Goal: Task Accomplishment & Management: Manage account settings

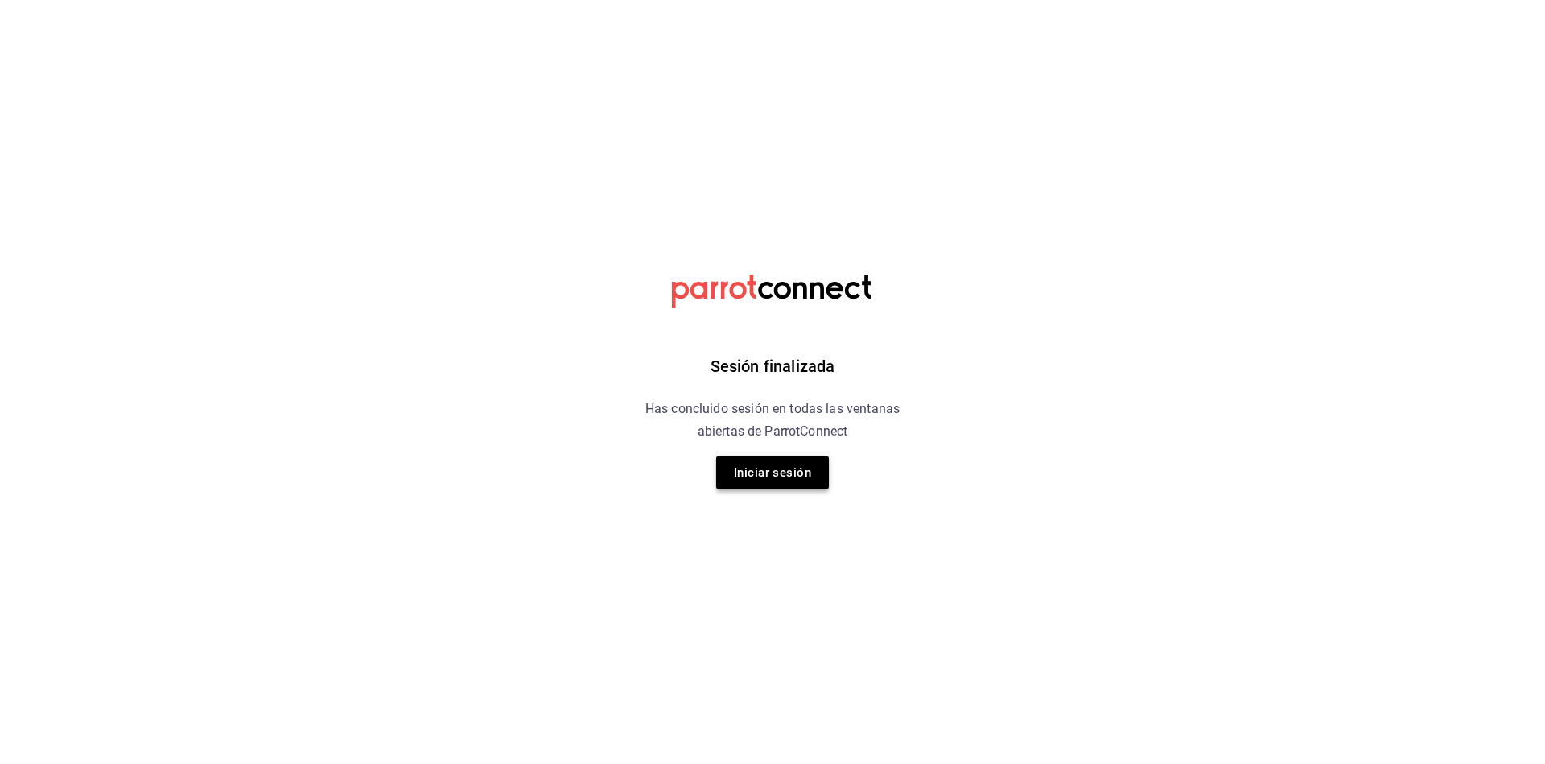
click at [780, 478] on button "Iniciar sesión" at bounding box center [772, 473] width 113 height 34
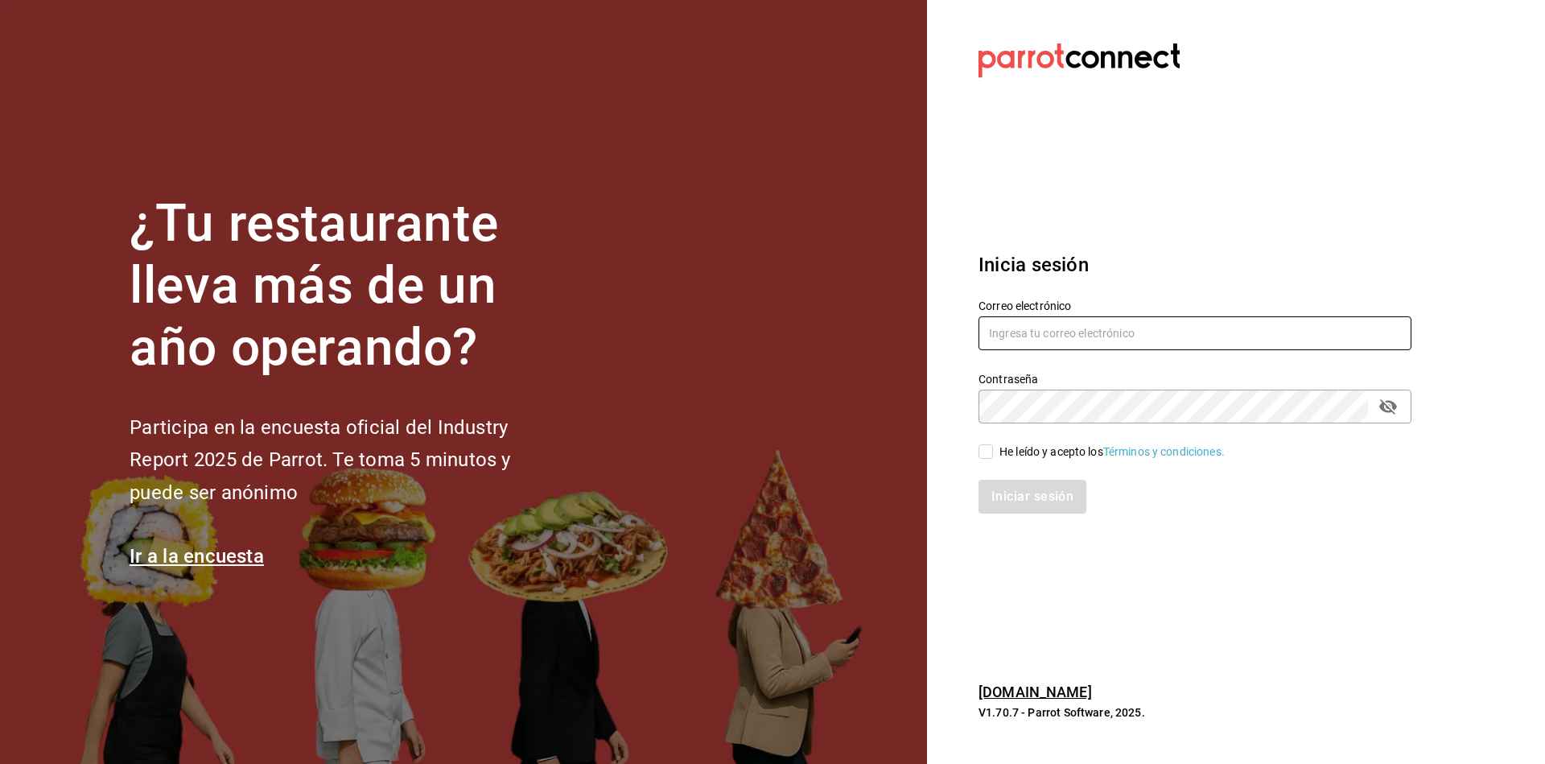
type input "[EMAIL_ADDRESS][DOMAIN_NAME]"
click at [983, 456] on input "He leído y acepto los Términos y condiciones." at bounding box center [986, 451] width 14 height 14
checkbox input "true"
click at [1024, 501] on button "Iniciar sesión" at bounding box center [1033, 497] width 109 height 34
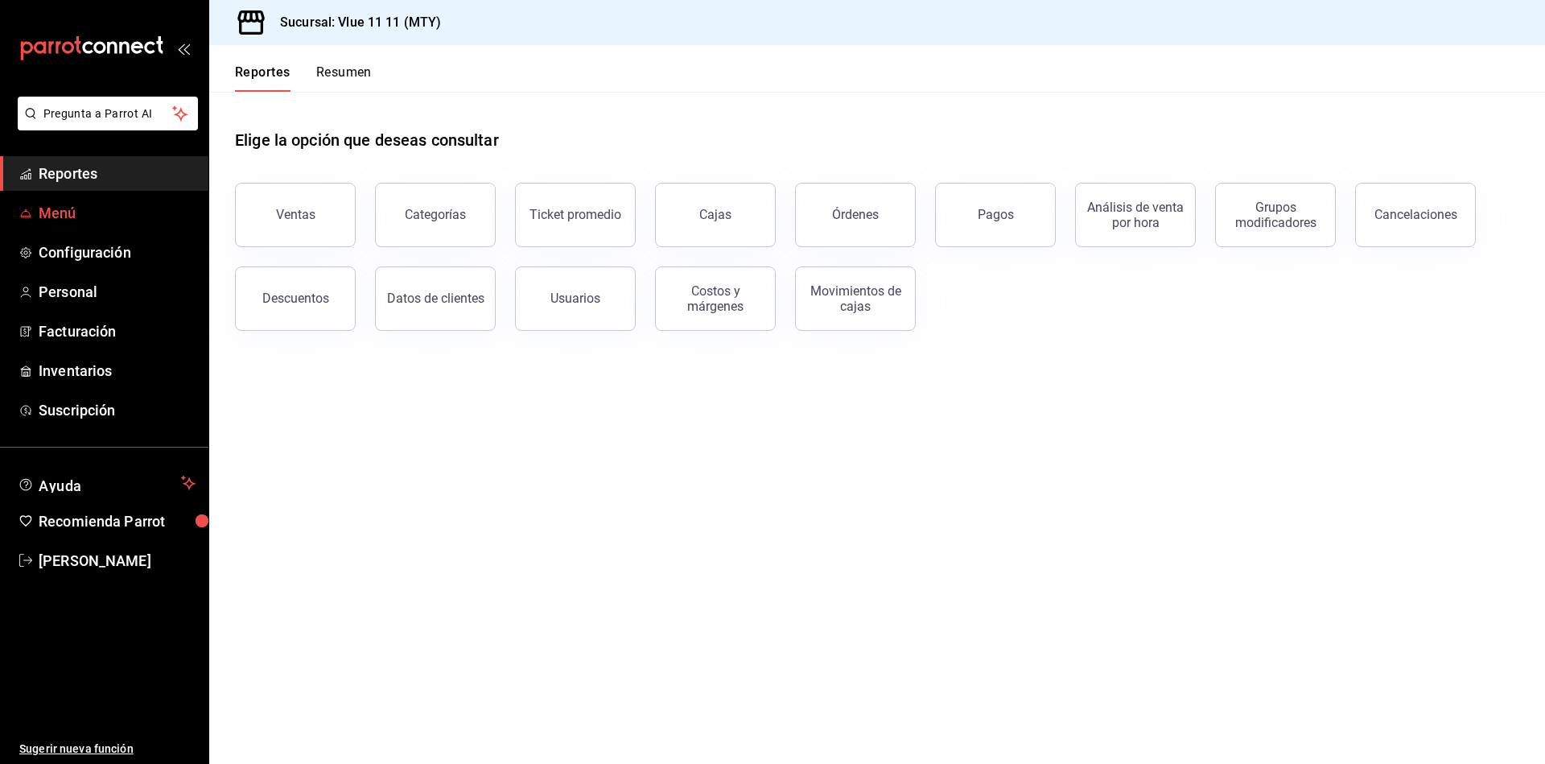
click at [85, 207] on span "Menú" at bounding box center [117, 213] width 157 height 22
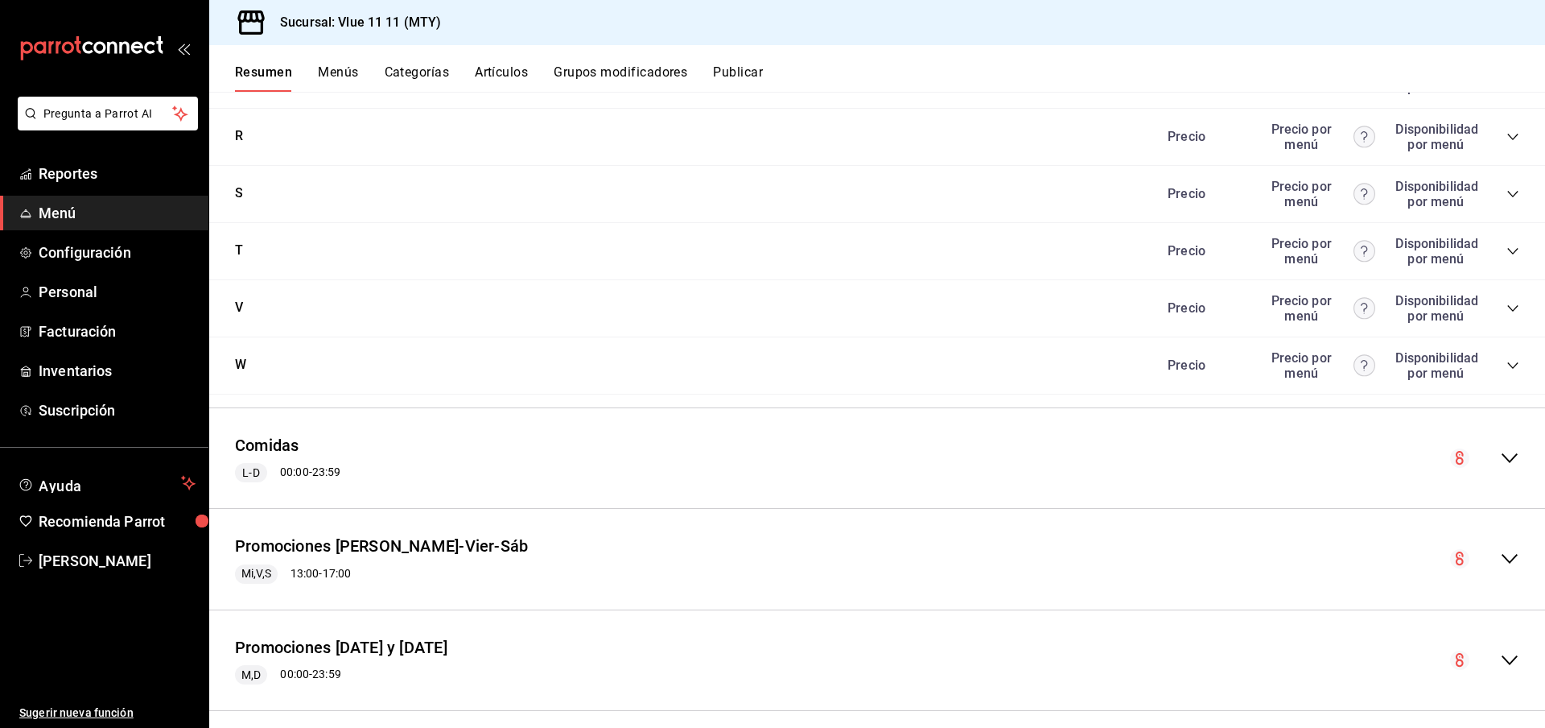
scroll to position [3239, 0]
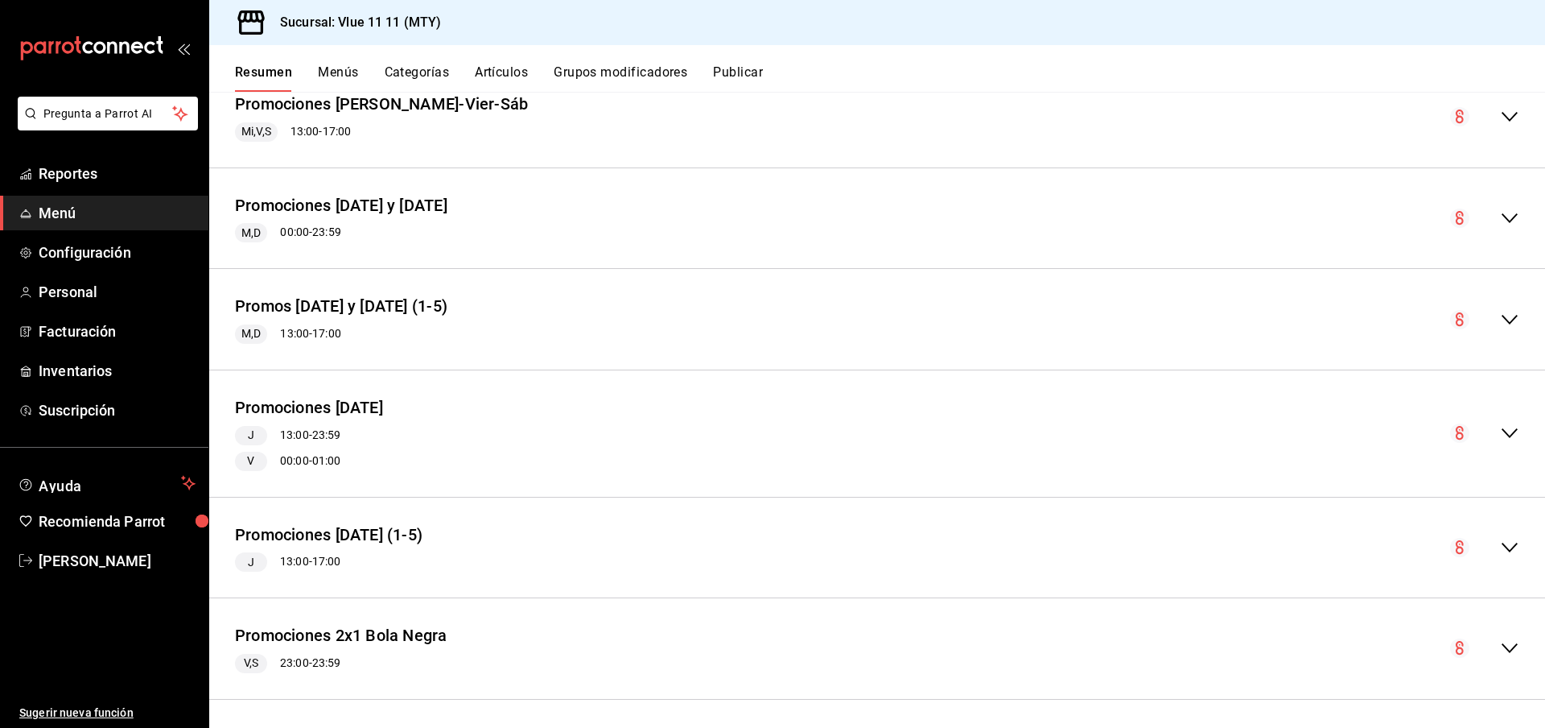
click at [402, 543] on div "Promociones [DATE] (1-5) J 13:00 - 17:00" at bounding box center [329, 547] width 188 height 49
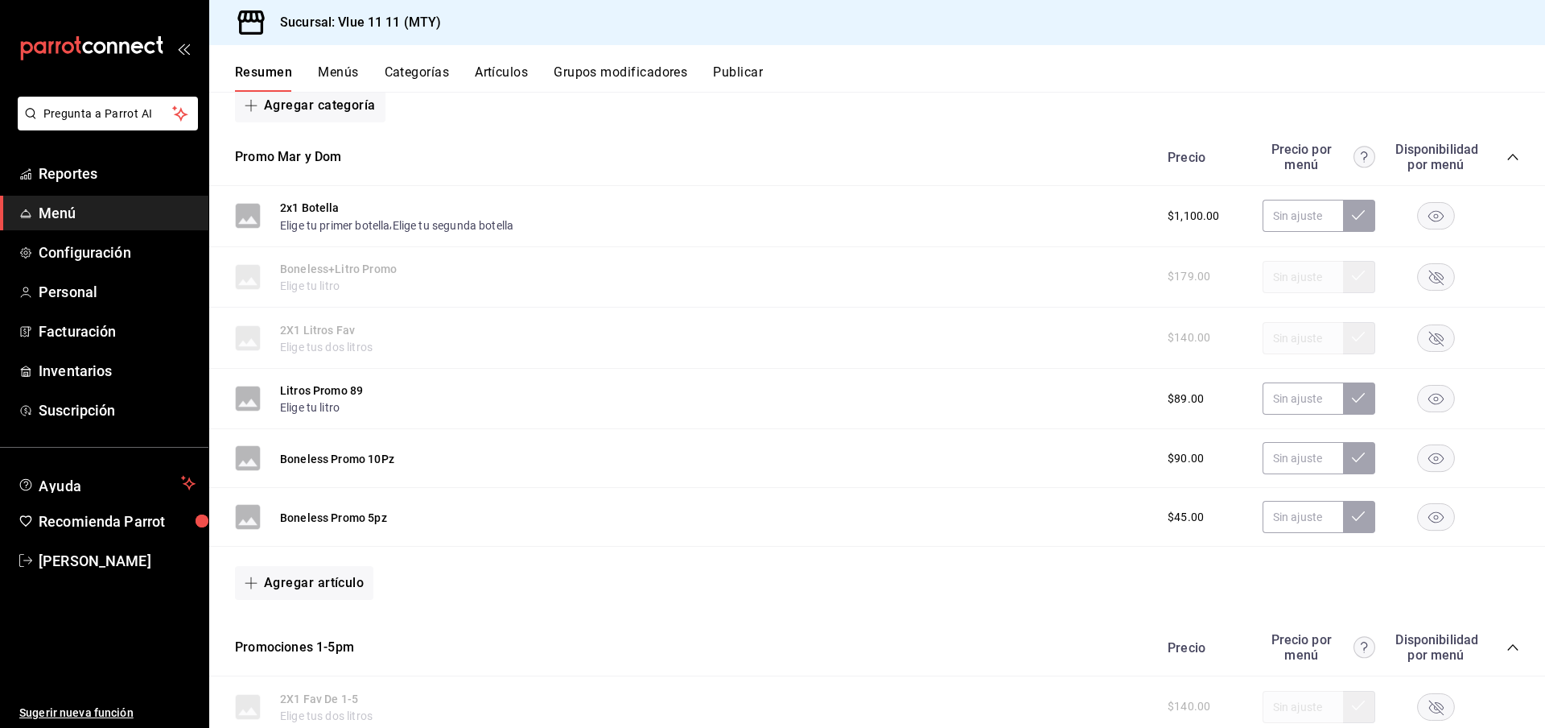
scroll to position [3746, 0]
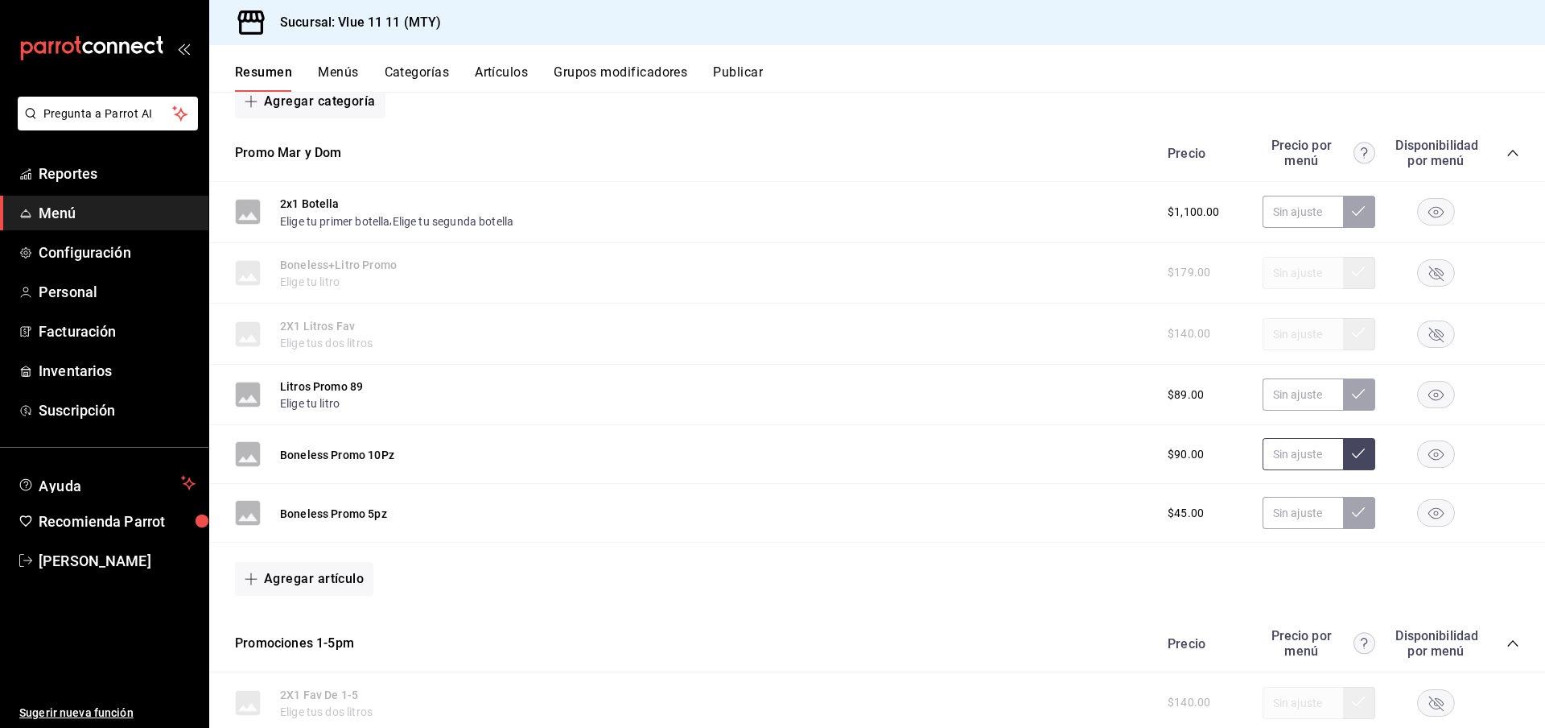
click at [1293, 456] on input "text" at bounding box center [1303, 454] width 80 height 32
type input "$110.00"
click at [1364, 456] on button at bounding box center [1359, 454] width 32 height 32
type input "$110.00"
click at [1289, 505] on input "text" at bounding box center [1303, 513] width 80 height 32
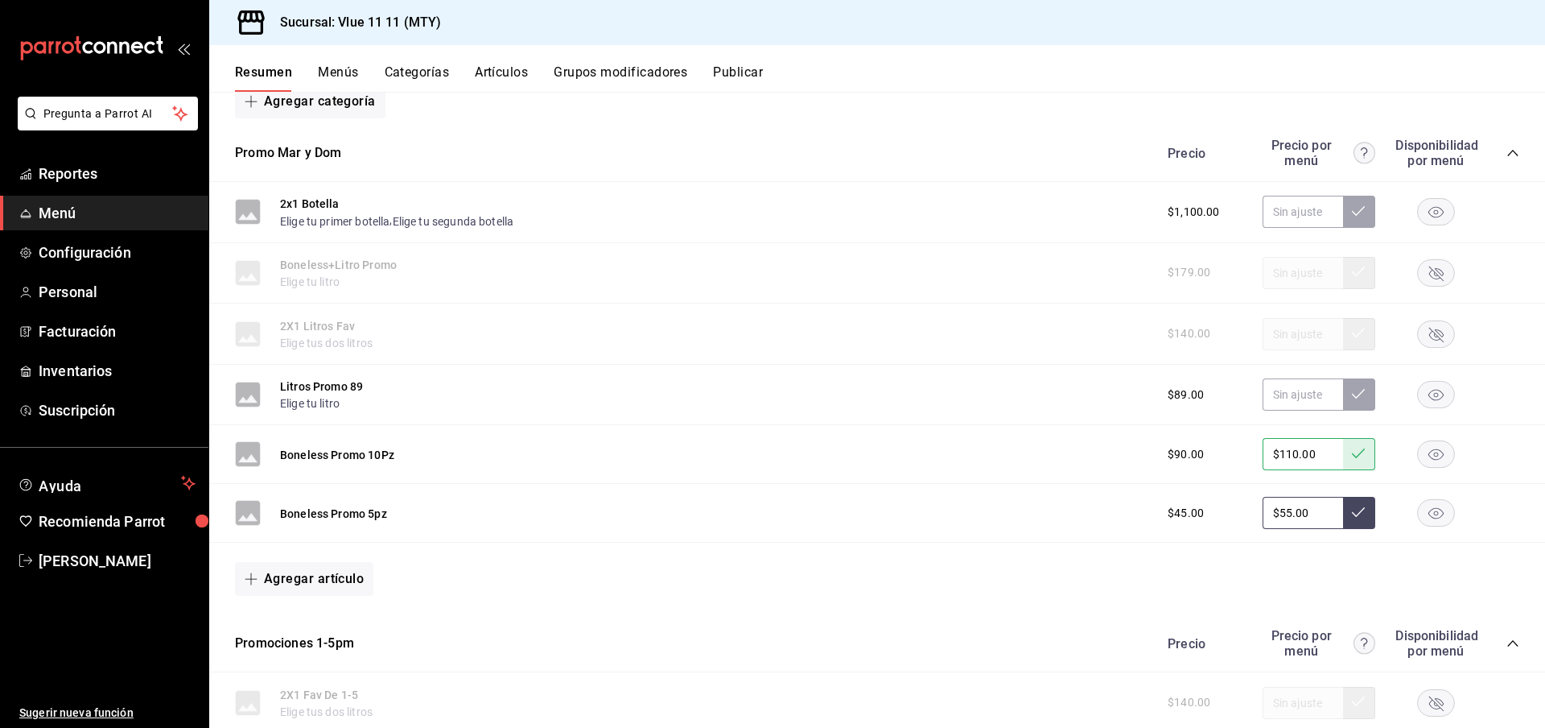
type input "$55.00"
click at [1366, 501] on button at bounding box center [1359, 513] width 32 height 32
type input "$55.00"
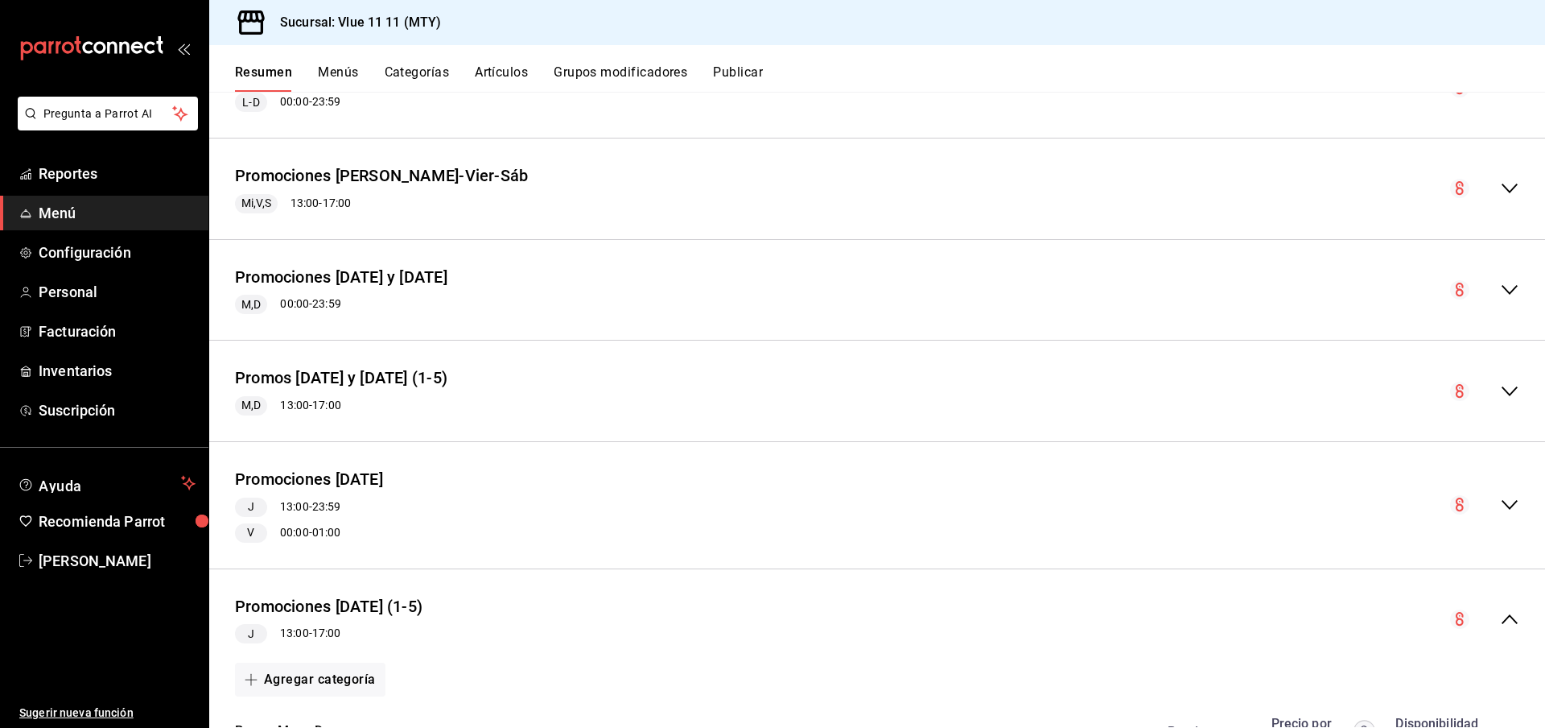
scroll to position [3171, 0]
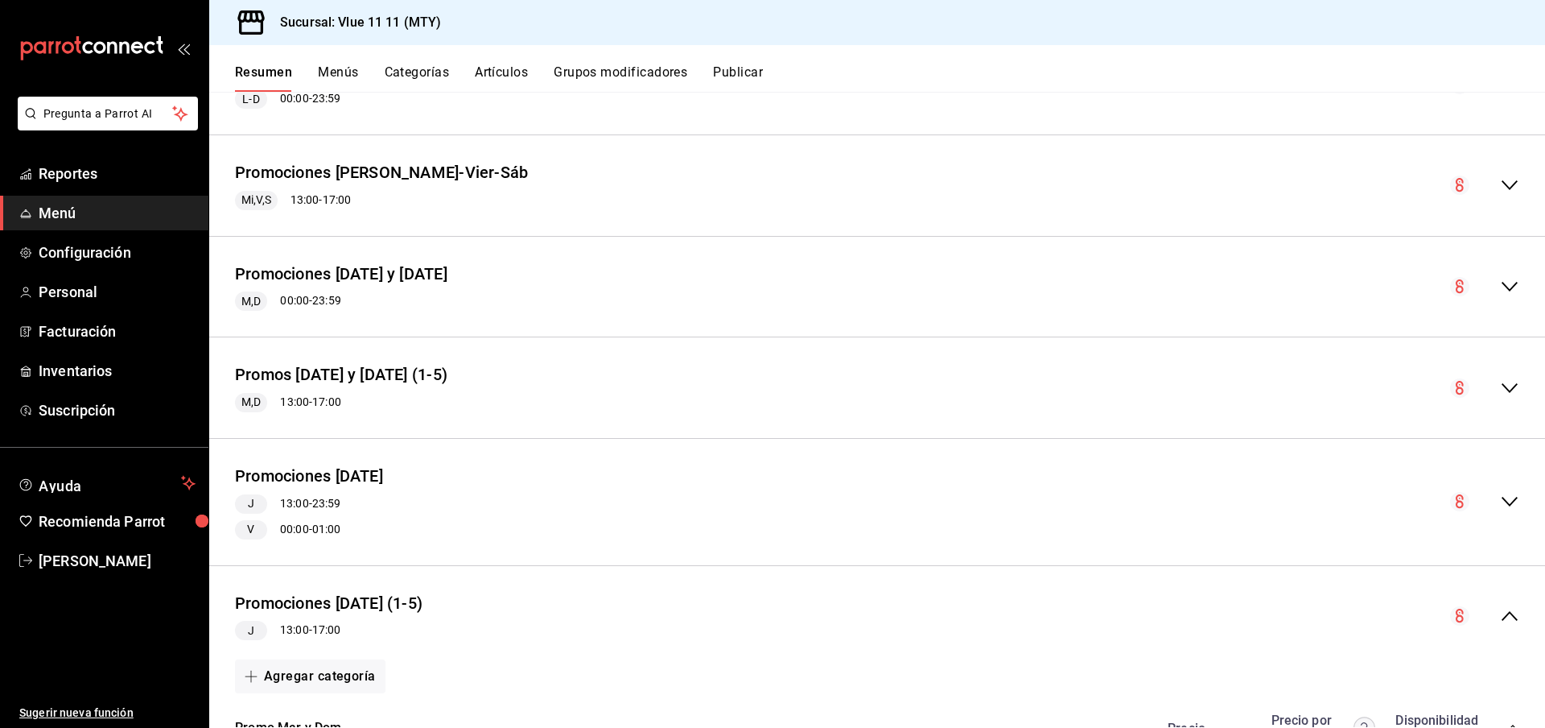
click at [1509, 185] on icon "collapse-menu-row" at bounding box center [1509, 184] width 19 height 19
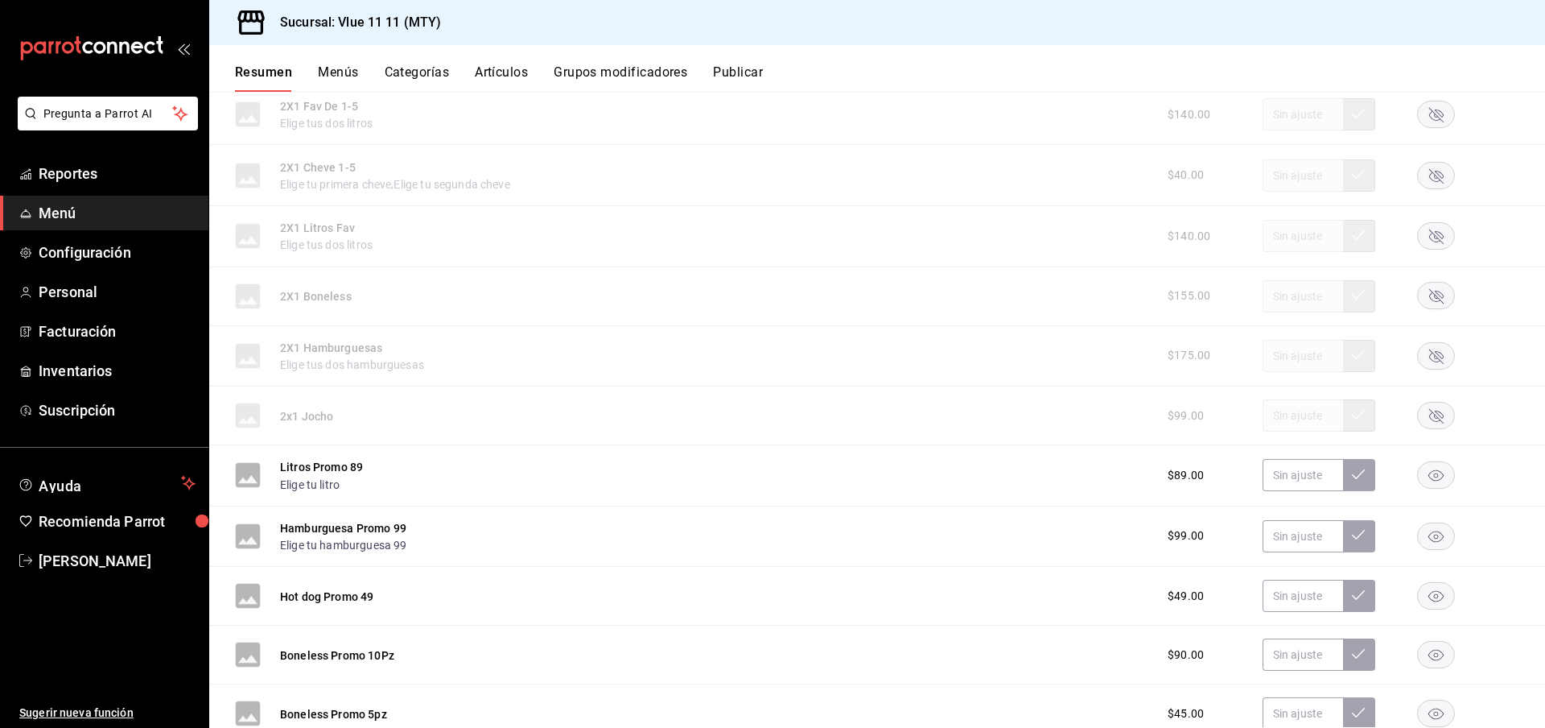
scroll to position [3422, 0]
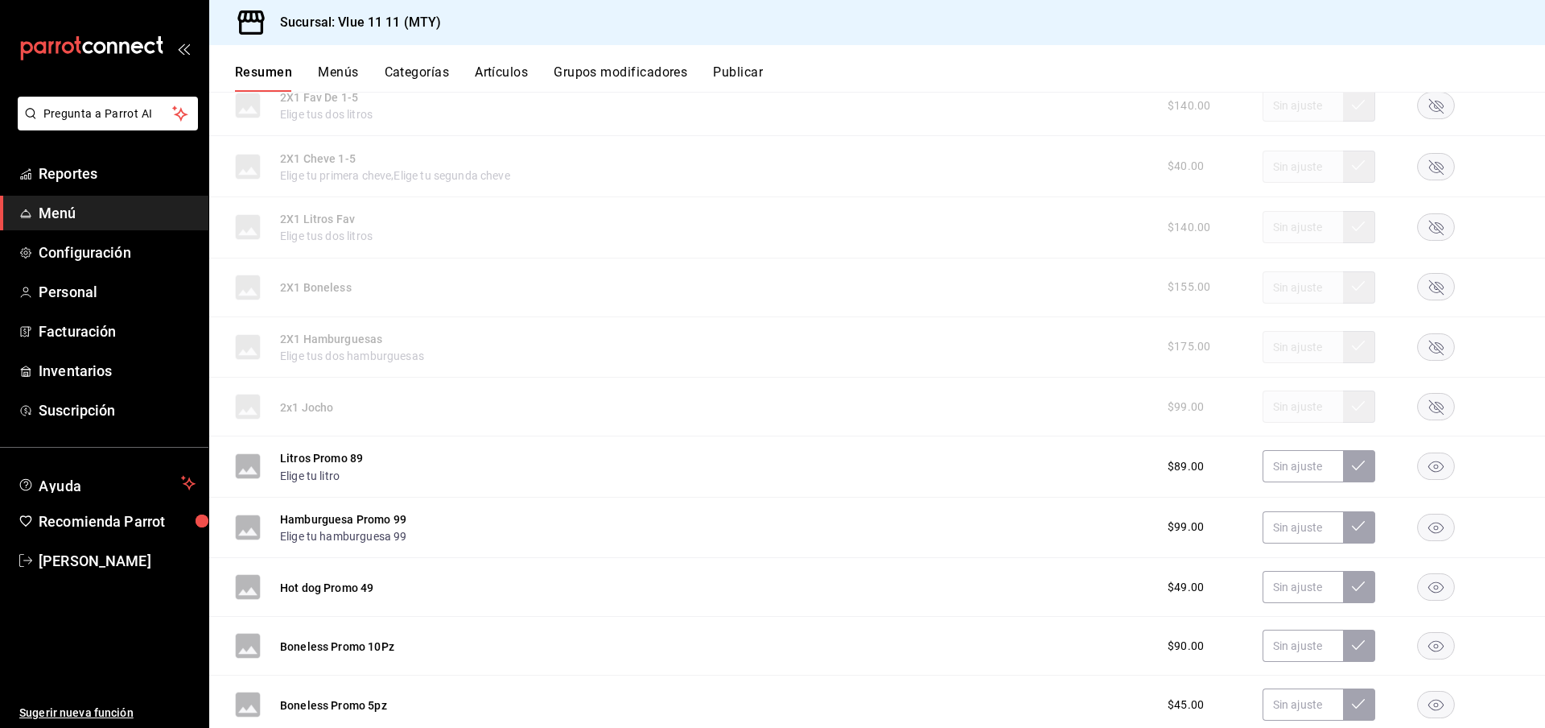
click at [1425, 468] on rect "button" at bounding box center [1436, 466] width 37 height 27
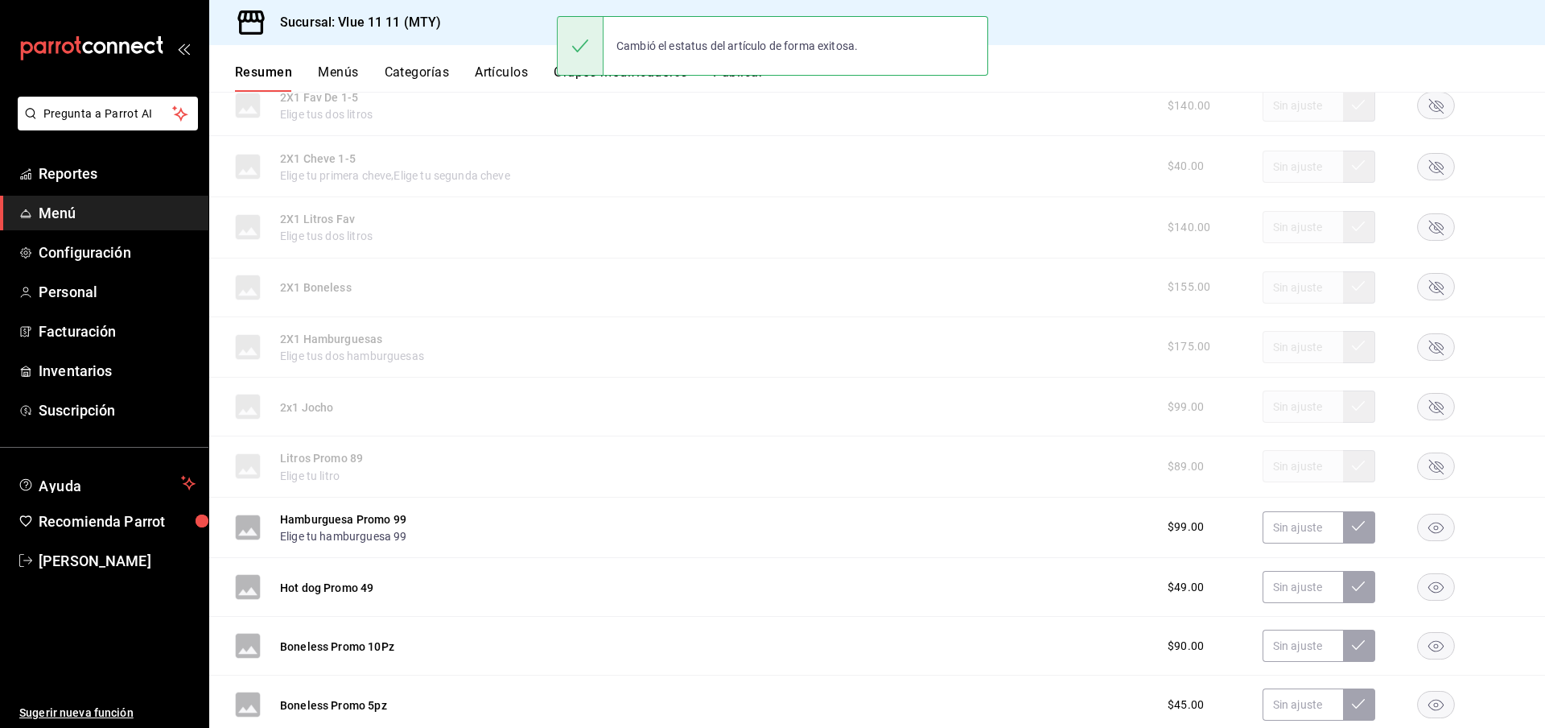
scroll to position [3523, 0]
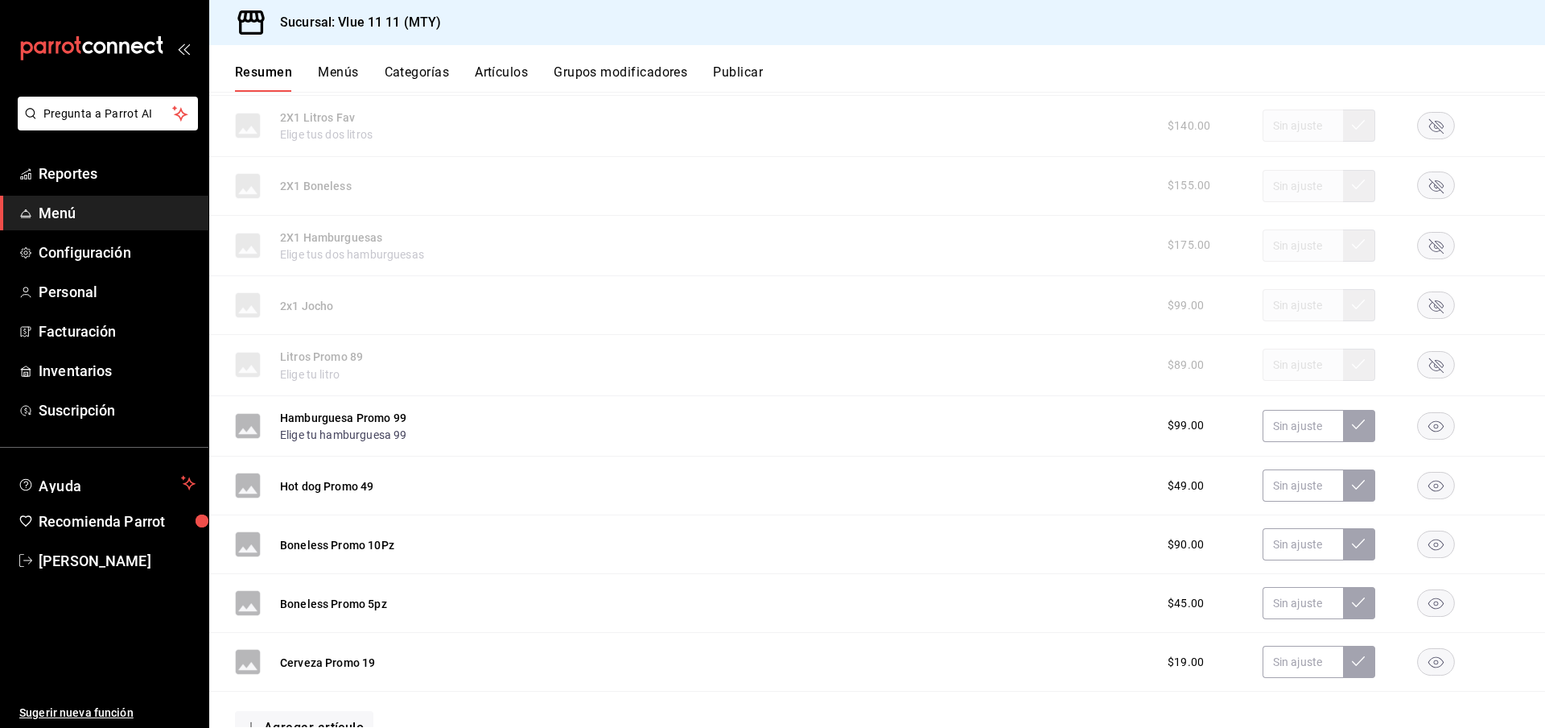
click at [1447, 418] on rect "button" at bounding box center [1436, 425] width 37 height 27
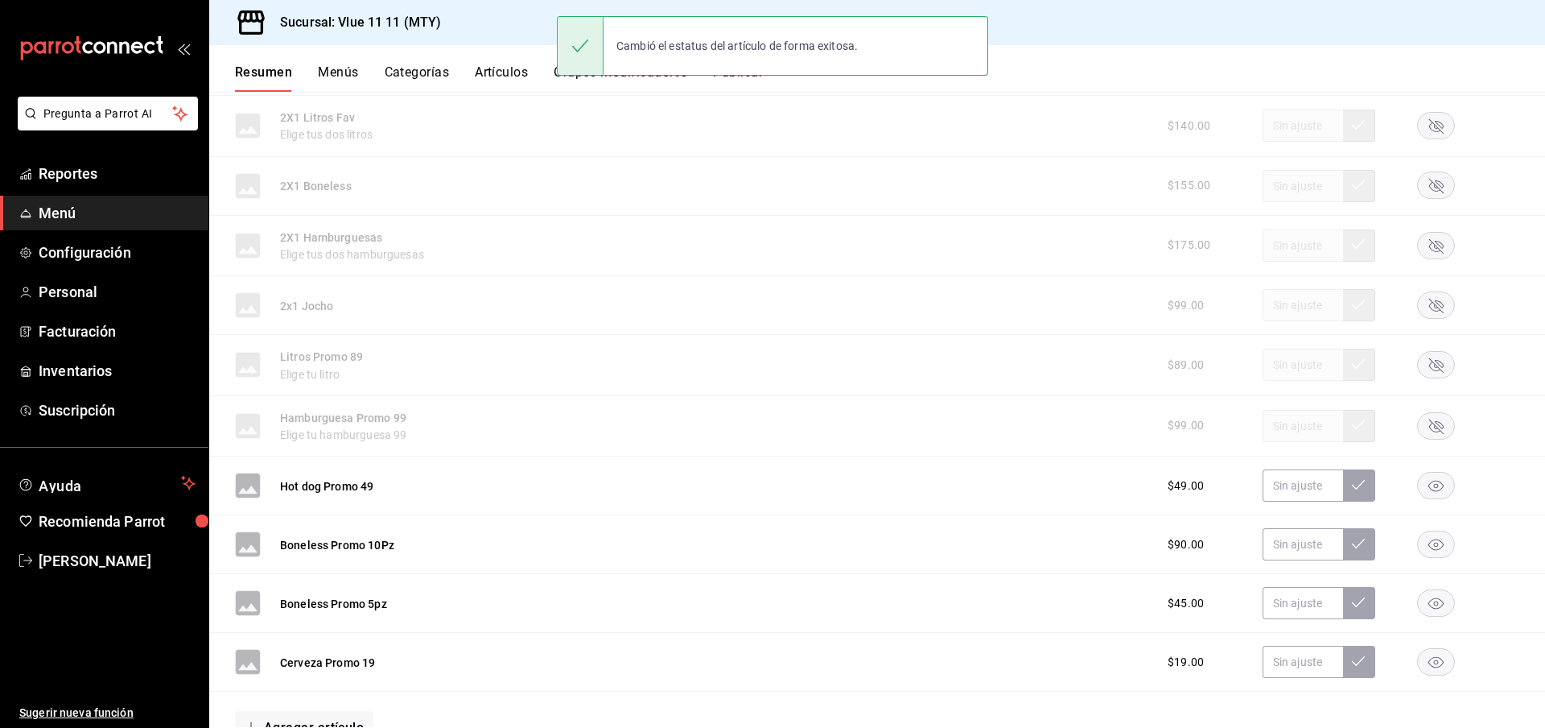
click at [1446, 479] on rect "button" at bounding box center [1436, 485] width 37 height 27
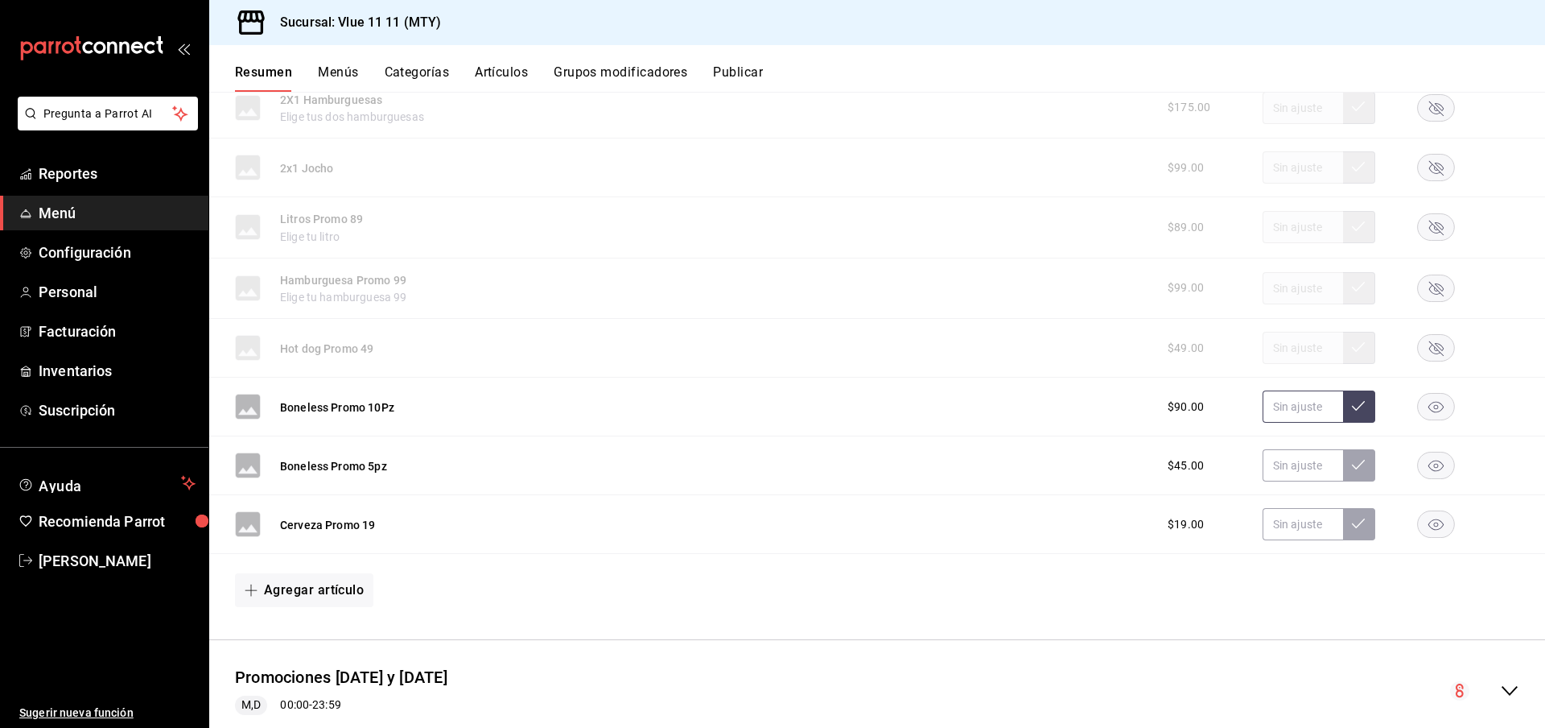
click at [1313, 409] on input "text" at bounding box center [1303, 406] width 80 height 32
type input "$111.00"
click at [1301, 458] on input "text" at bounding box center [1303, 465] width 80 height 32
click at [1366, 397] on button at bounding box center [1359, 406] width 32 height 32
click at [1296, 398] on input "text" at bounding box center [1303, 406] width 80 height 32
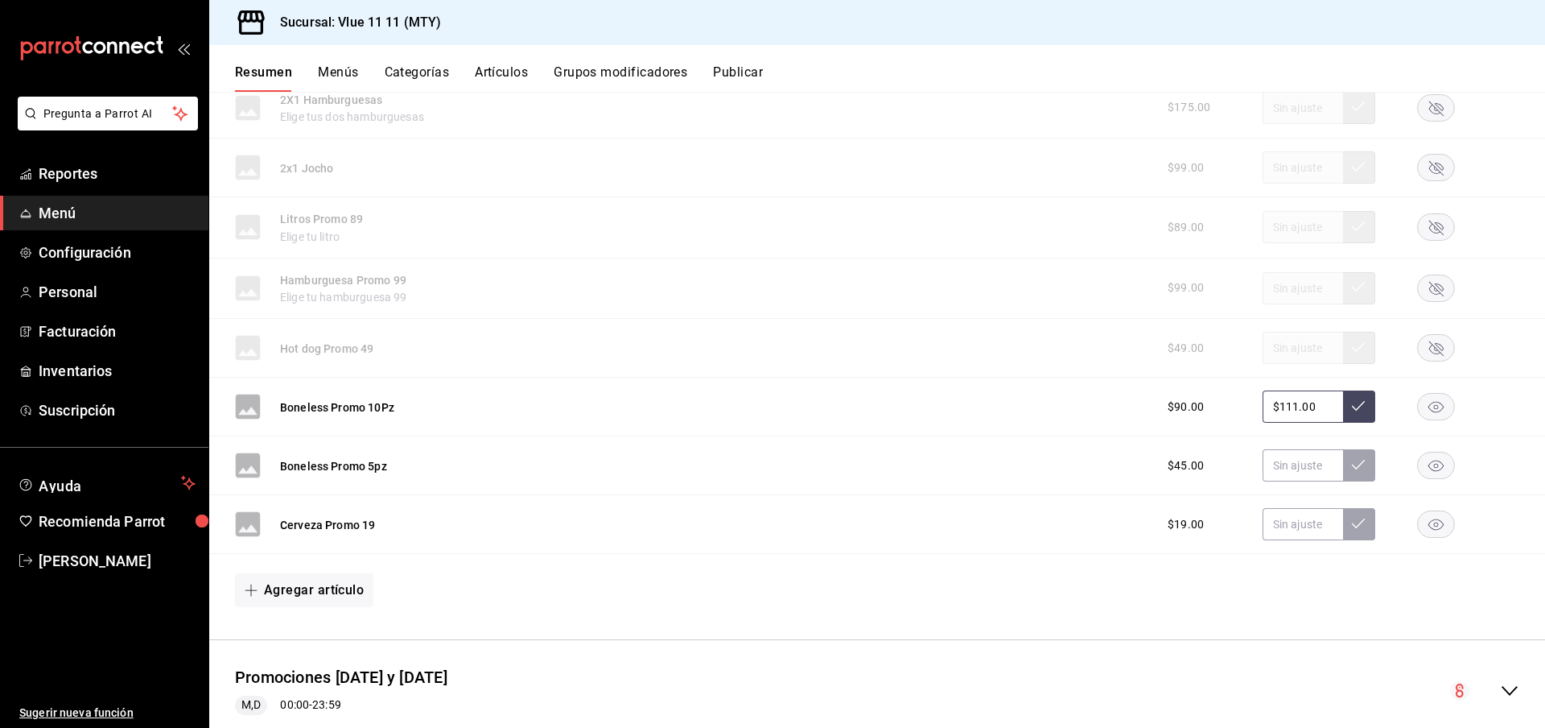
type input "$111.00"
click at [1358, 399] on icon at bounding box center [1358, 405] width 13 height 13
click at [1293, 459] on input "text" at bounding box center [1303, 465] width 80 height 32
type input "$2.00"
type input "$55.00"
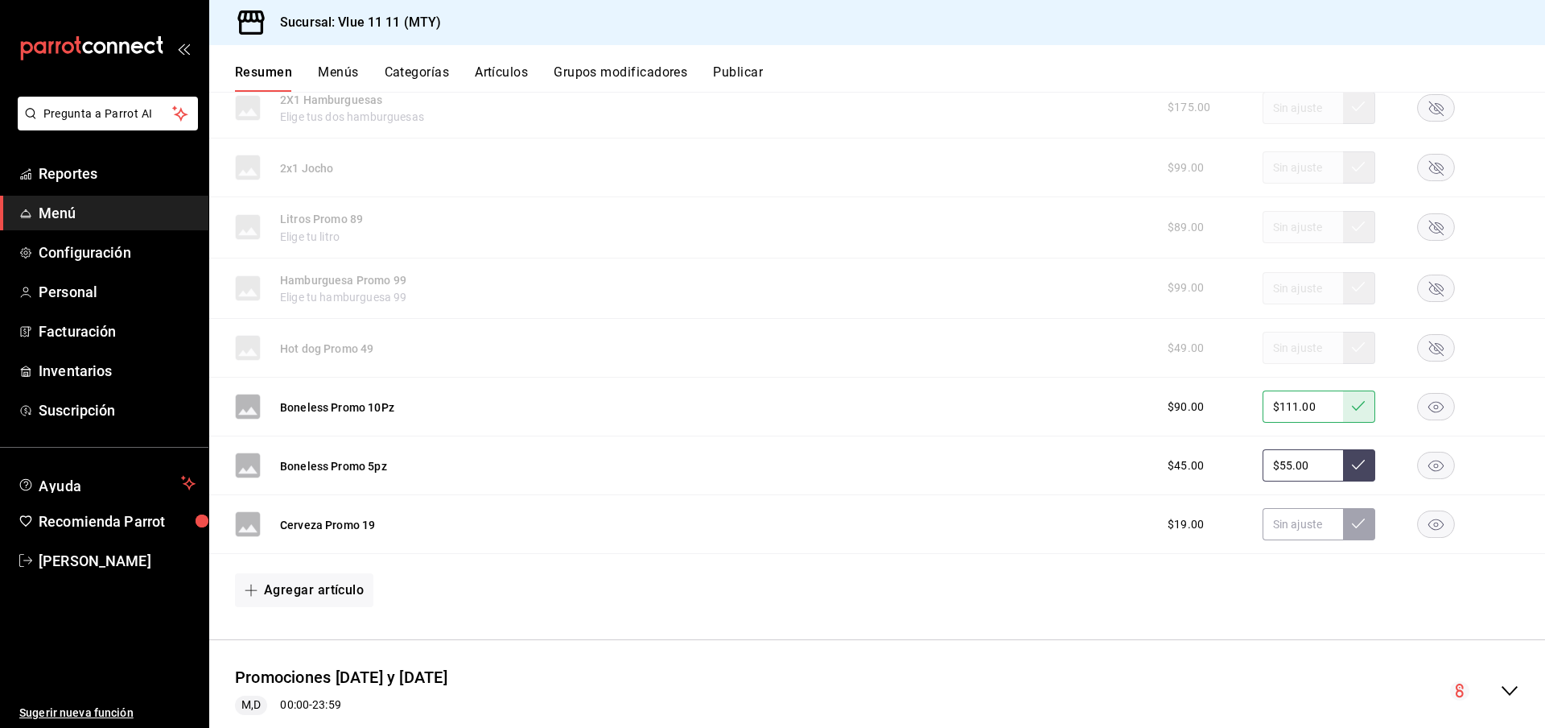
click at [1367, 461] on button at bounding box center [1359, 465] width 32 height 32
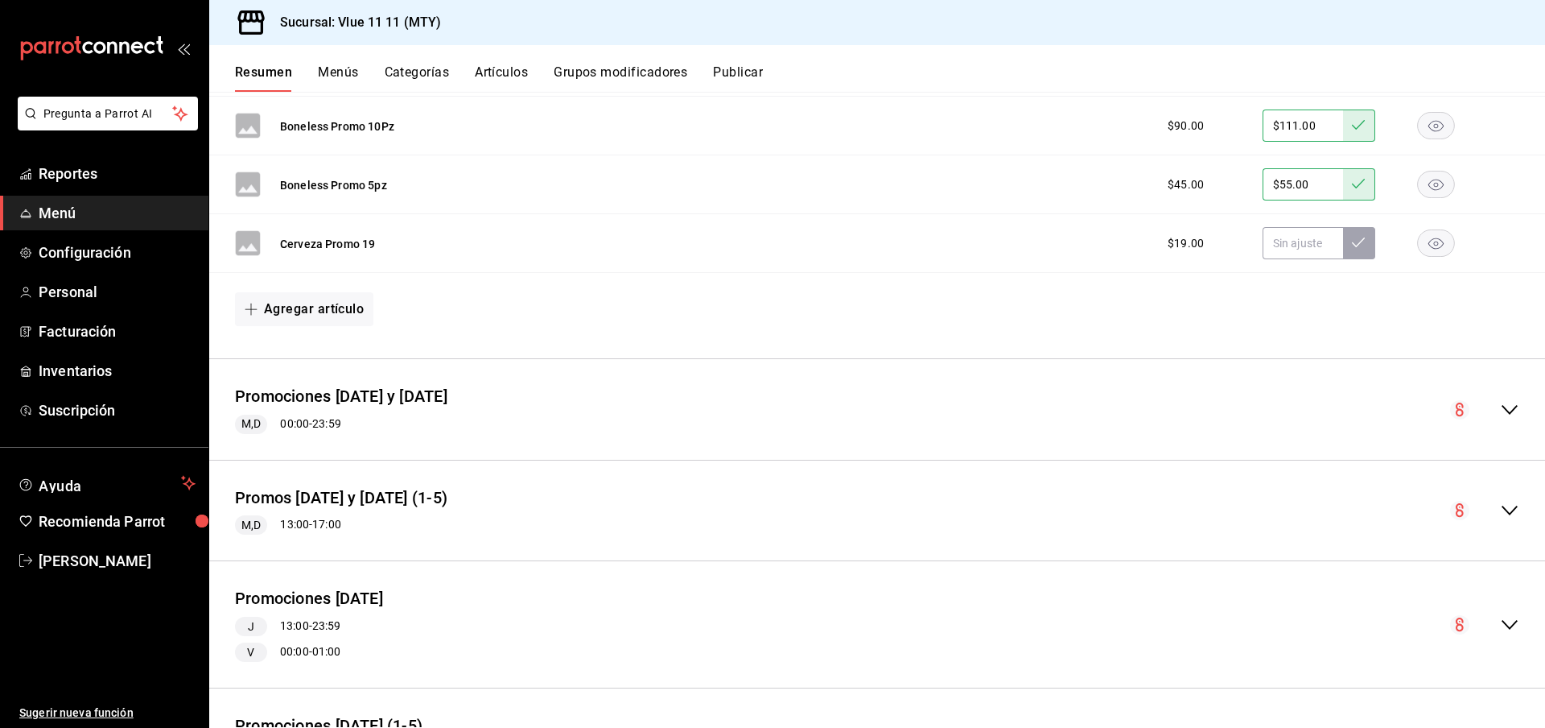
click at [1513, 405] on icon "collapse-menu-row" at bounding box center [1510, 410] width 16 height 10
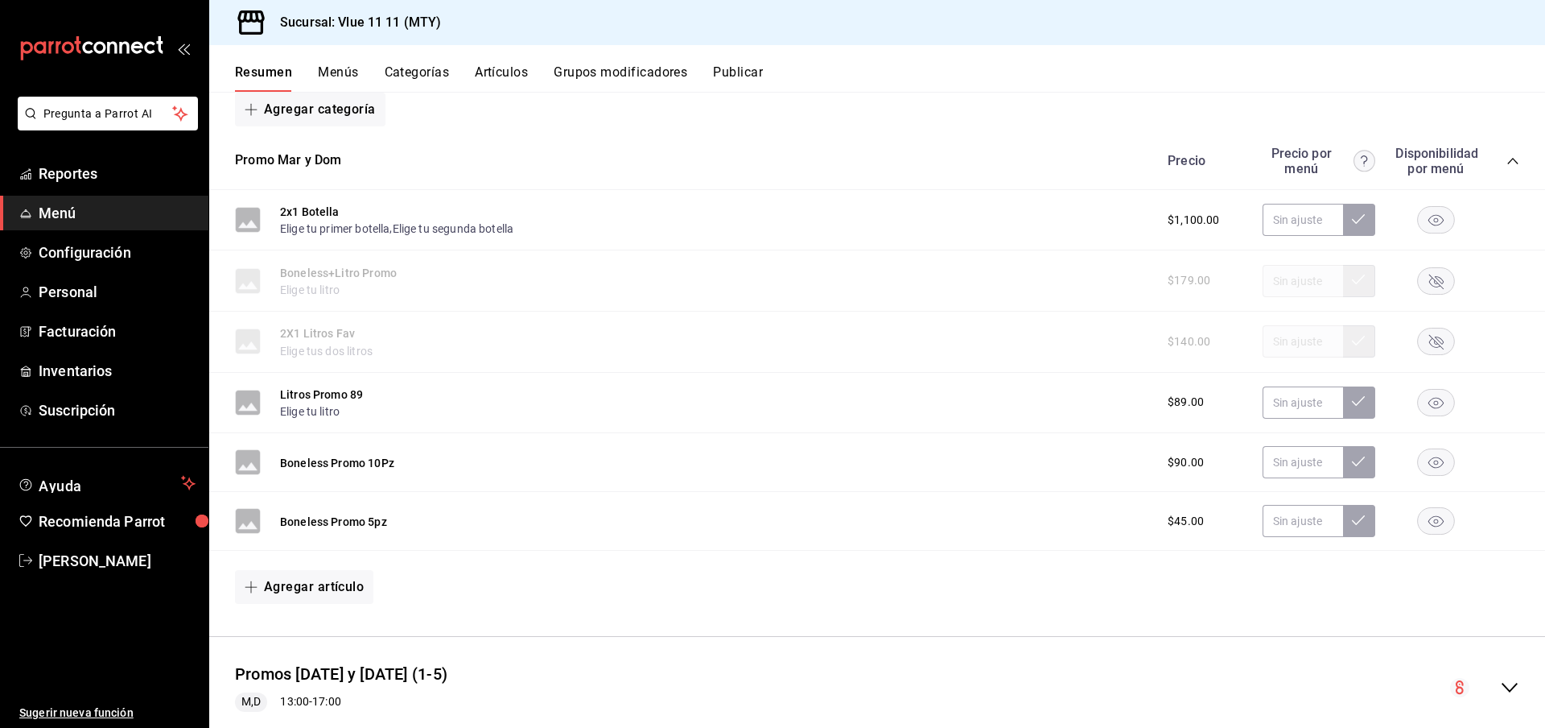
scroll to position [4304, 0]
click at [1436, 396] on icon "button" at bounding box center [1436, 401] width 15 height 11
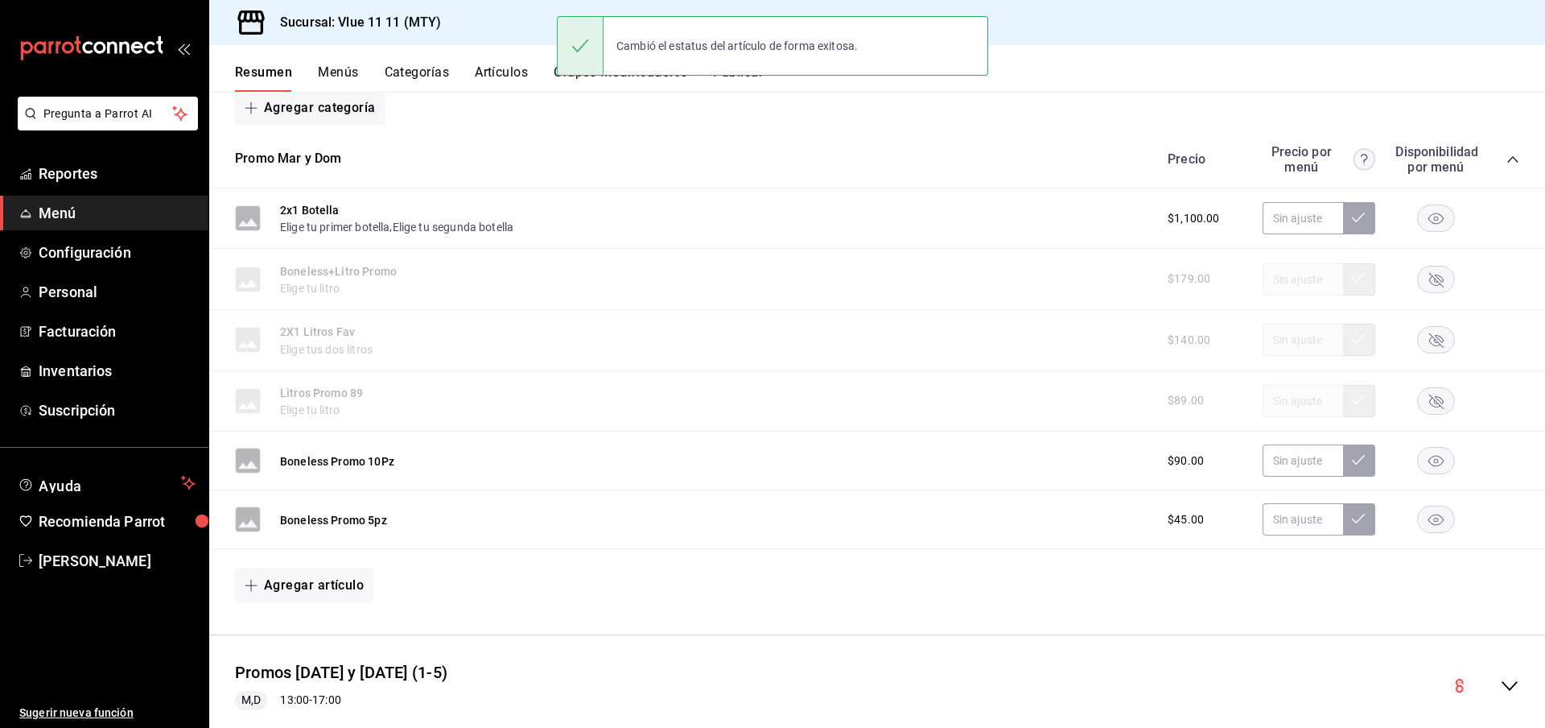
click at [1438, 330] on rect "button" at bounding box center [1436, 340] width 37 height 27
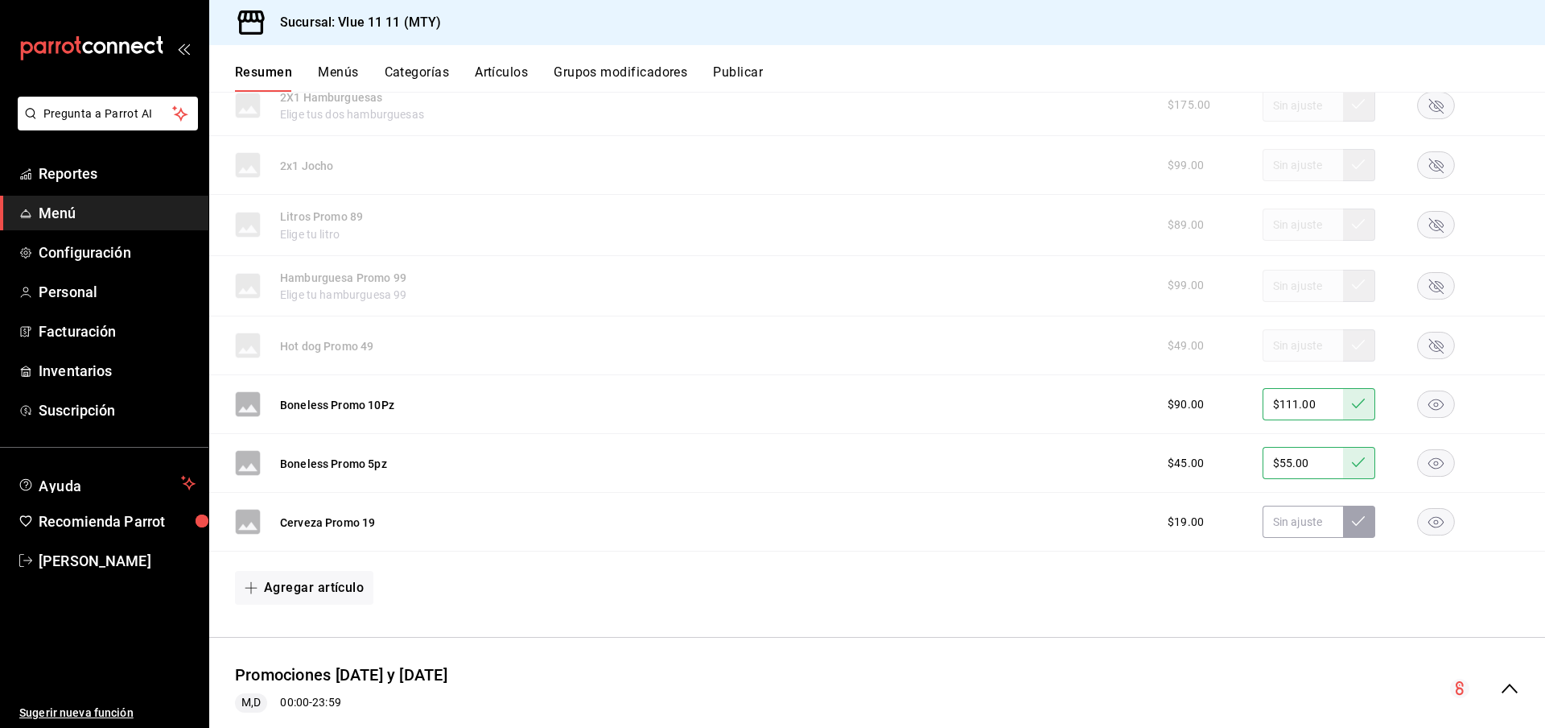
scroll to position [3681, 0]
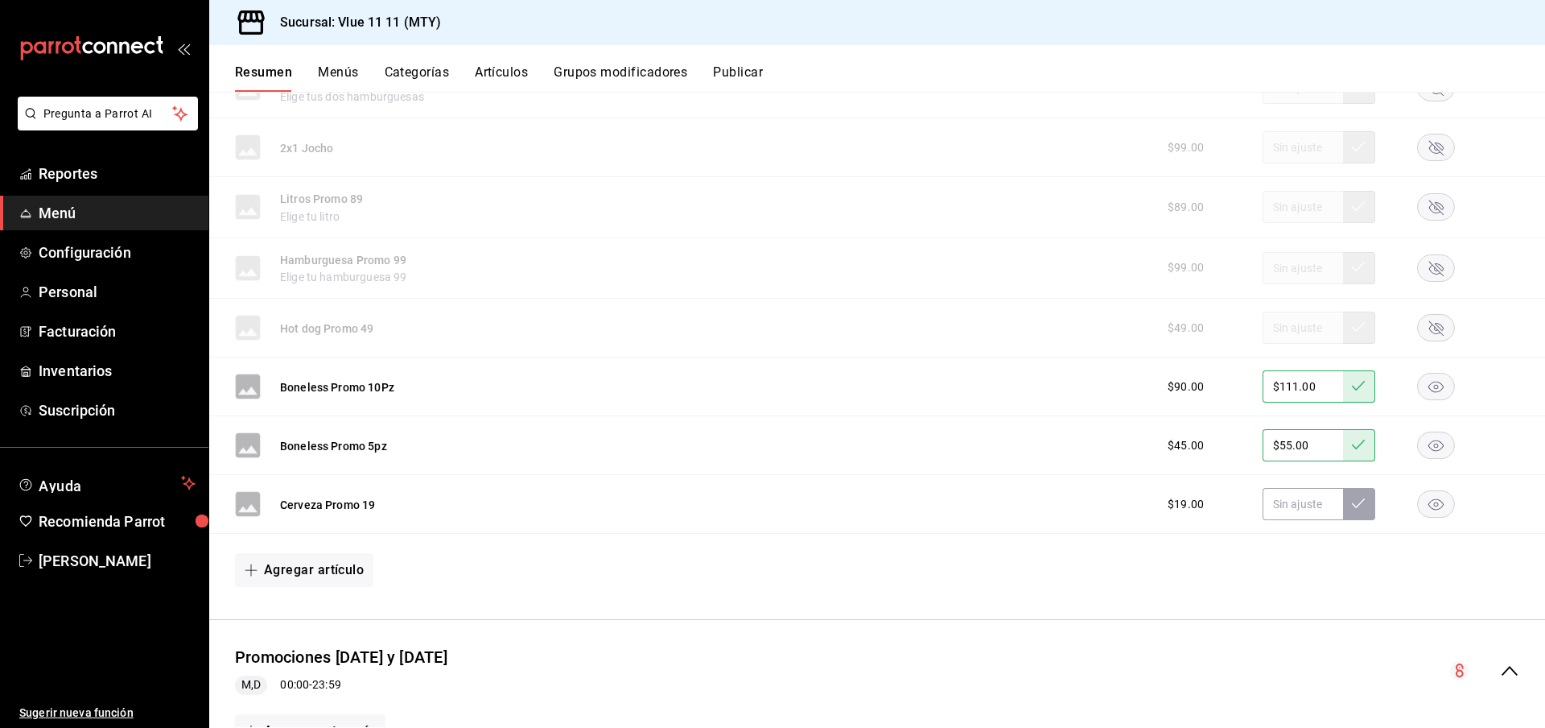
click at [1424, 380] on rect "button" at bounding box center [1436, 386] width 37 height 27
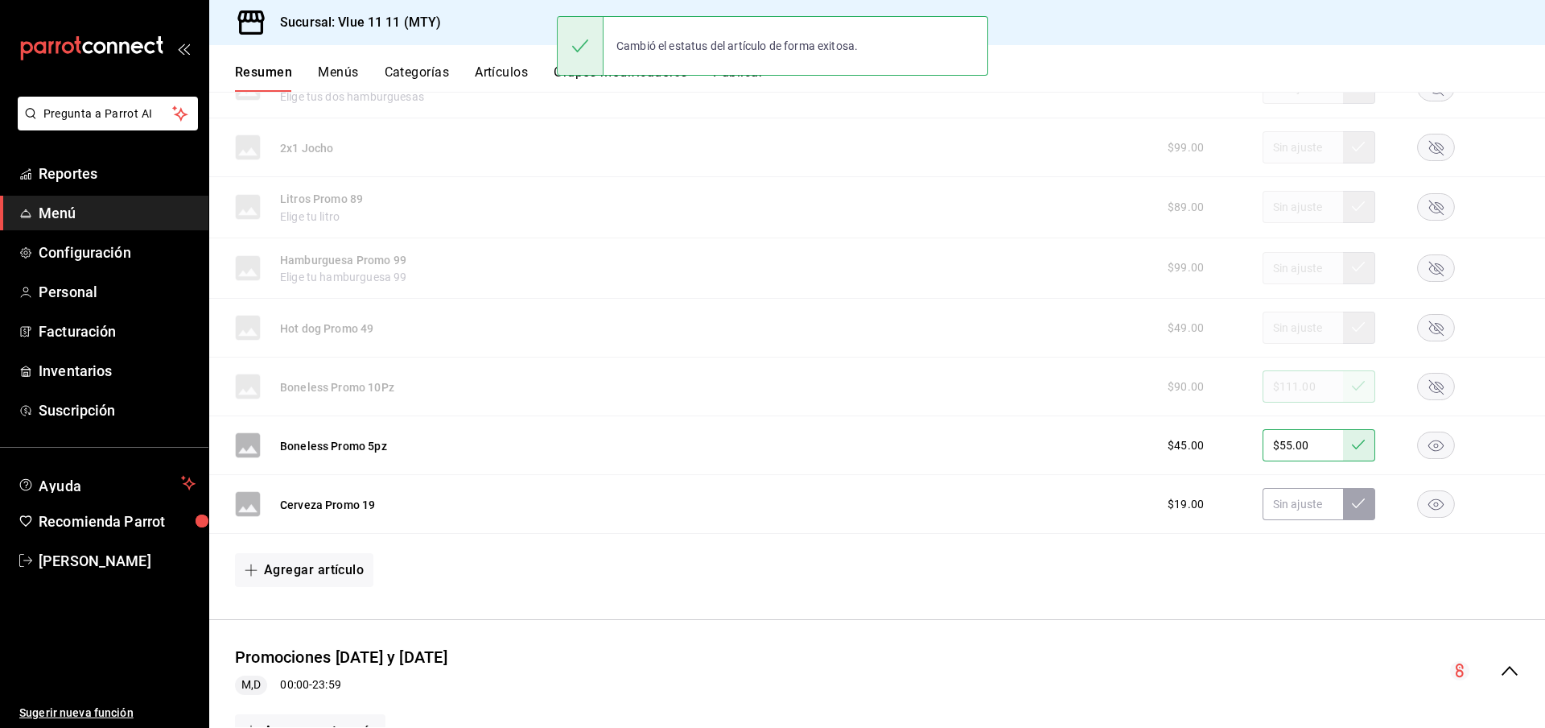
click at [1437, 439] on rect "button" at bounding box center [1436, 445] width 37 height 27
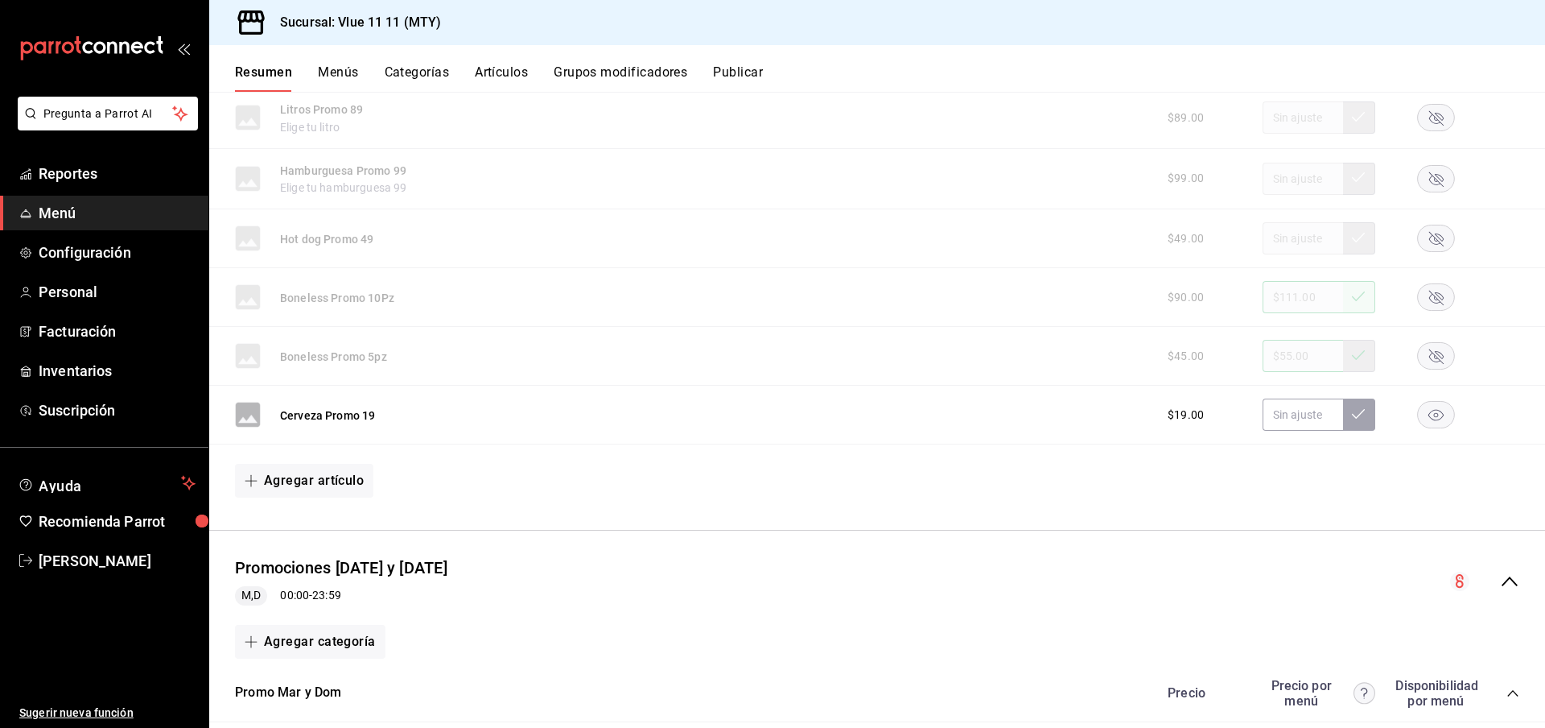
scroll to position [3773, 0]
click at [1428, 290] on rect "button" at bounding box center [1436, 295] width 37 height 27
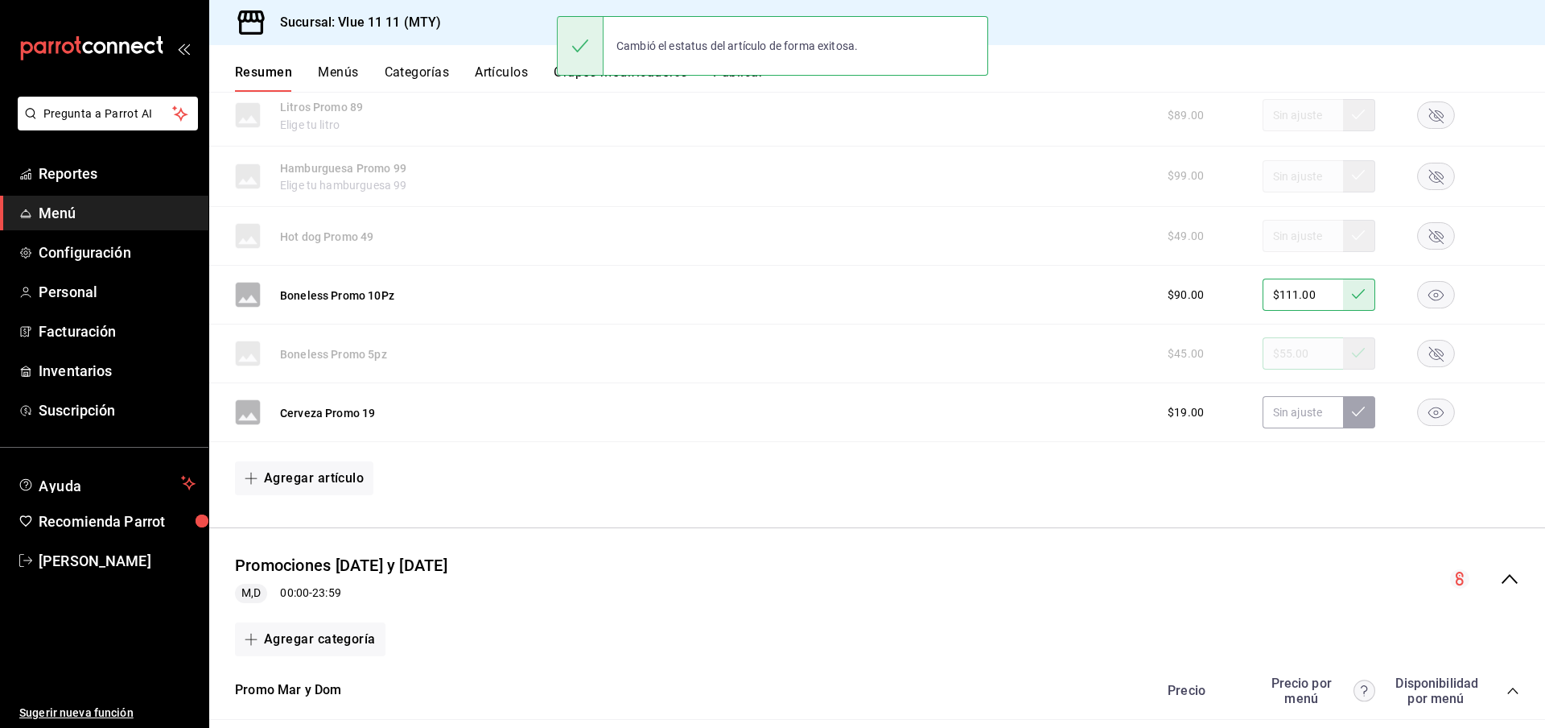
click at [1437, 350] on rect "button" at bounding box center [1436, 353] width 37 height 27
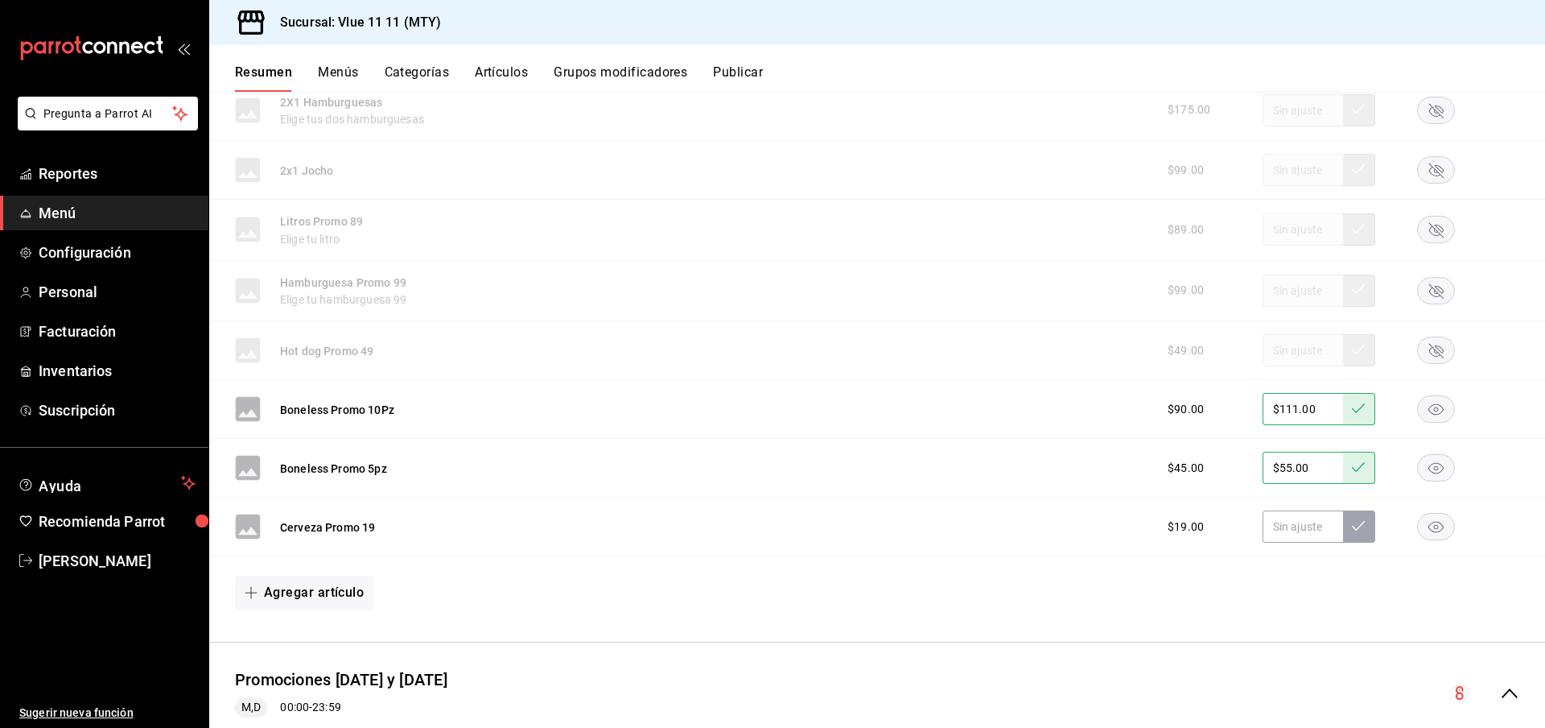
scroll to position [3710, 0]
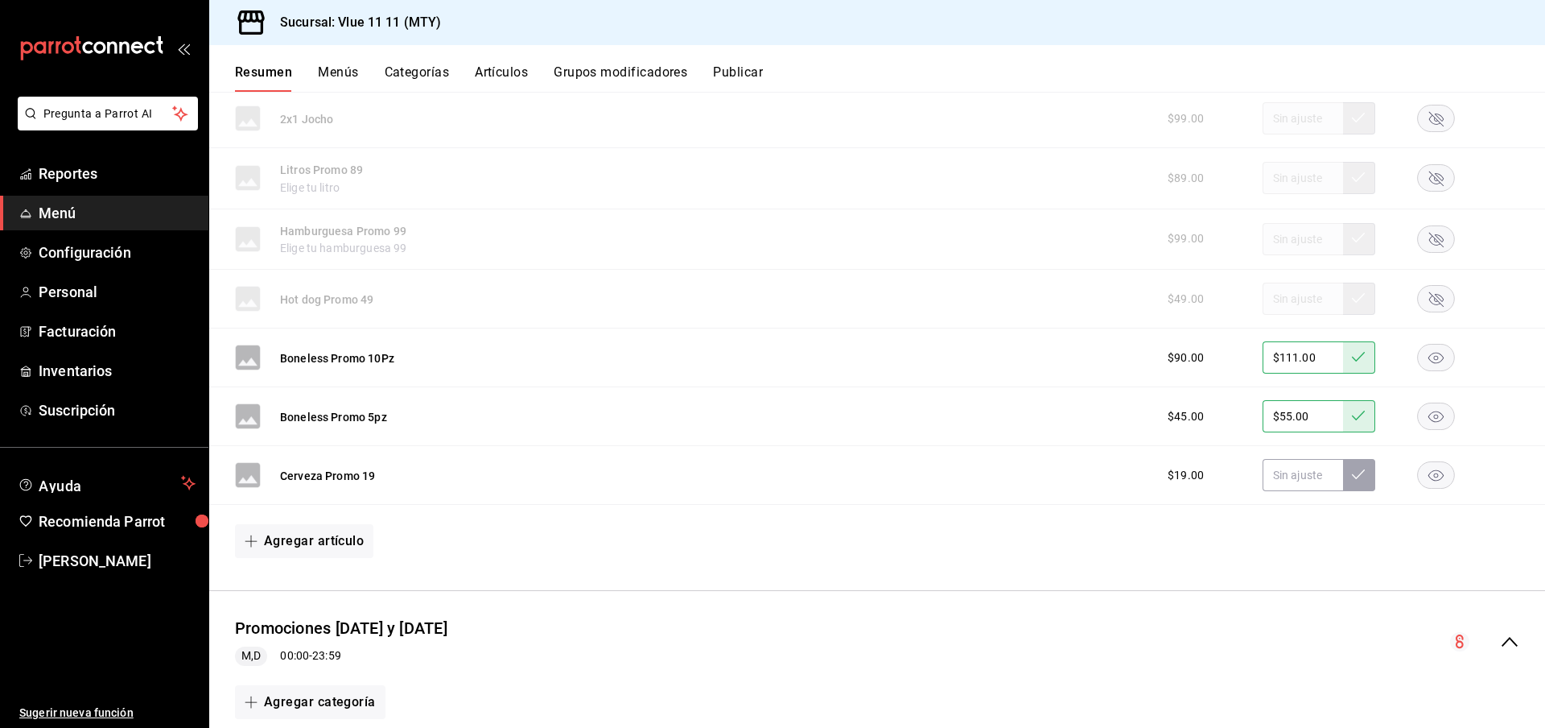
click at [1433, 351] on rect "button" at bounding box center [1436, 357] width 37 height 27
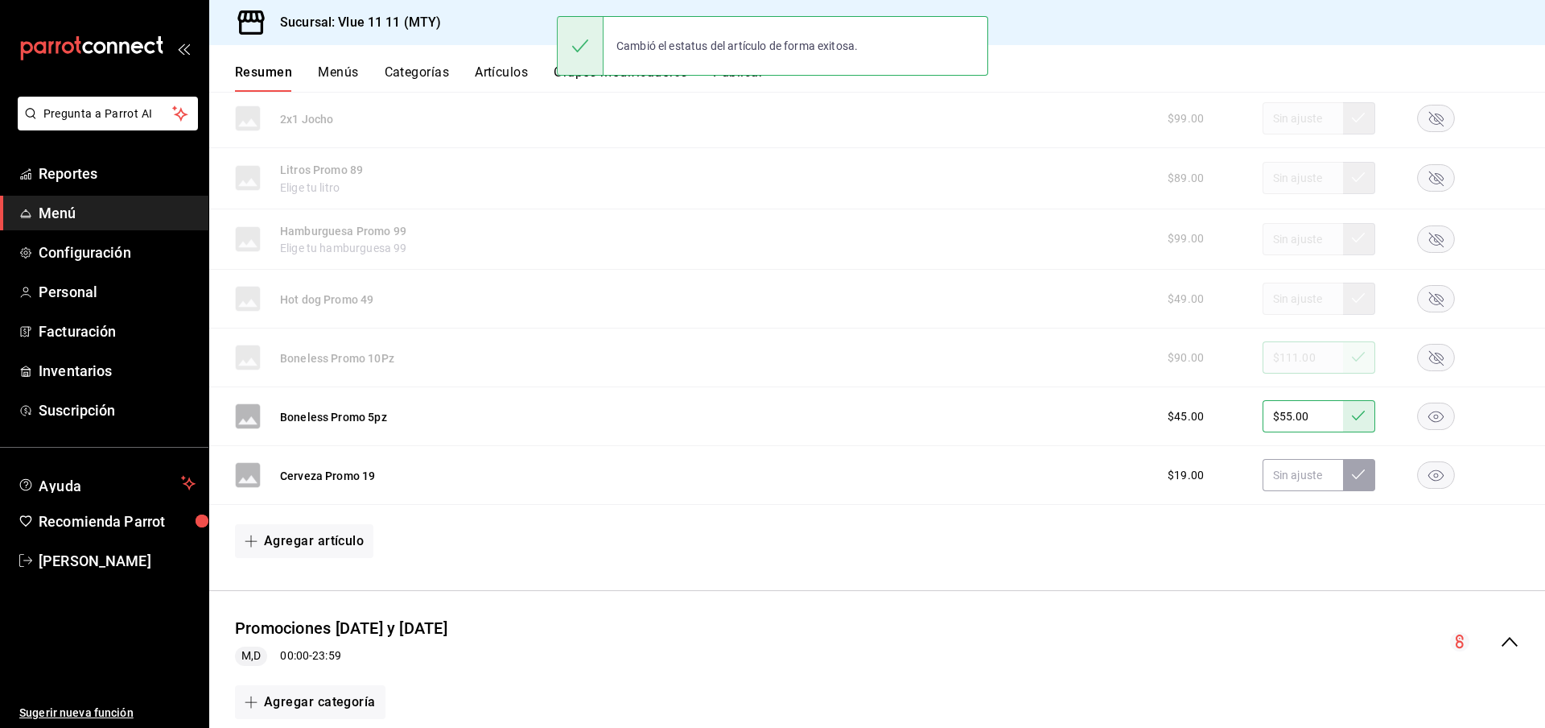
click at [1437, 415] on rect "button" at bounding box center [1436, 416] width 37 height 27
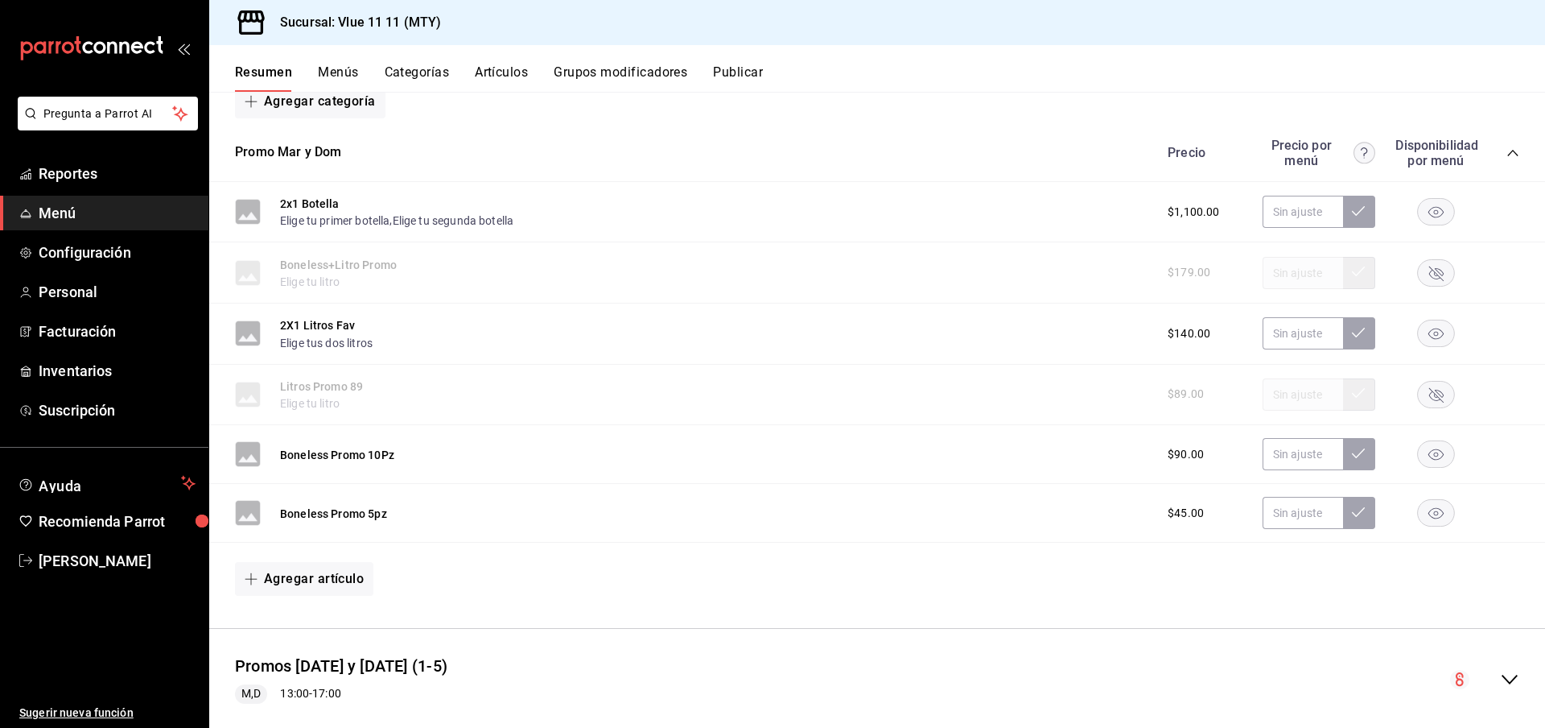
scroll to position [4315, 0]
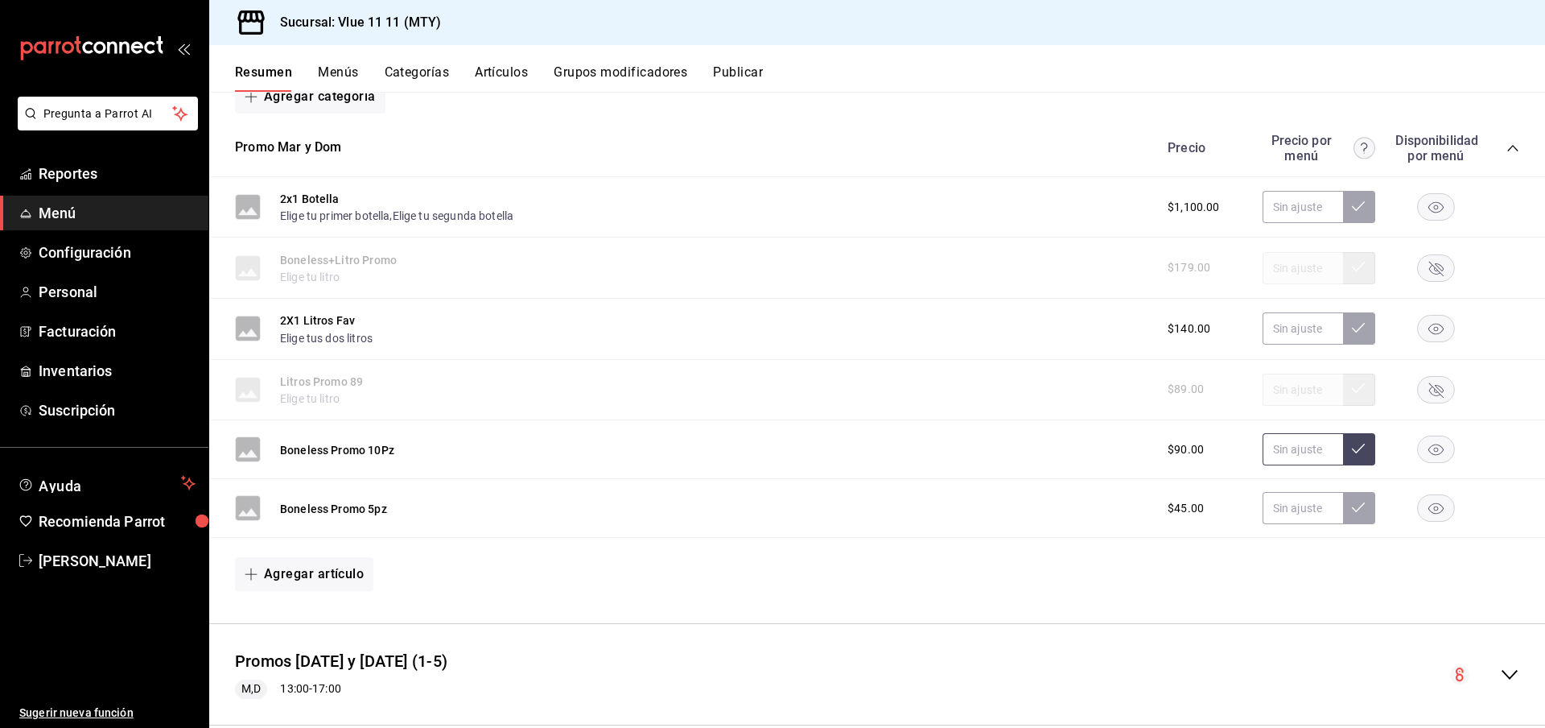
click at [1313, 446] on input "text" at bounding box center [1303, 449] width 80 height 32
click at [1342, 447] on input "$111.00" at bounding box center [1303, 449] width 80 height 32
type input "$111.00"
click at [1354, 443] on icon at bounding box center [1358, 448] width 13 height 10
click at [1291, 498] on input "text" at bounding box center [1303, 508] width 80 height 32
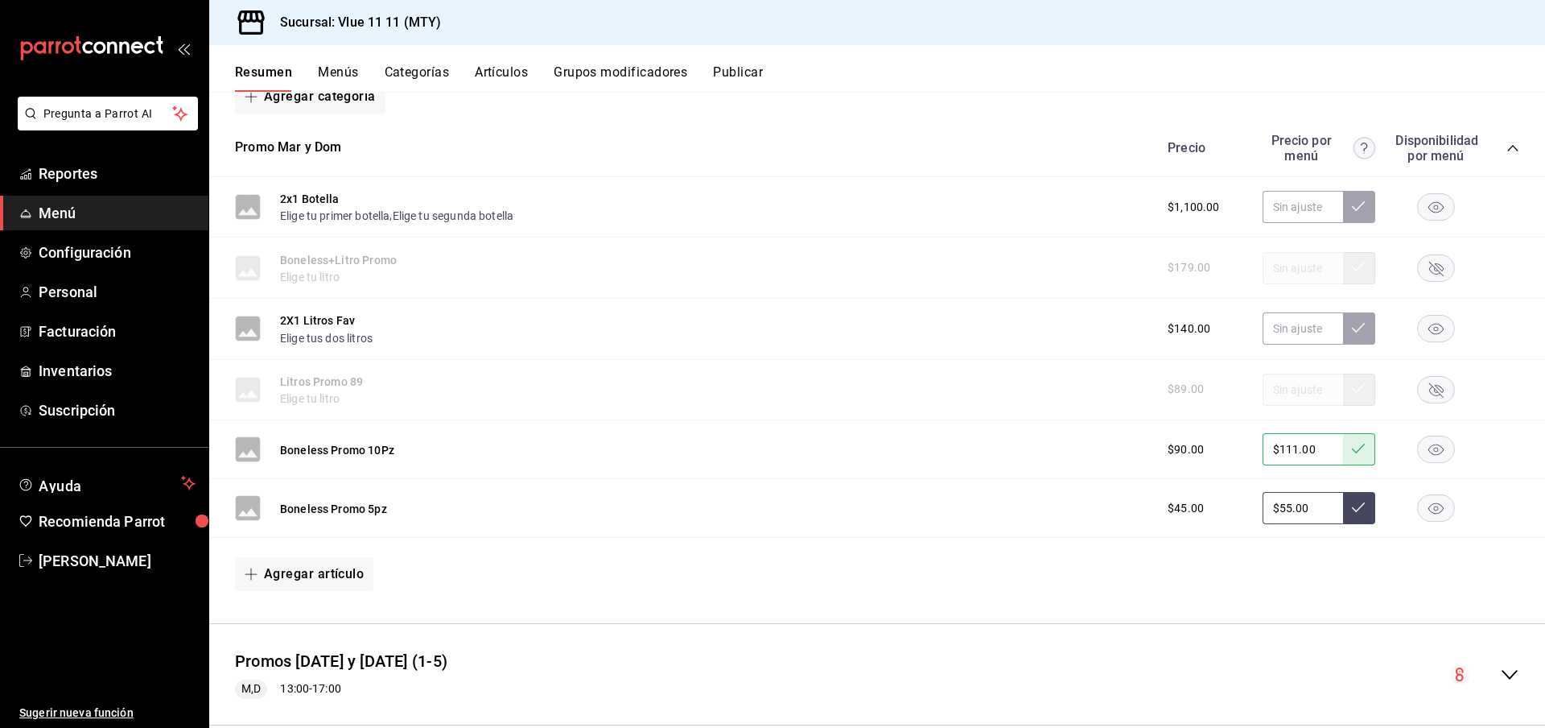
type input "$55.00"
click at [1369, 498] on button at bounding box center [1359, 508] width 32 height 32
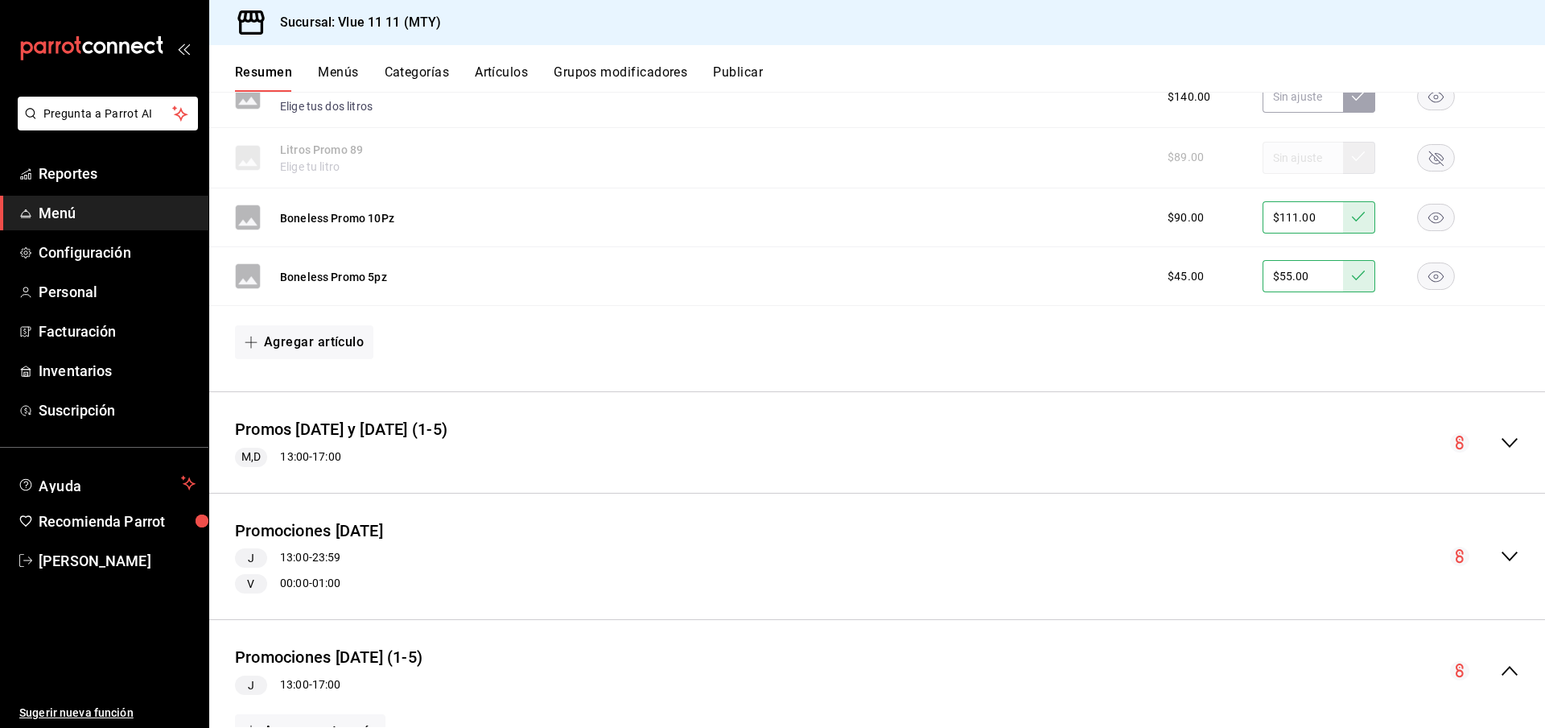
scroll to position [4552, 0]
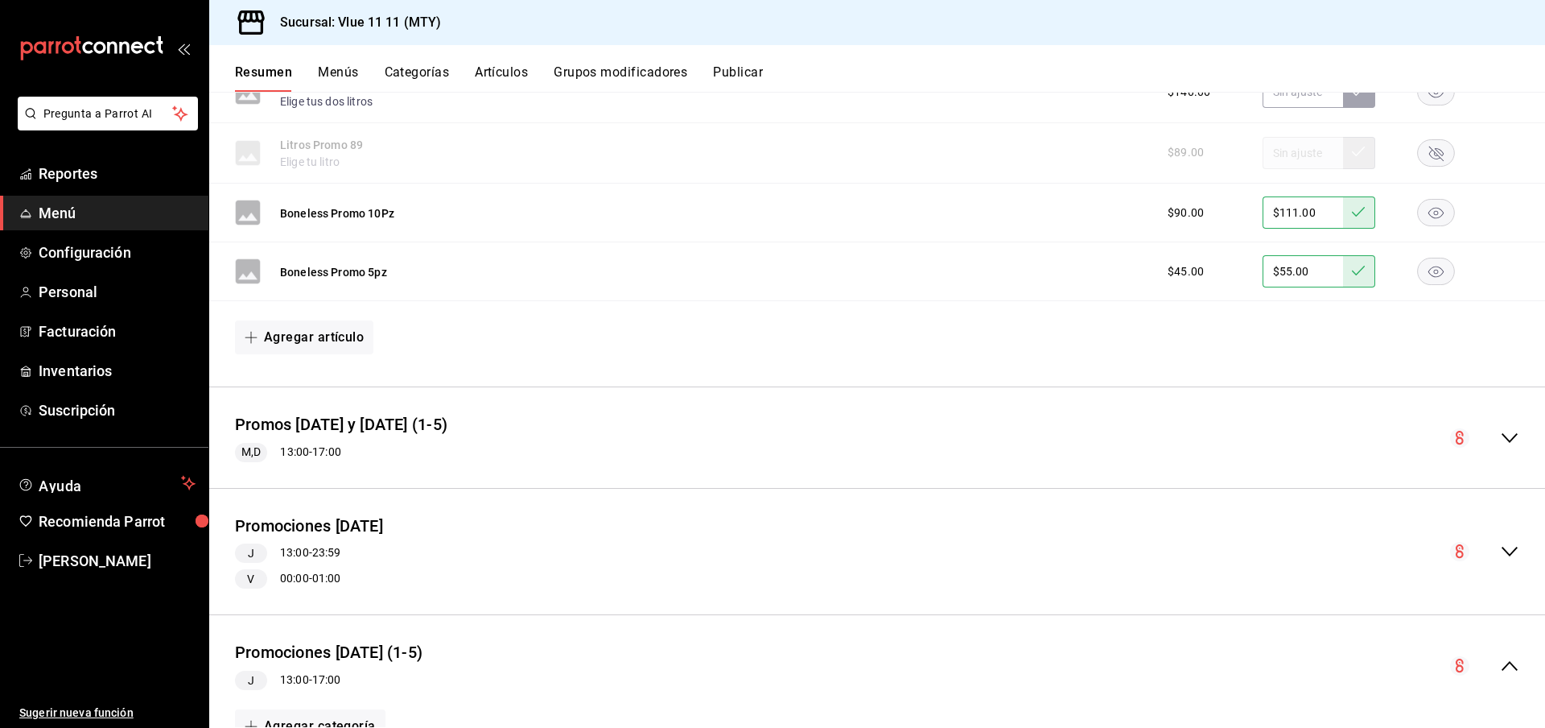
click at [1514, 429] on icon "collapse-menu-row" at bounding box center [1509, 437] width 19 height 19
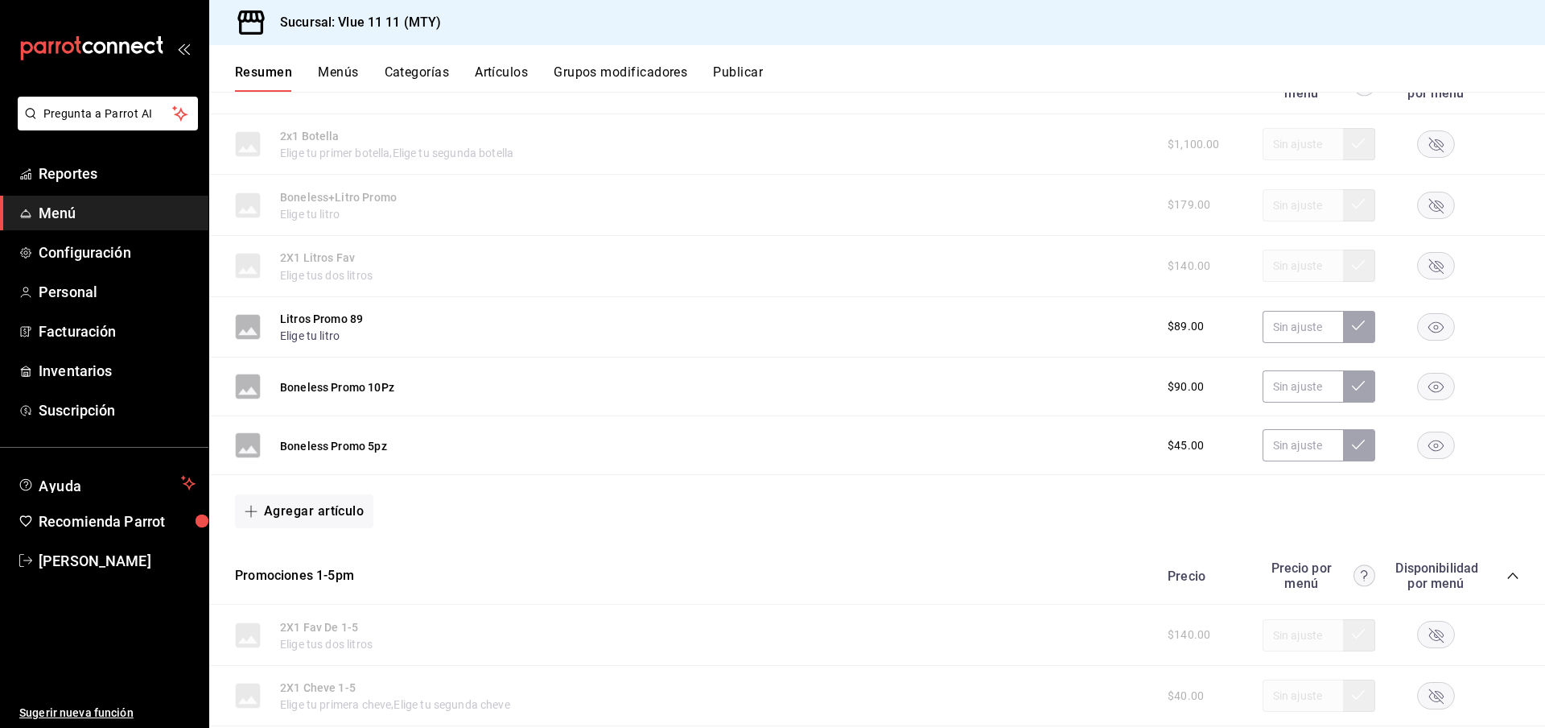
scroll to position [5020, 0]
click at [1430, 321] on rect "button" at bounding box center [1436, 323] width 37 height 27
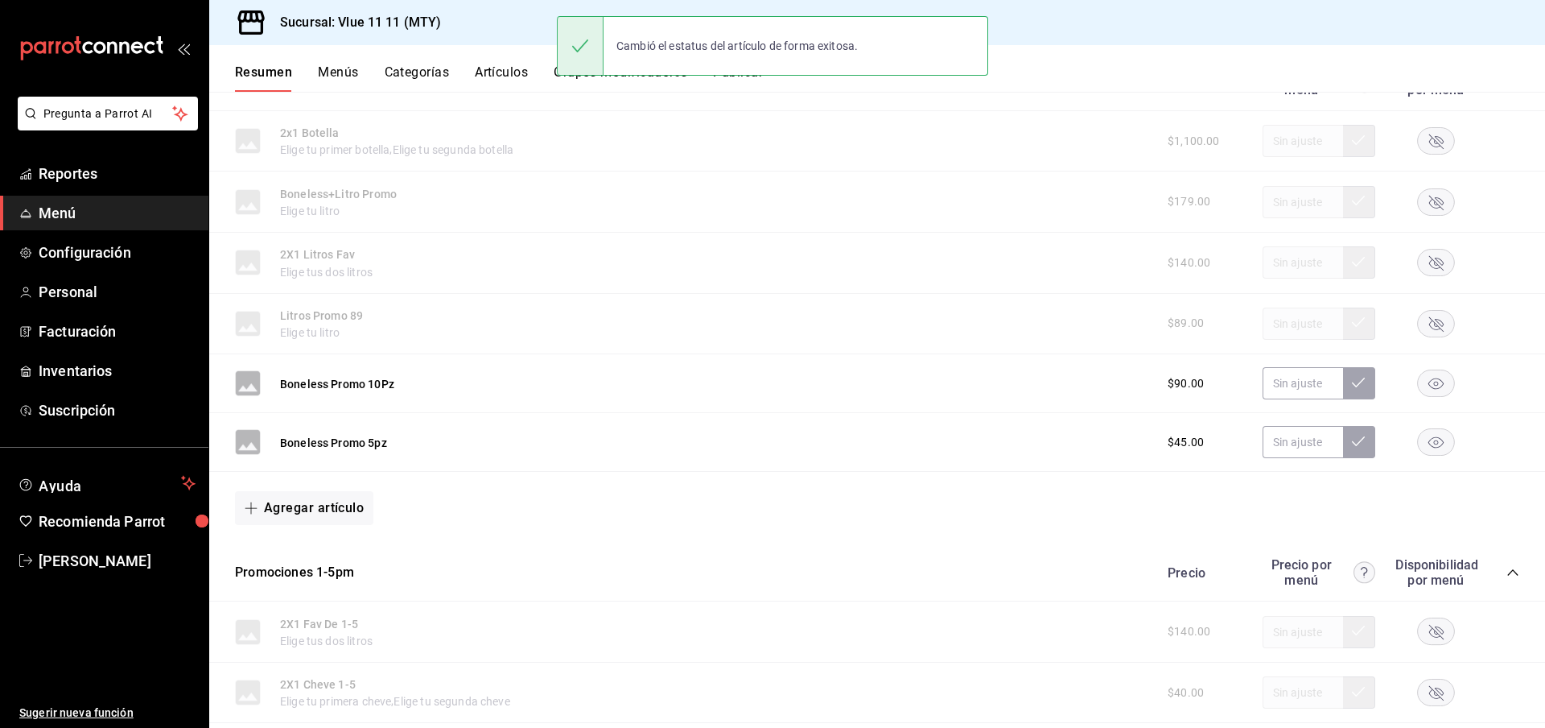
click at [1437, 378] on icon "button" at bounding box center [1436, 383] width 15 height 11
click at [1436, 441] on rect "button" at bounding box center [1436, 442] width 37 height 27
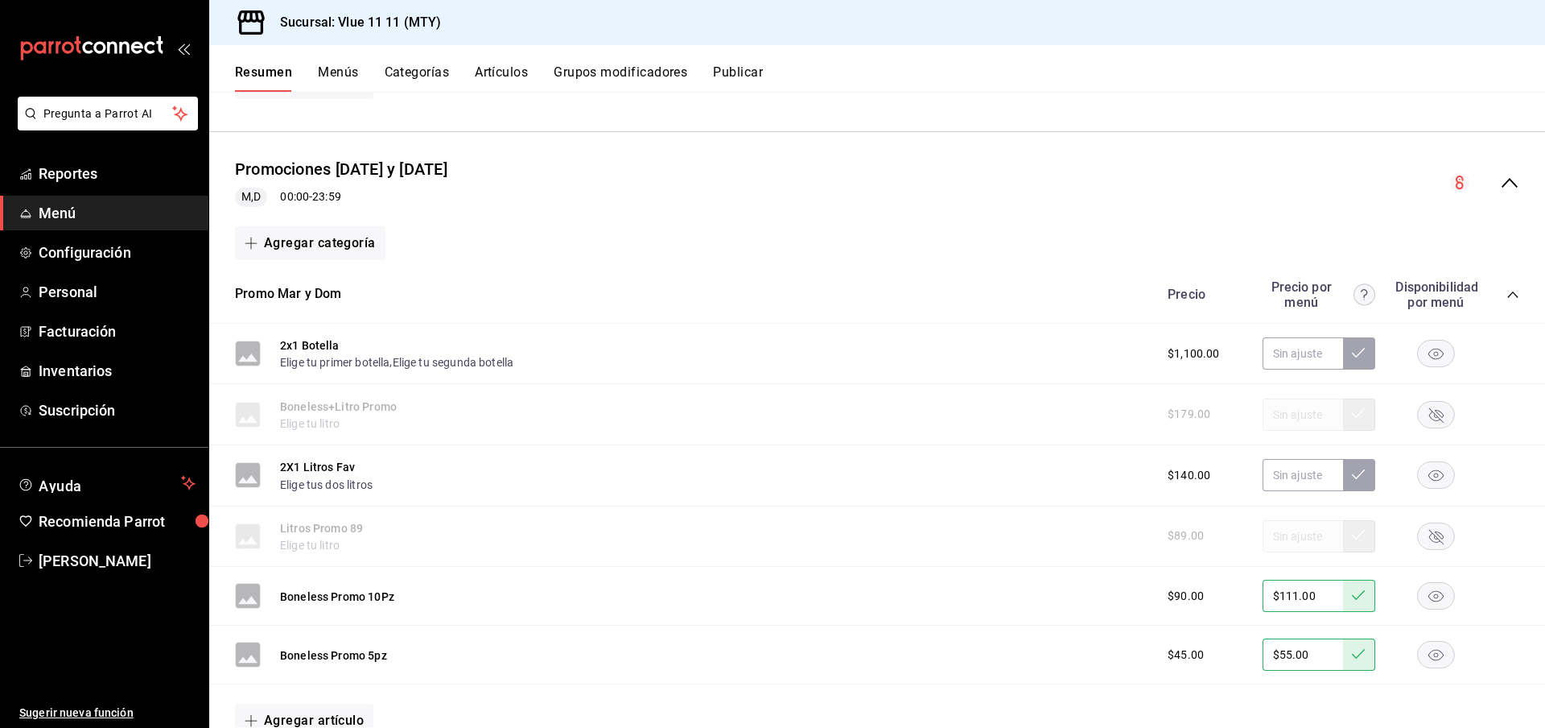
scroll to position [4170, 0]
click at [430, 159] on button "Promociones Martes y Domingo" at bounding box center [341, 168] width 212 height 23
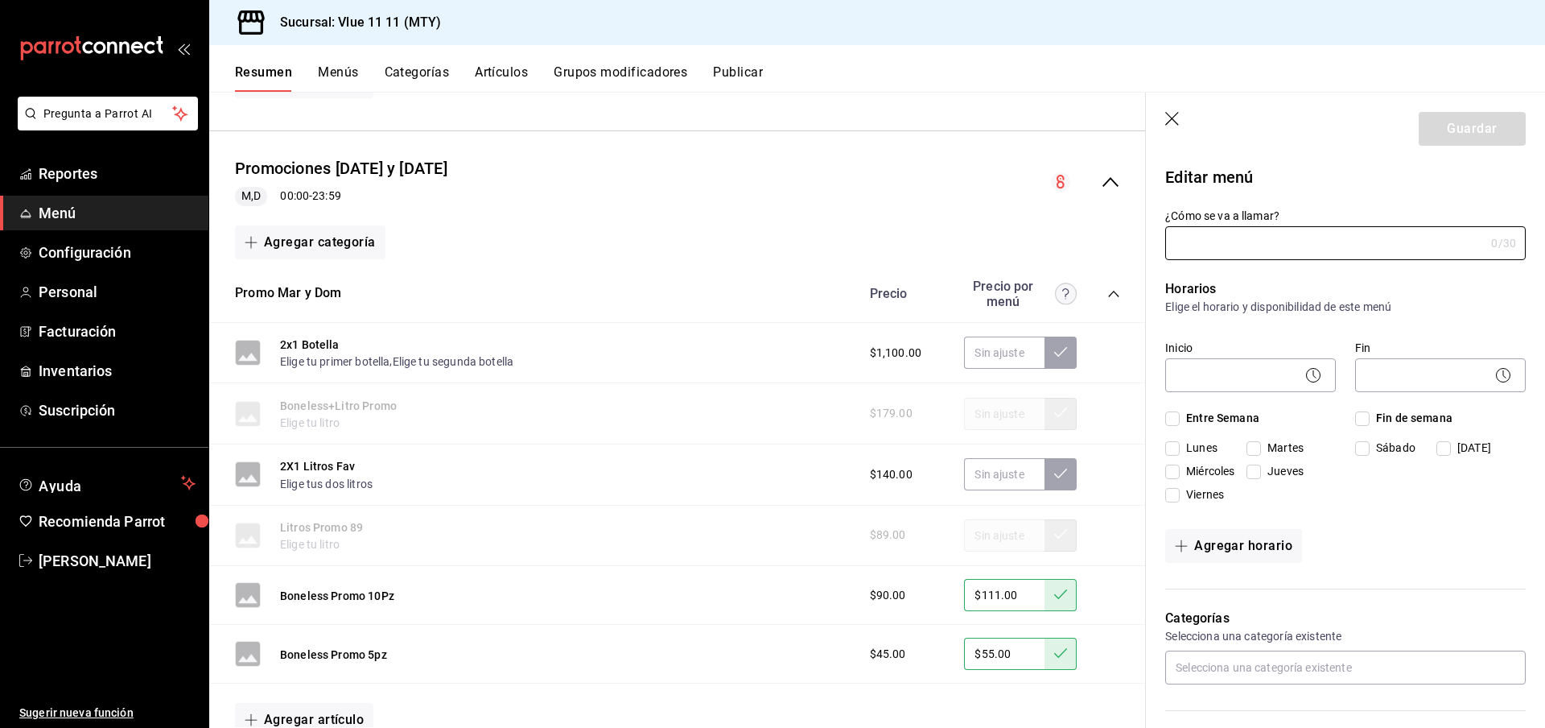
type input "Promociones Martes y Domingo"
checkbox input "true"
type input "1705956336007"
click at [1282, 243] on input "Promociones Martes y Domingo" at bounding box center [1321, 243] width 313 height 32
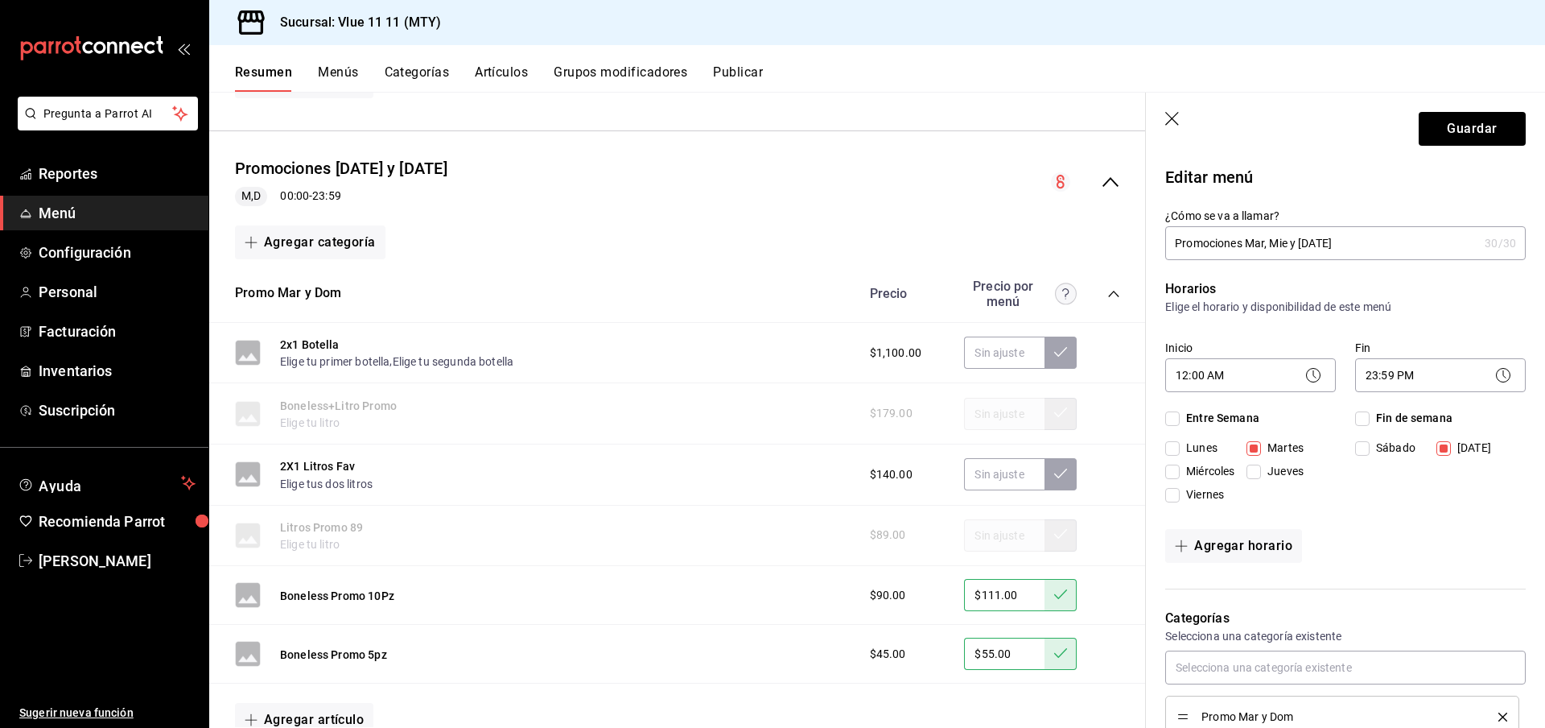
click at [1359, 250] on input "Promociones Mar, Mie y Domingo" at bounding box center [1321, 243] width 313 height 32
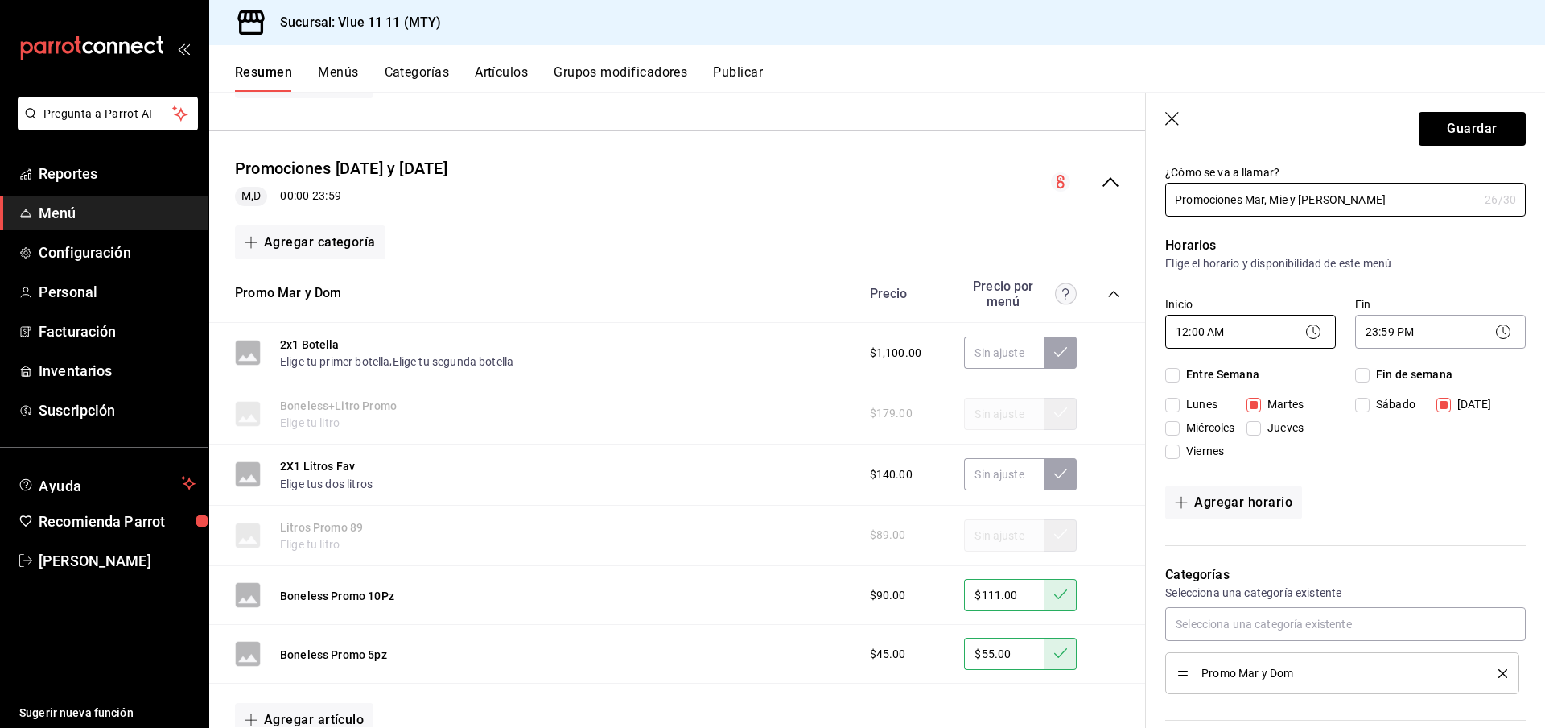
scroll to position [53, 0]
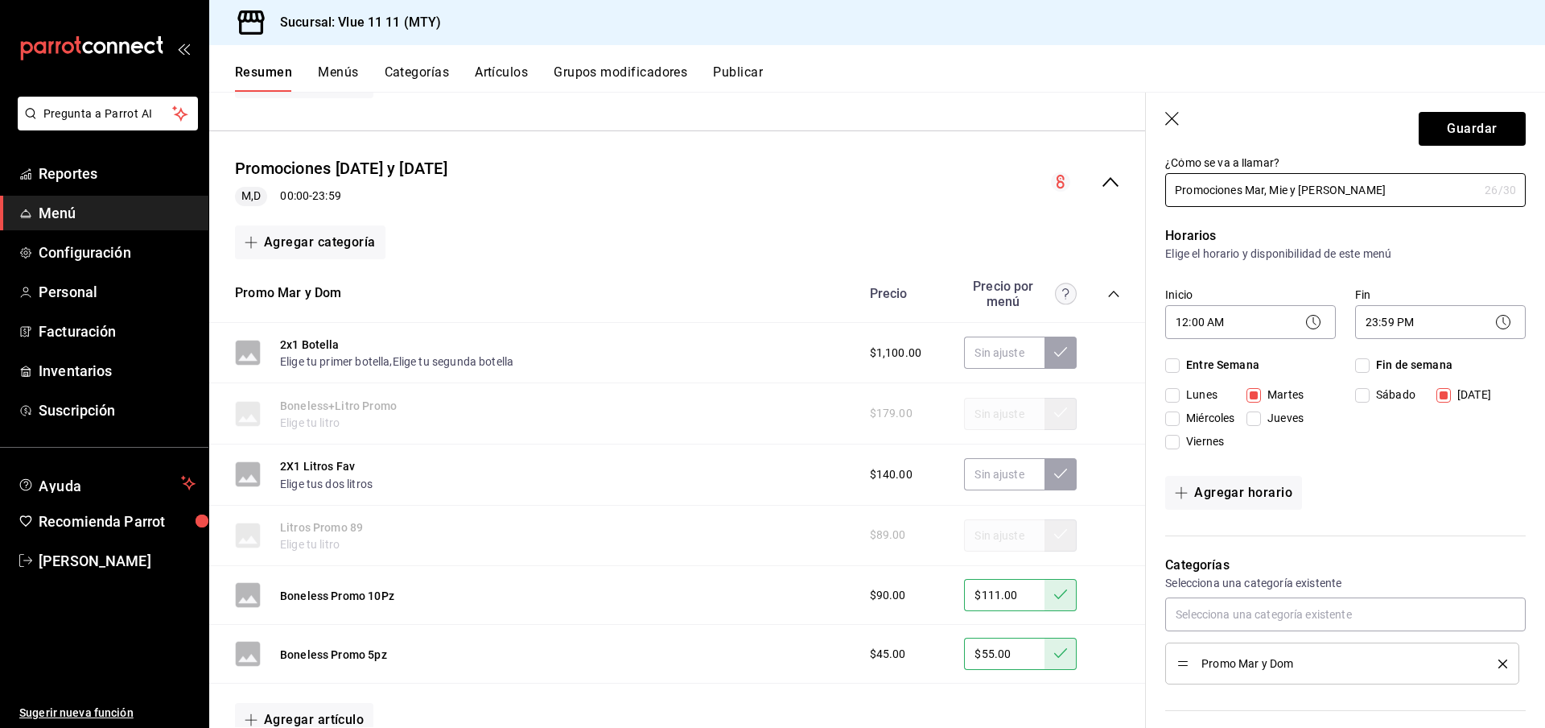
type input "Promociones Mar, Mie y Dom"
click at [1177, 416] on input "Miércoles" at bounding box center [1172, 418] width 14 height 14
checkbox input "true"
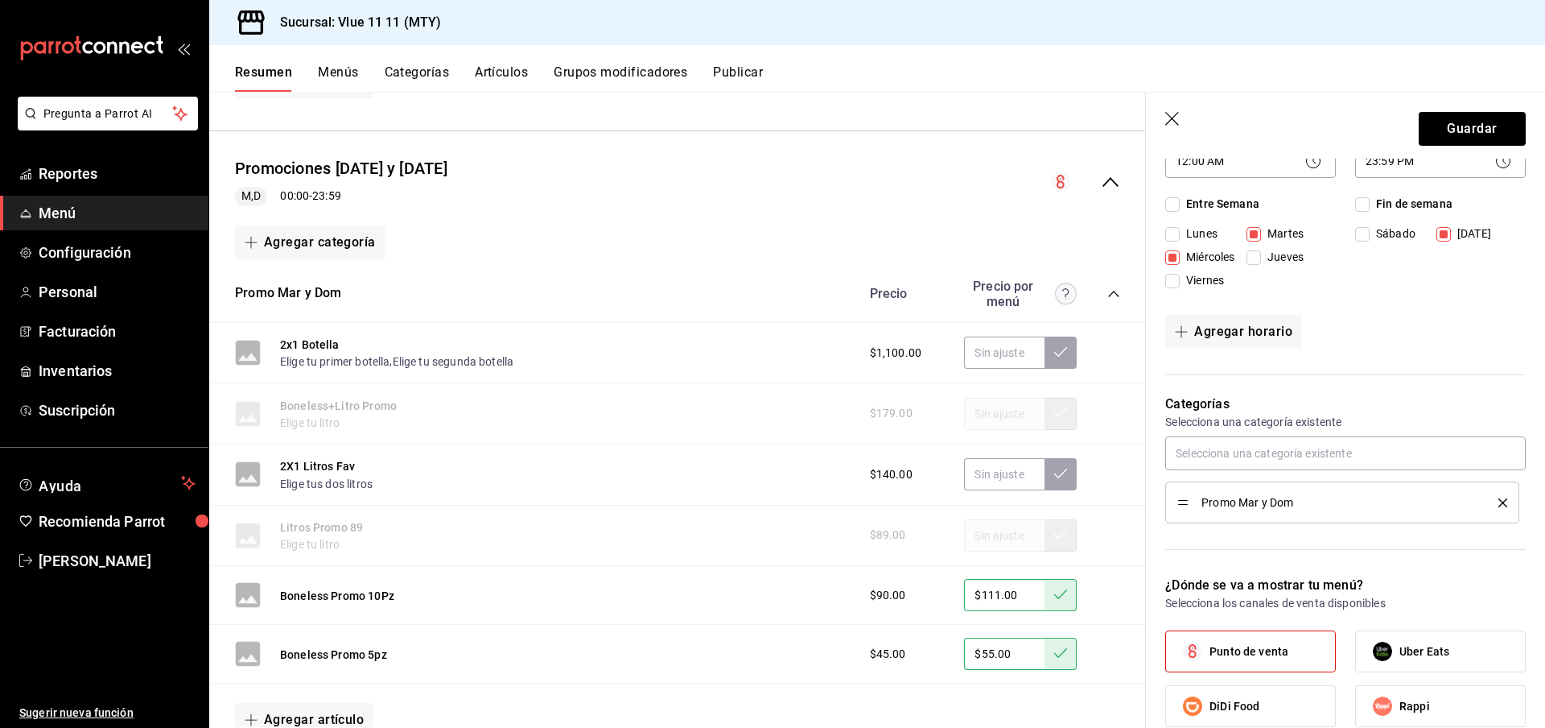
scroll to position [216, 0]
click at [1474, 130] on button "Guardar" at bounding box center [1472, 129] width 107 height 34
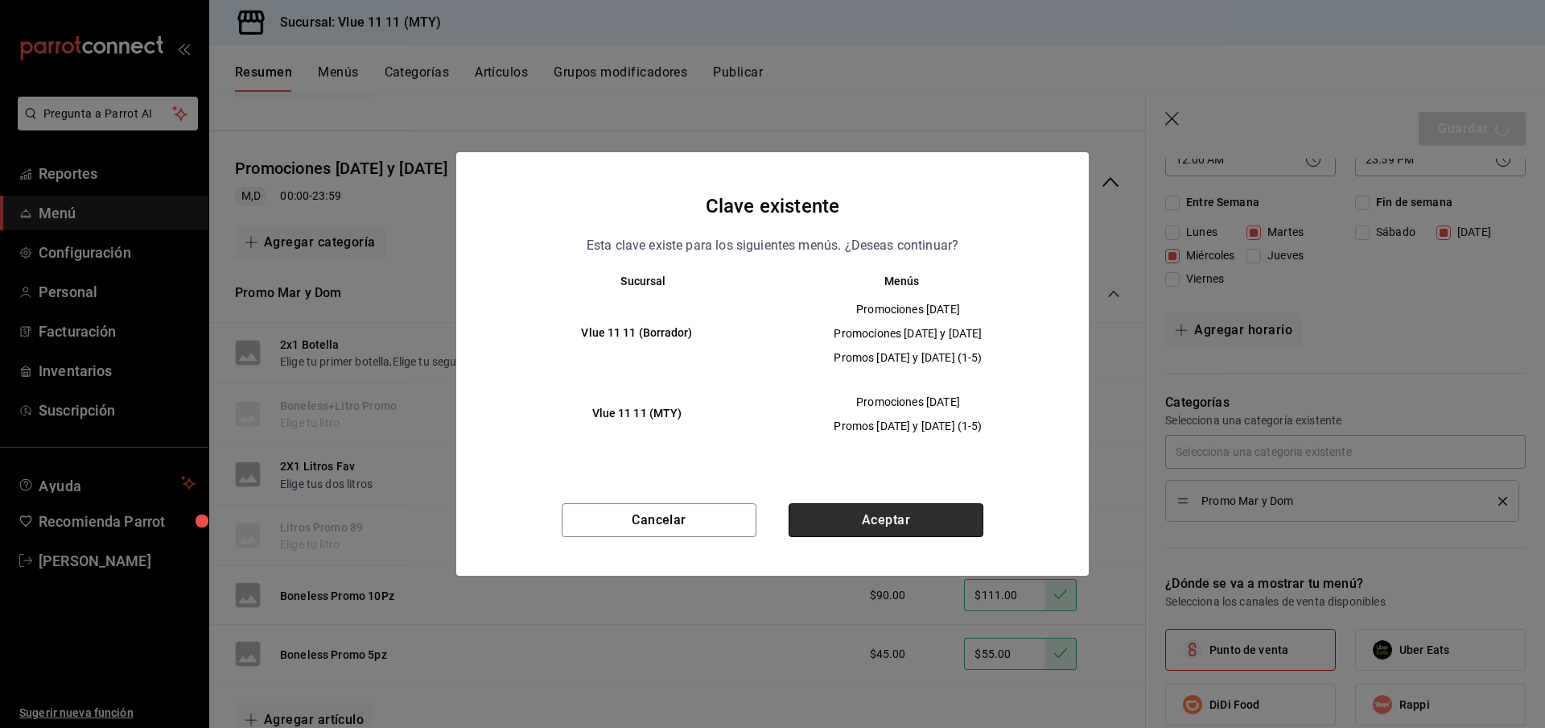
click at [931, 530] on button "Aceptar" at bounding box center [886, 520] width 195 height 34
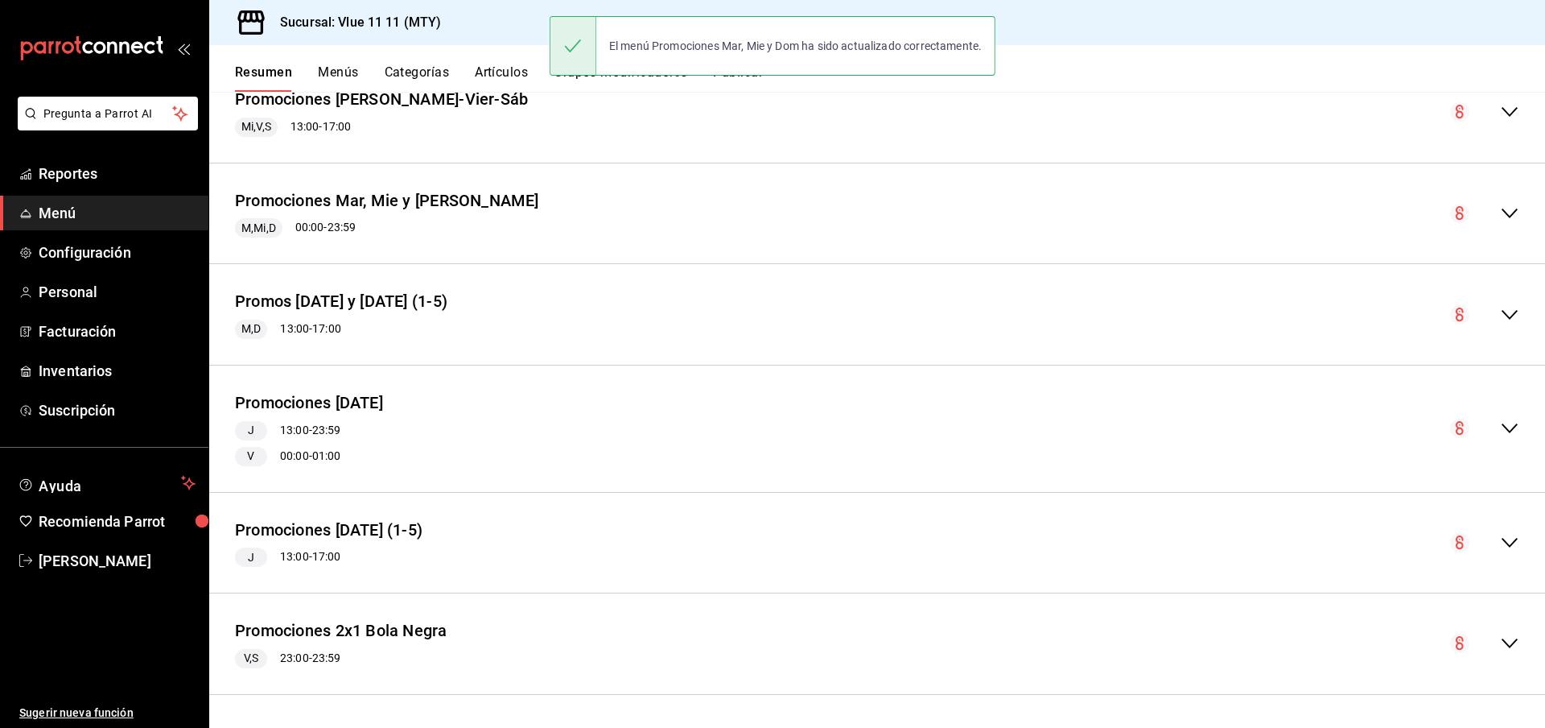
scroll to position [3239, 0]
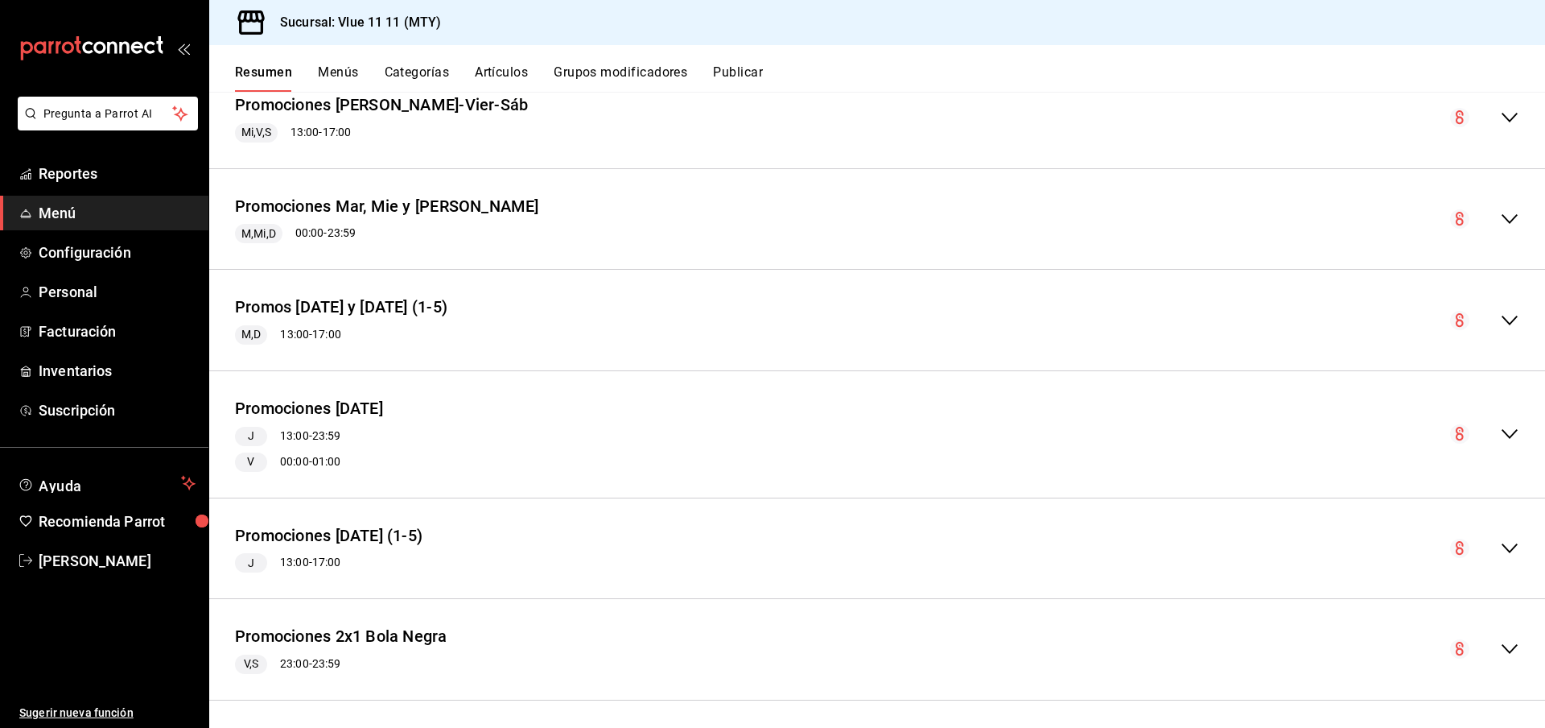
click at [1515, 214] on icon "collapse-menu-row" at bounding box center [1510, 219] width 16 height 10
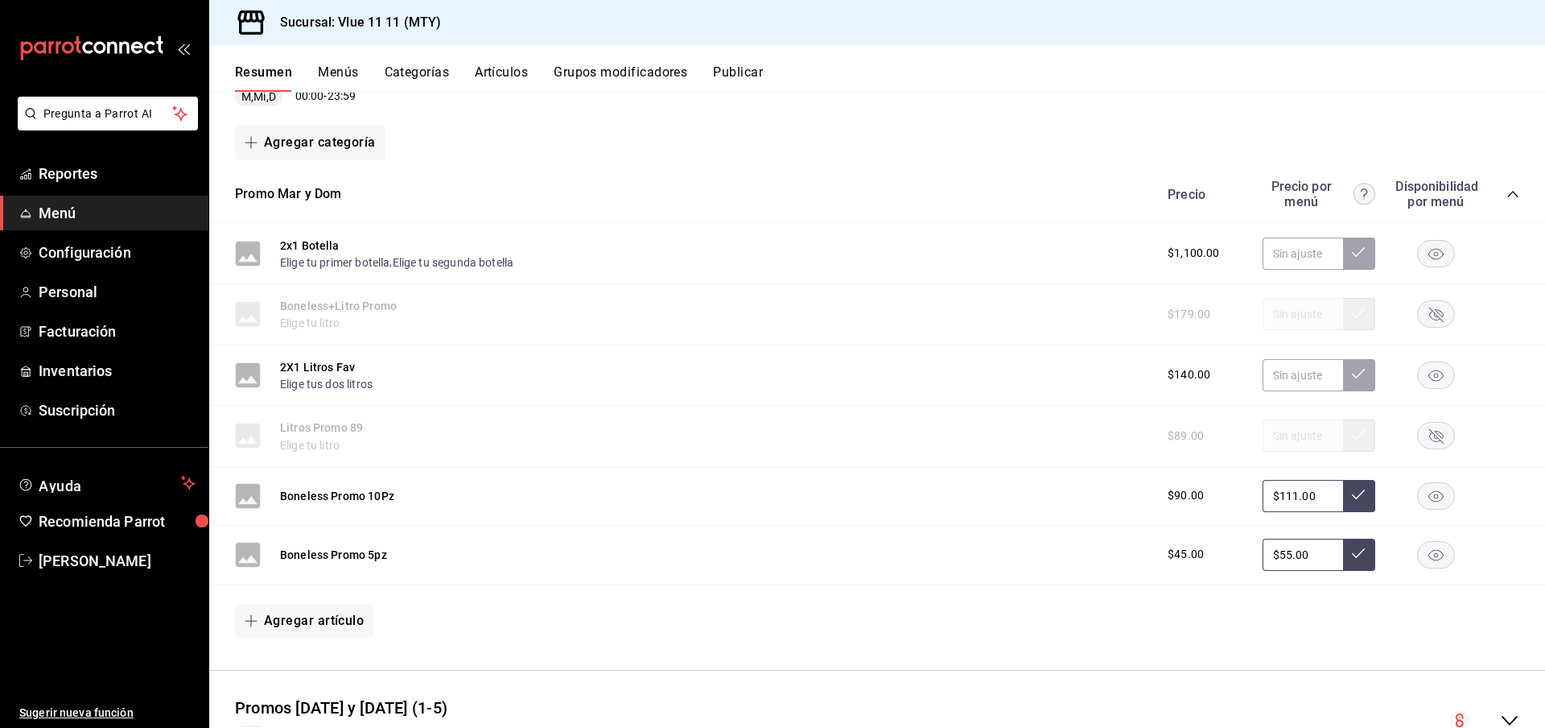
scroll to position [3333, 0]
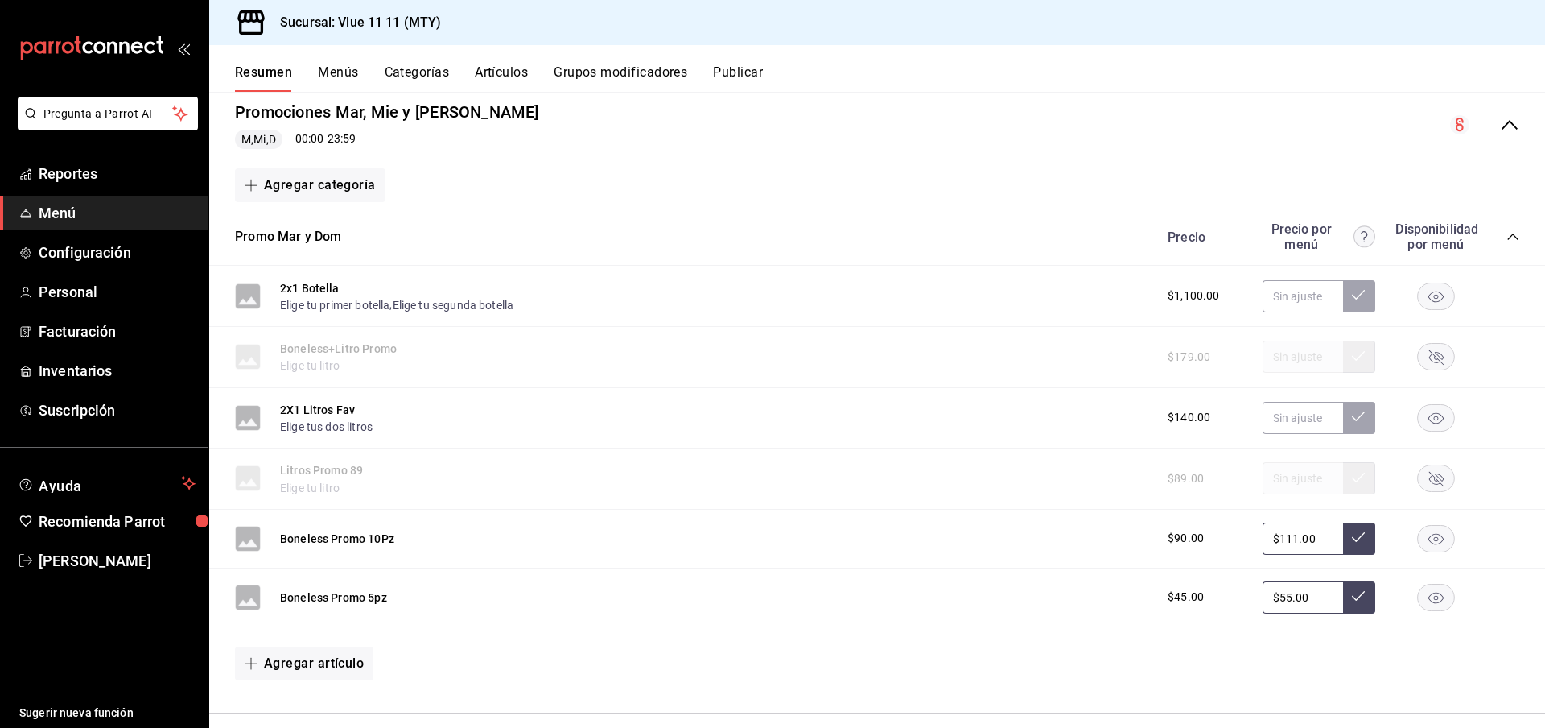
click at [1517, 118] on icon "collapse-menu-row" at bounding box center [1509, 124] width 19 height 19
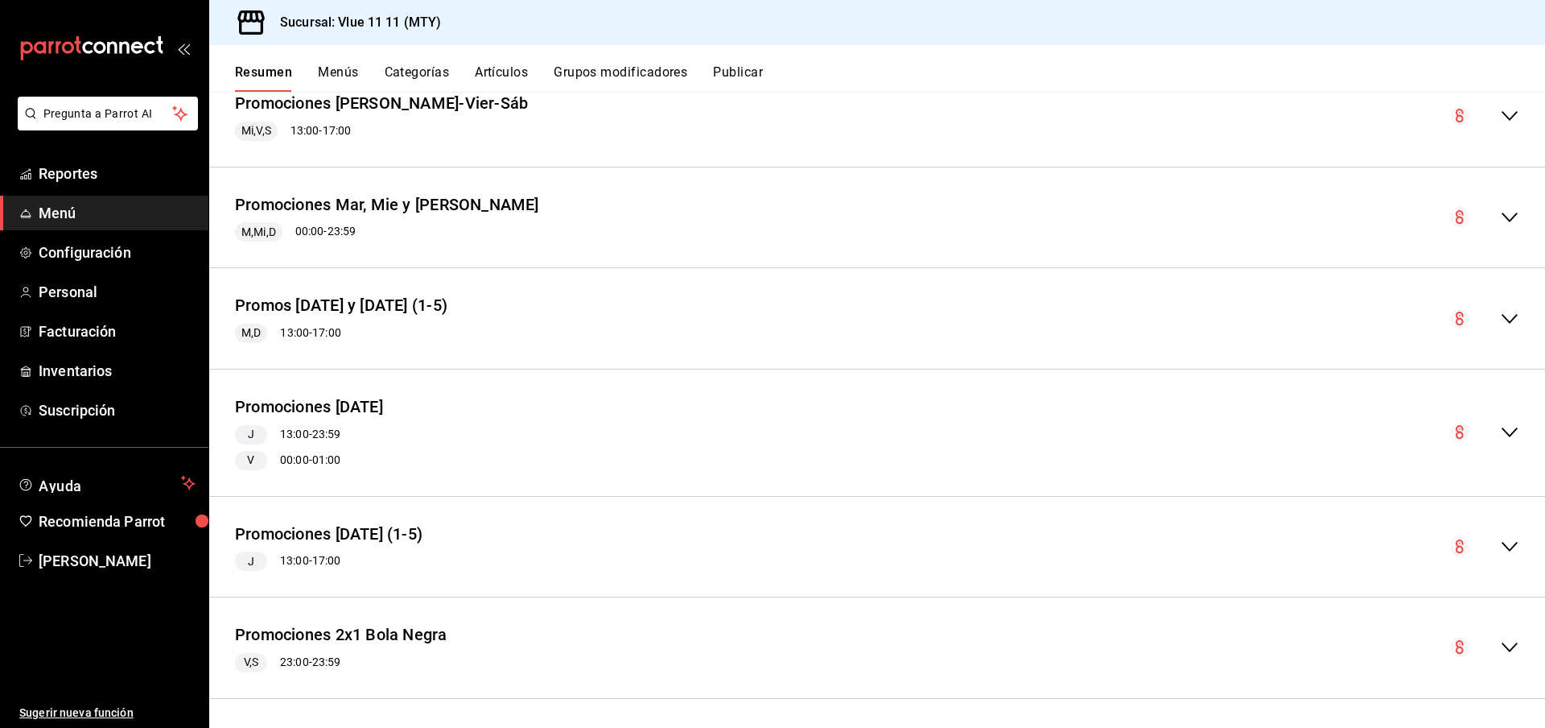
scroll to position [3239, 0]
click at [1515, 315] on icon "collapse-menu-row" at bounding box center [1509, 319] width 19 height 19
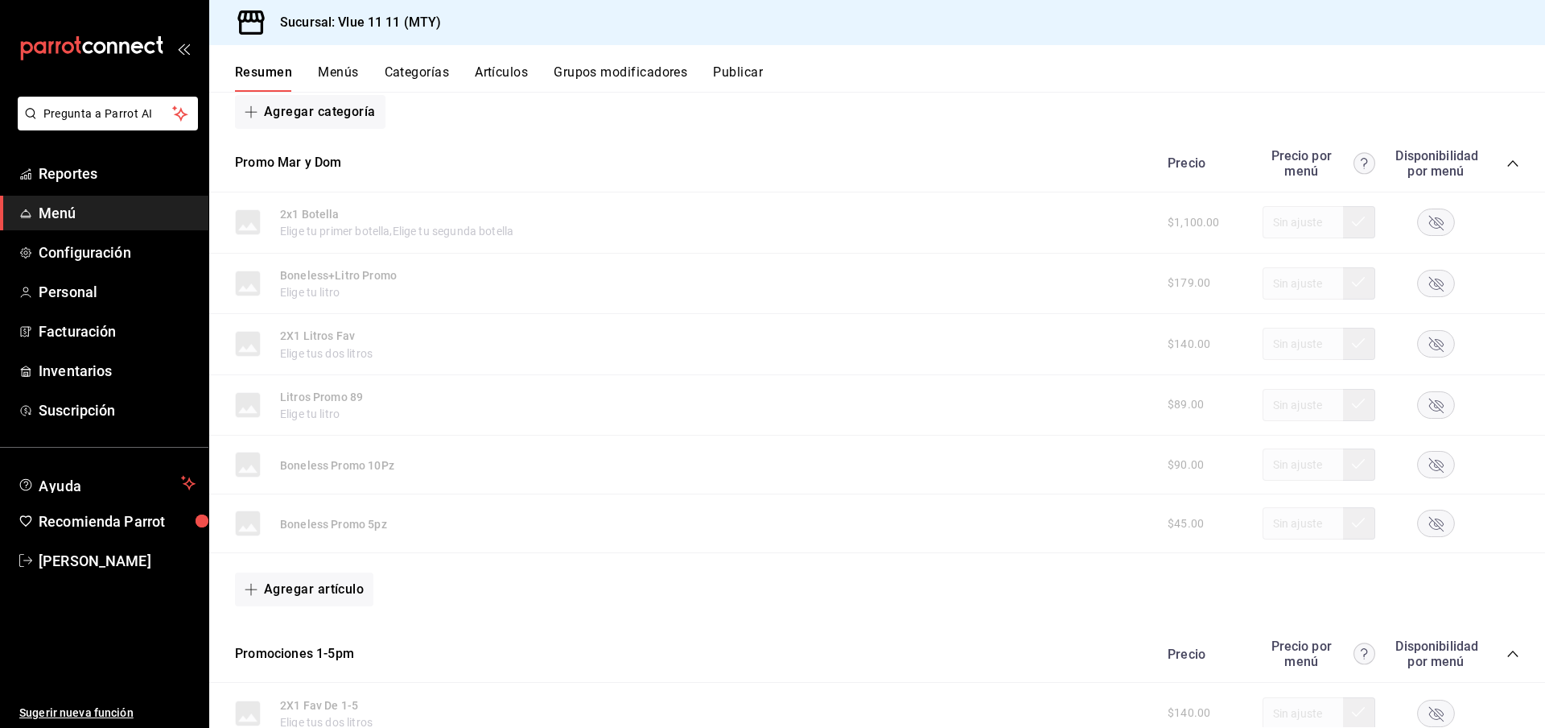
scroll to position [3374, 0]
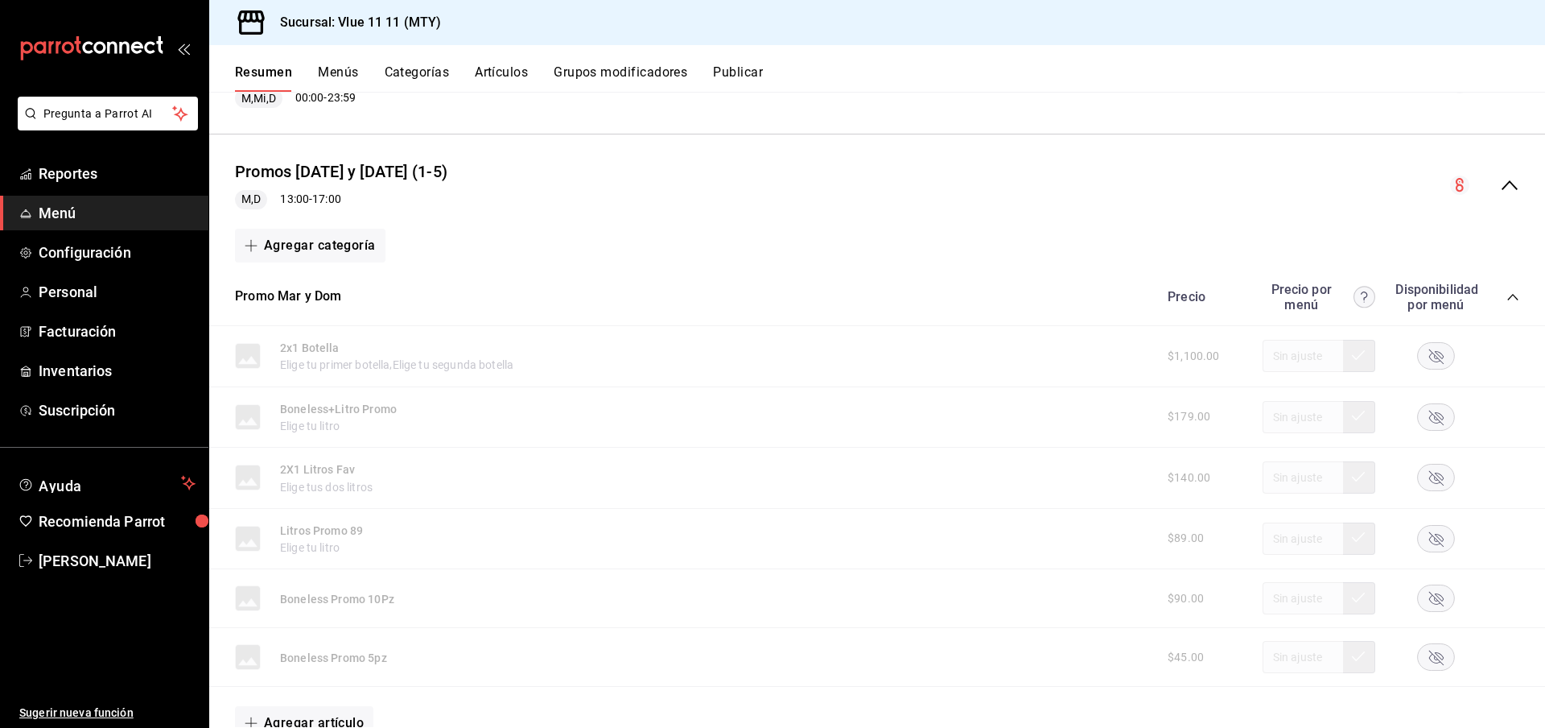
click at [1510, 185] on icon "collapse-menu-row" at bounding box center [1509, 184] width 19 height 19
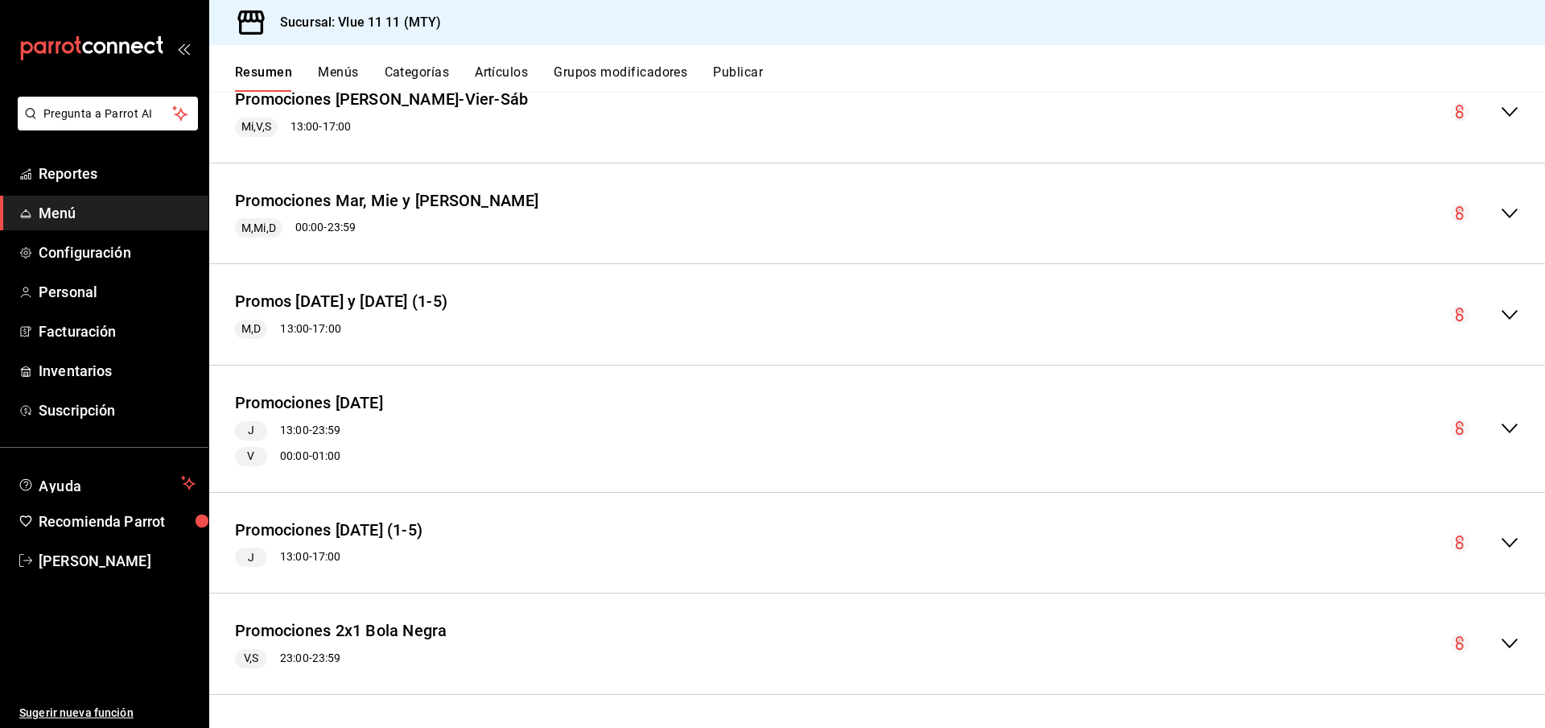
scroll to position [3239, 0]
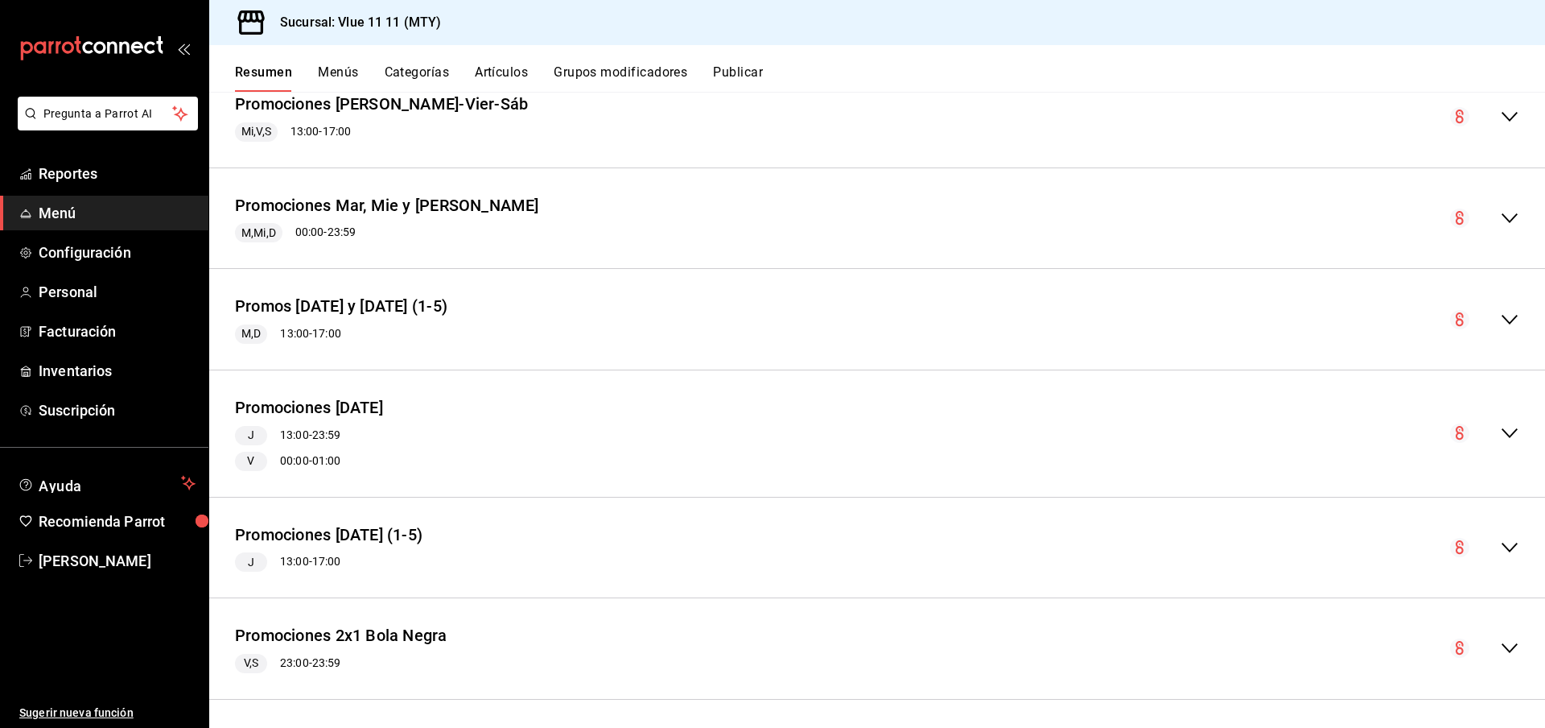
click at [1500, 426] on icon "collapse-menu-row" at bounding box center [1509, 432] width 19 height 19
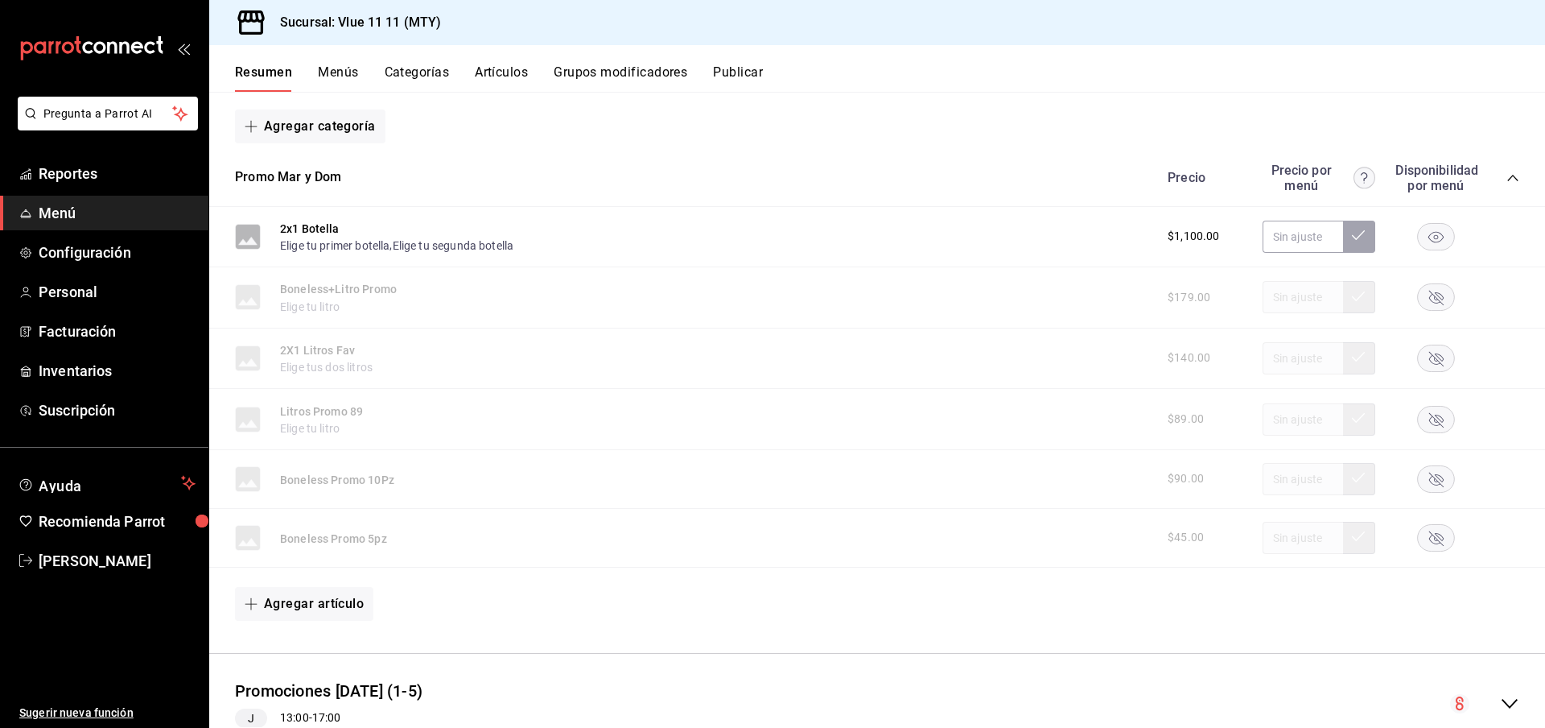
scroll to position [3626, 0]
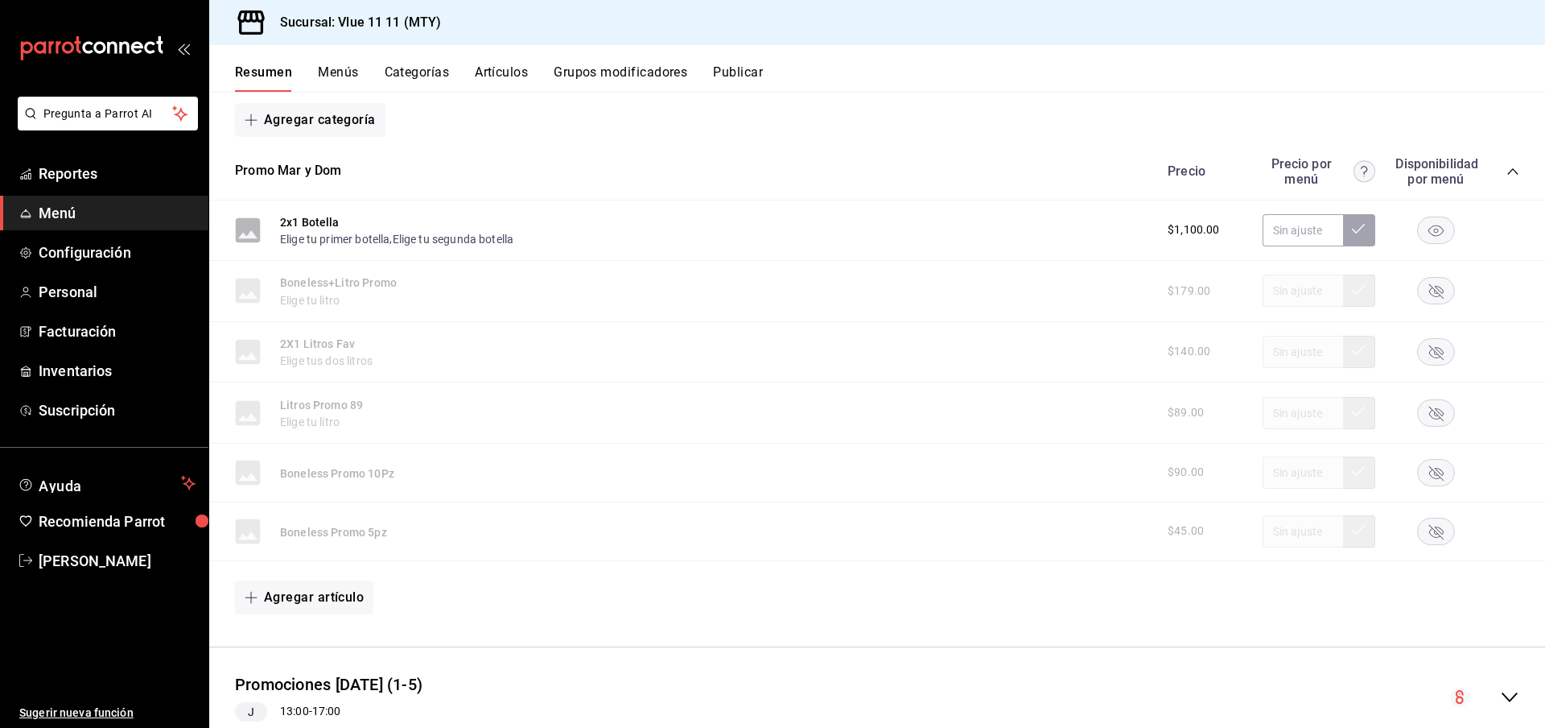
click at [1511, 167] on icon "collapse-category-row" at bounding box center [1513, 171] width 13 height 13
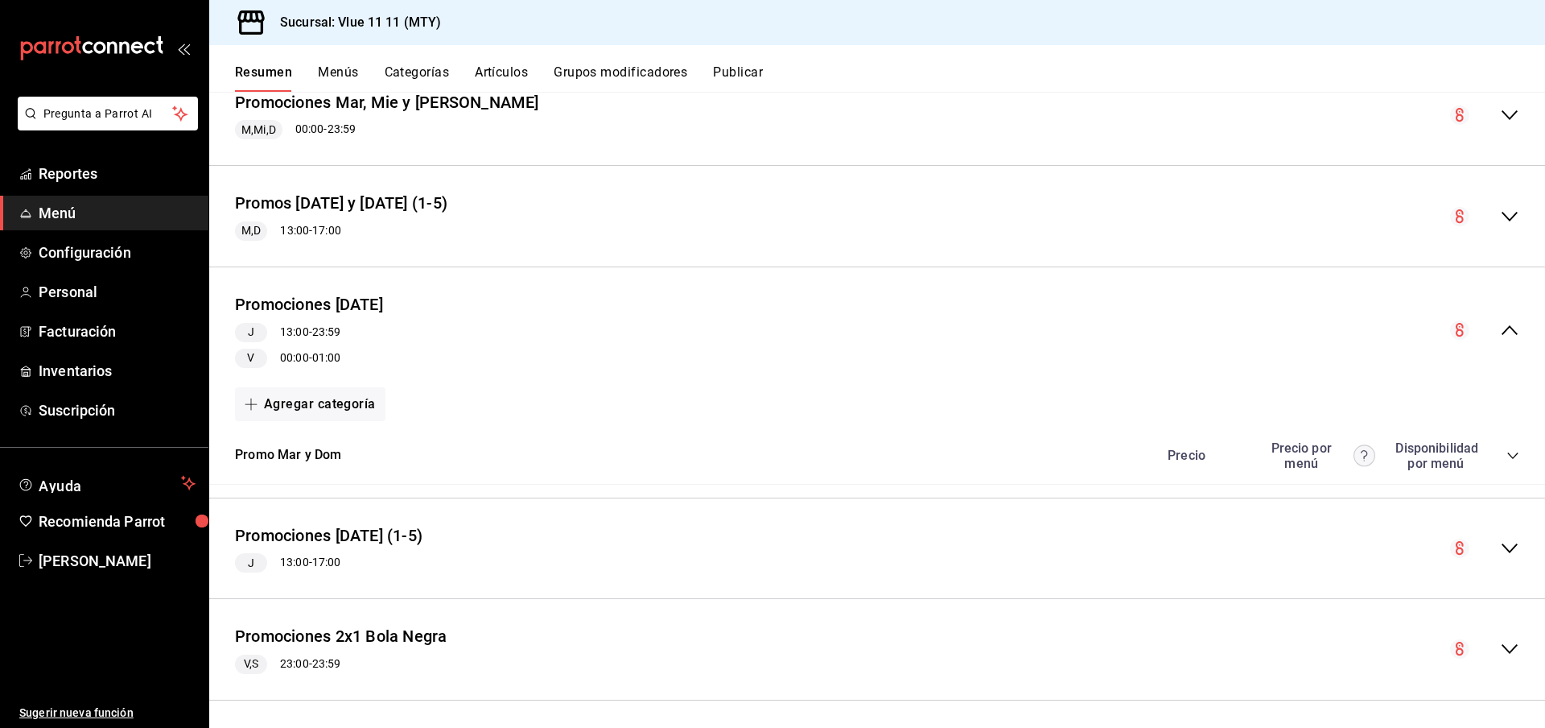
scroll to position [3338, 0]
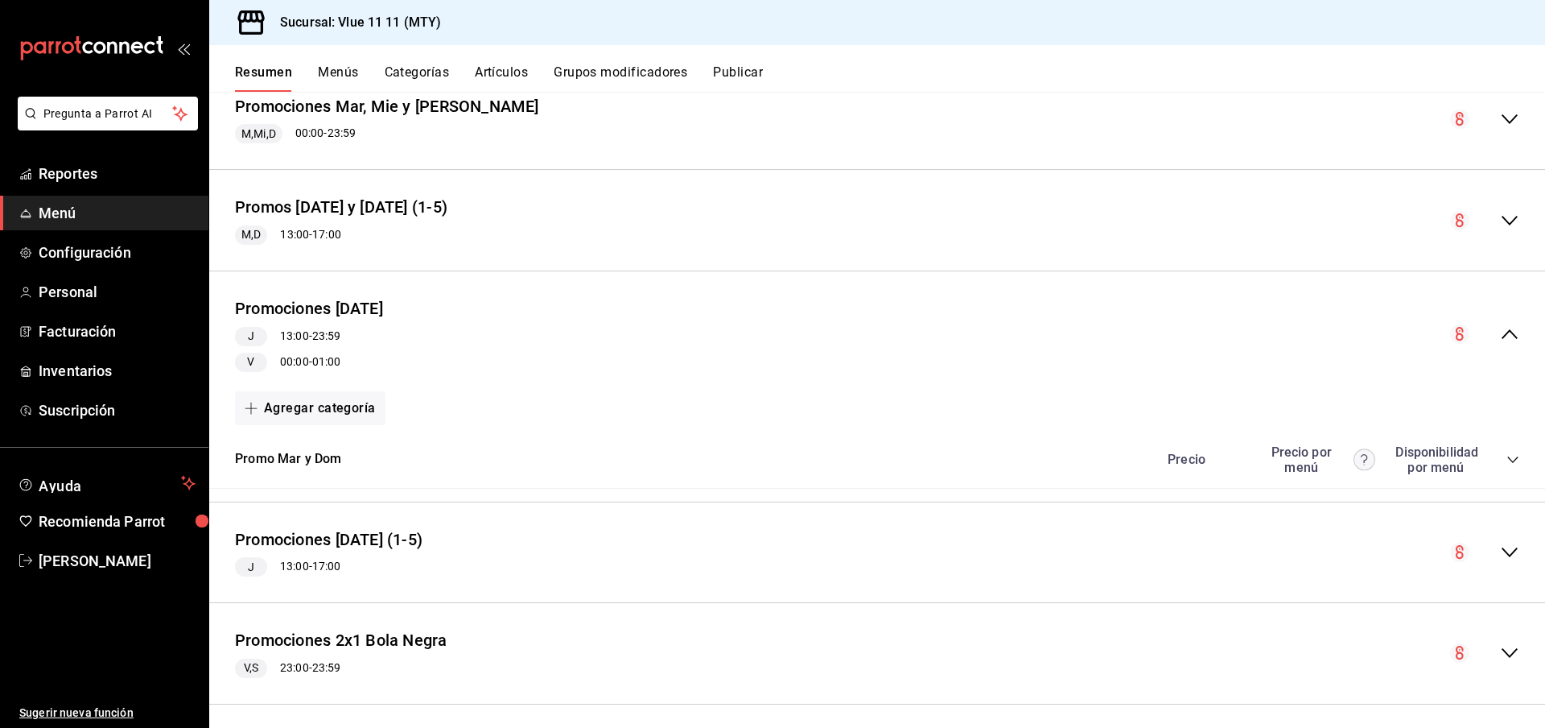
click at [1508, 542] on icon "collapse-menu-row" at bounding box center [1509, 551] width 19 height 19
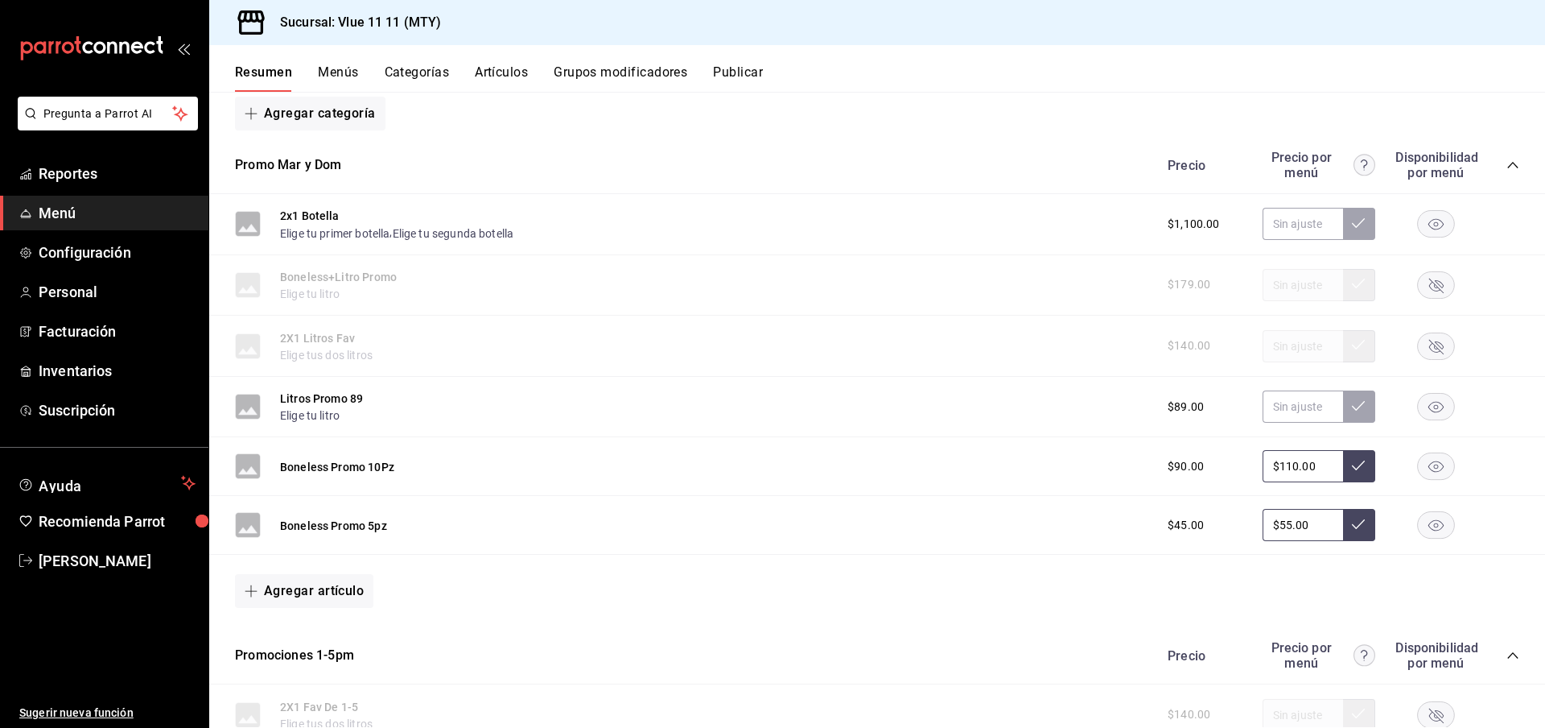
scroll to position [3842, 0]
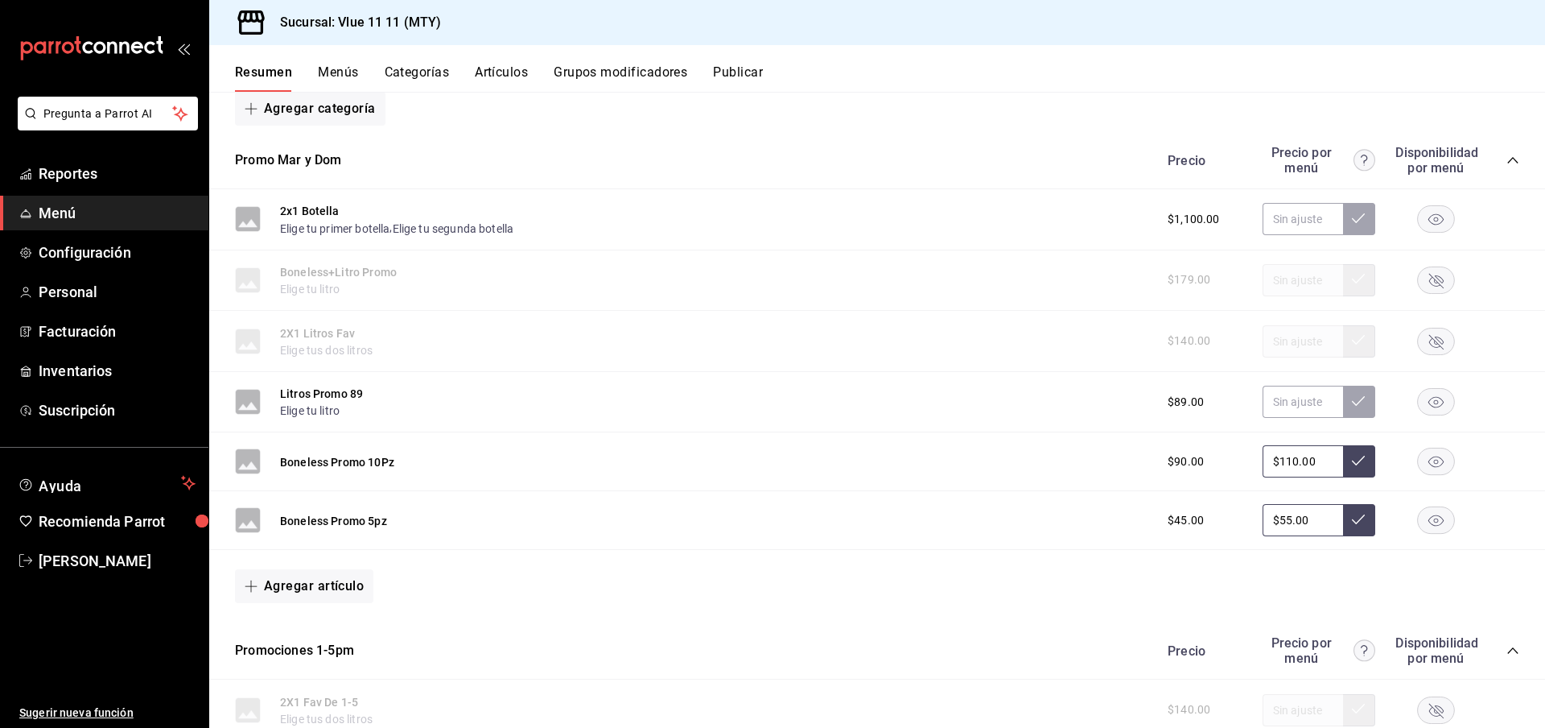
click at [1329, 465] on input "$110.00" at bounding box center [1303, 461] width 80 height 32
type input "$111.00"
click at [1356, 460] on button at bounding box center [1359, 461] width 32 height 32
type input "$111.00"
click at [1446, 395] on rect "button" at bounding box center [1436, 402] width 37 height 27
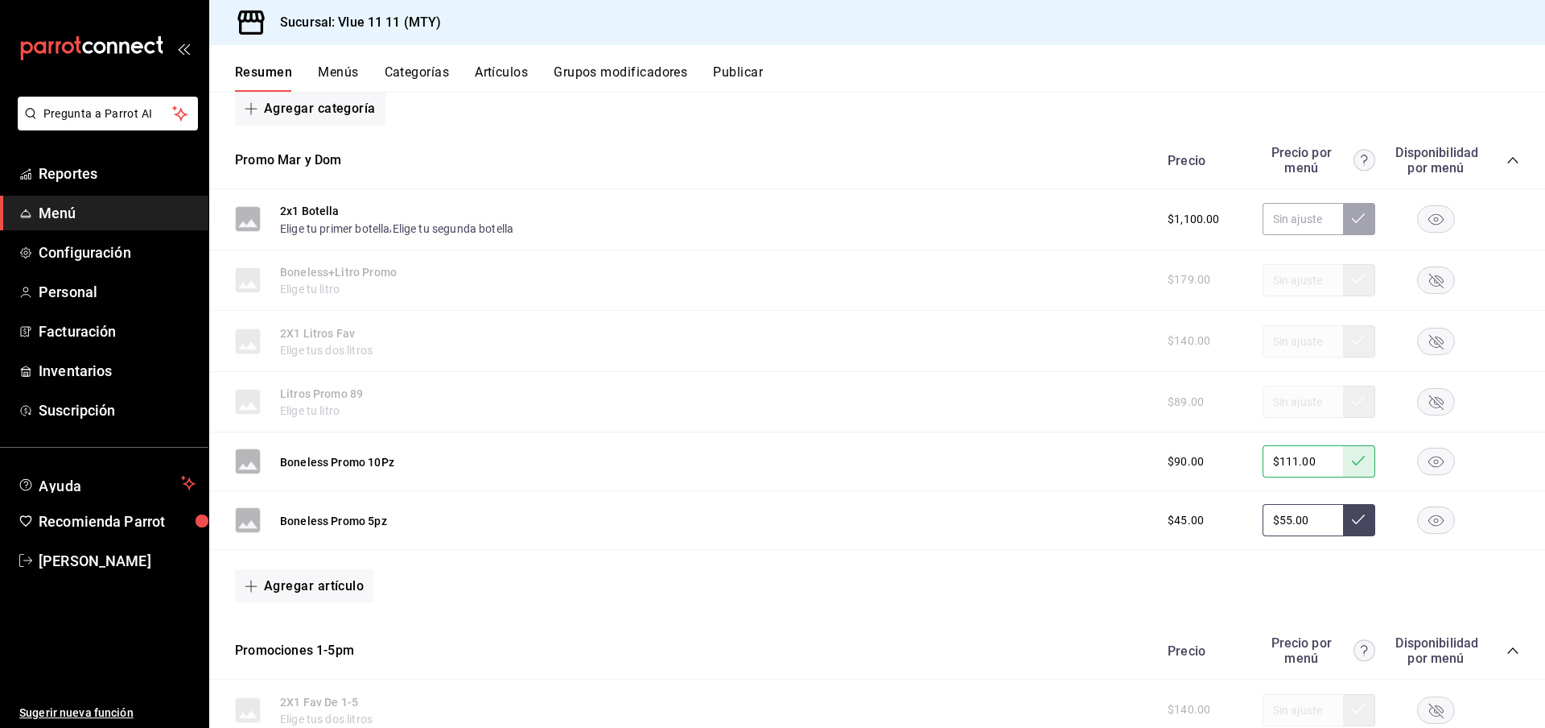
click at [1431, 331] on rect "button" at bounding box center [1436, 341] width 37 height 27
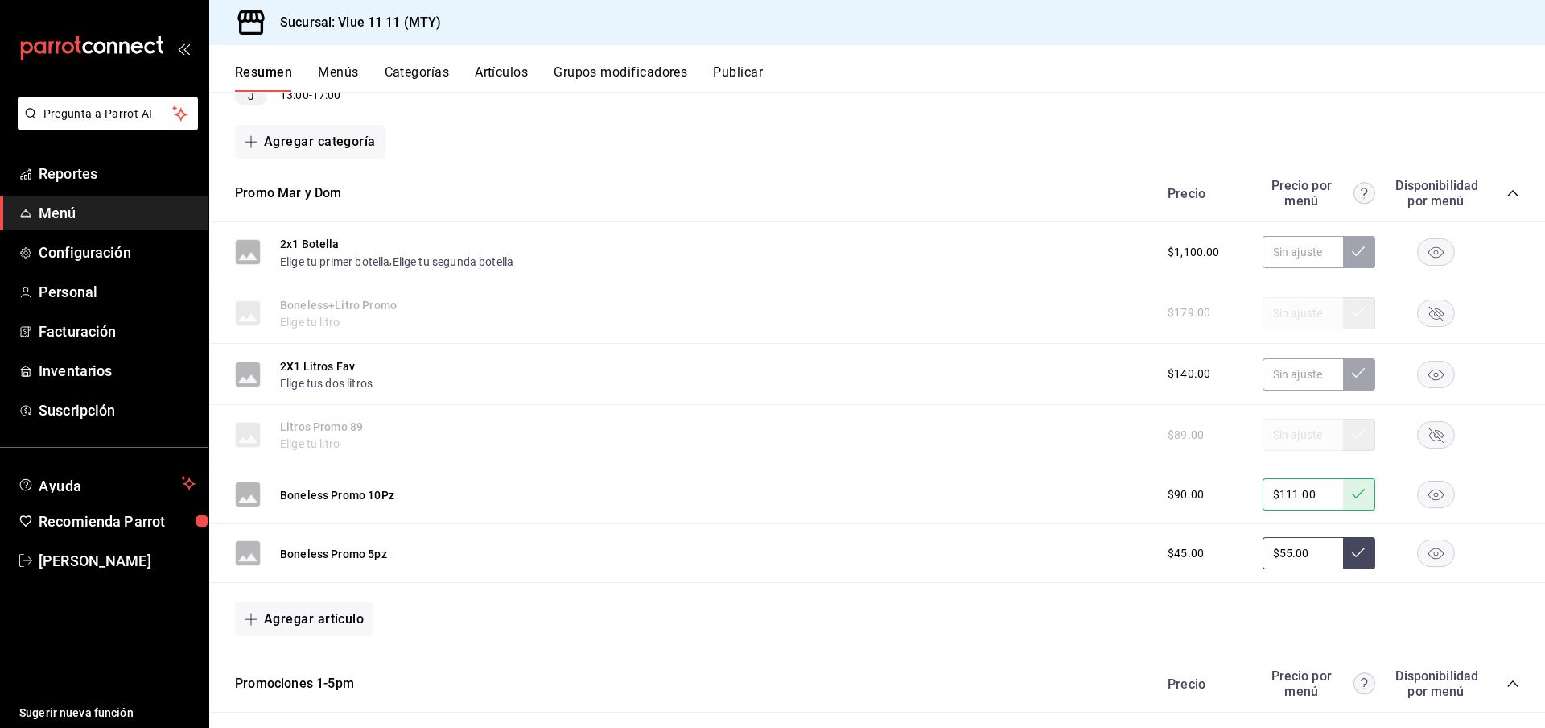
scroll to position [3832, 0]
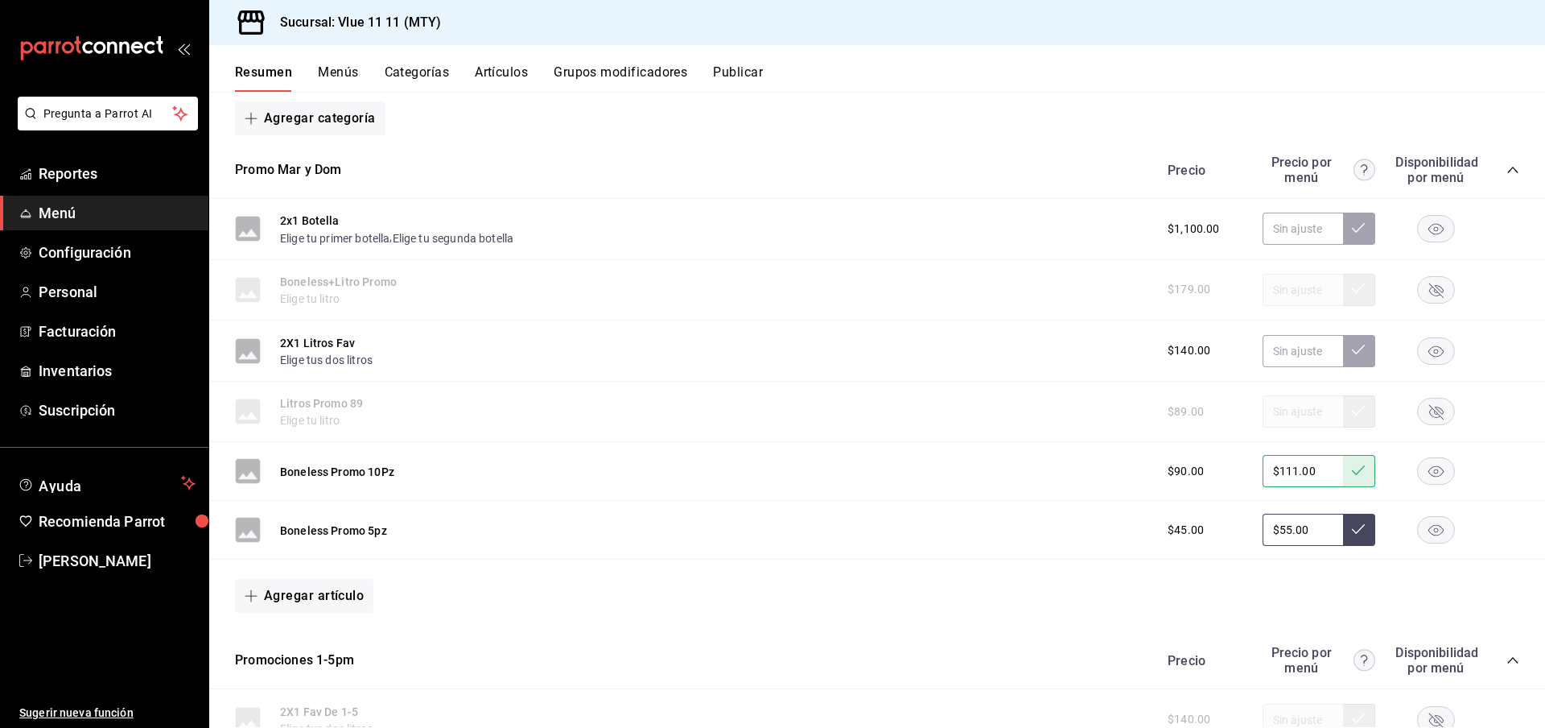
click at [1437, 345] on icon "button" at bounding box center [1436, 350] width 15 height 11
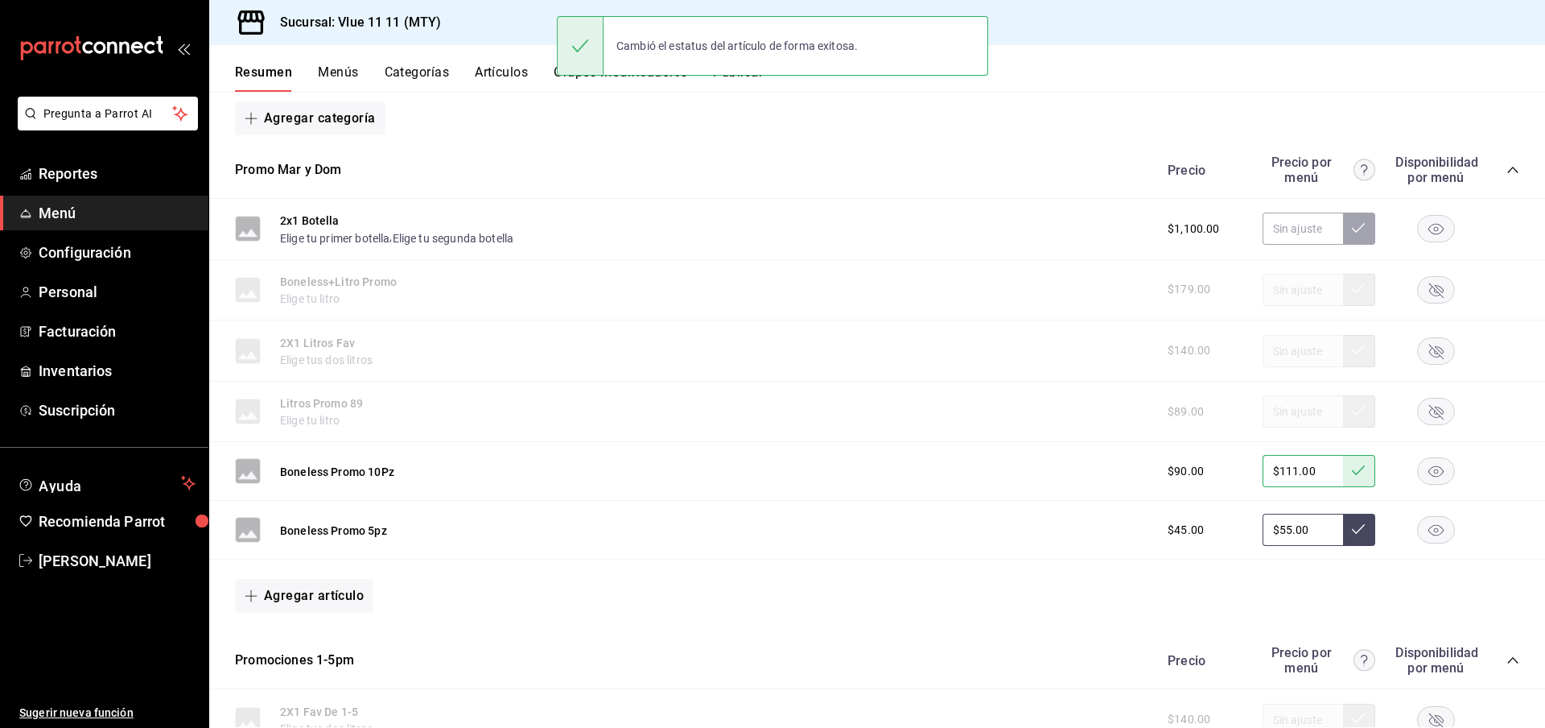
click at [1441, 462] on rect "button" at bounding box center [1436, 471] width 37 height 27
click at [1445, 530] on rect "button" at bounding box center [1436, 530] width 37 height 27
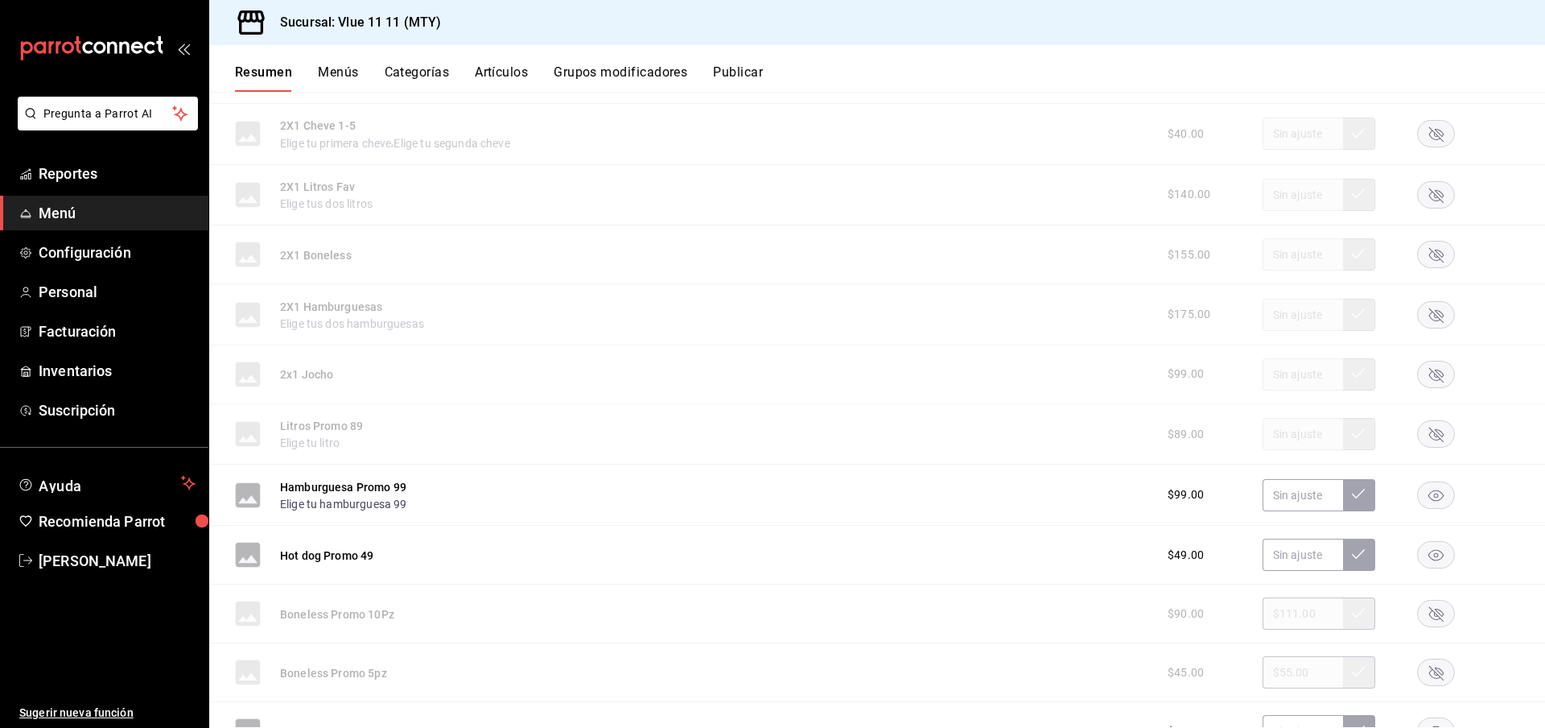
scroll to position [4554, 0]
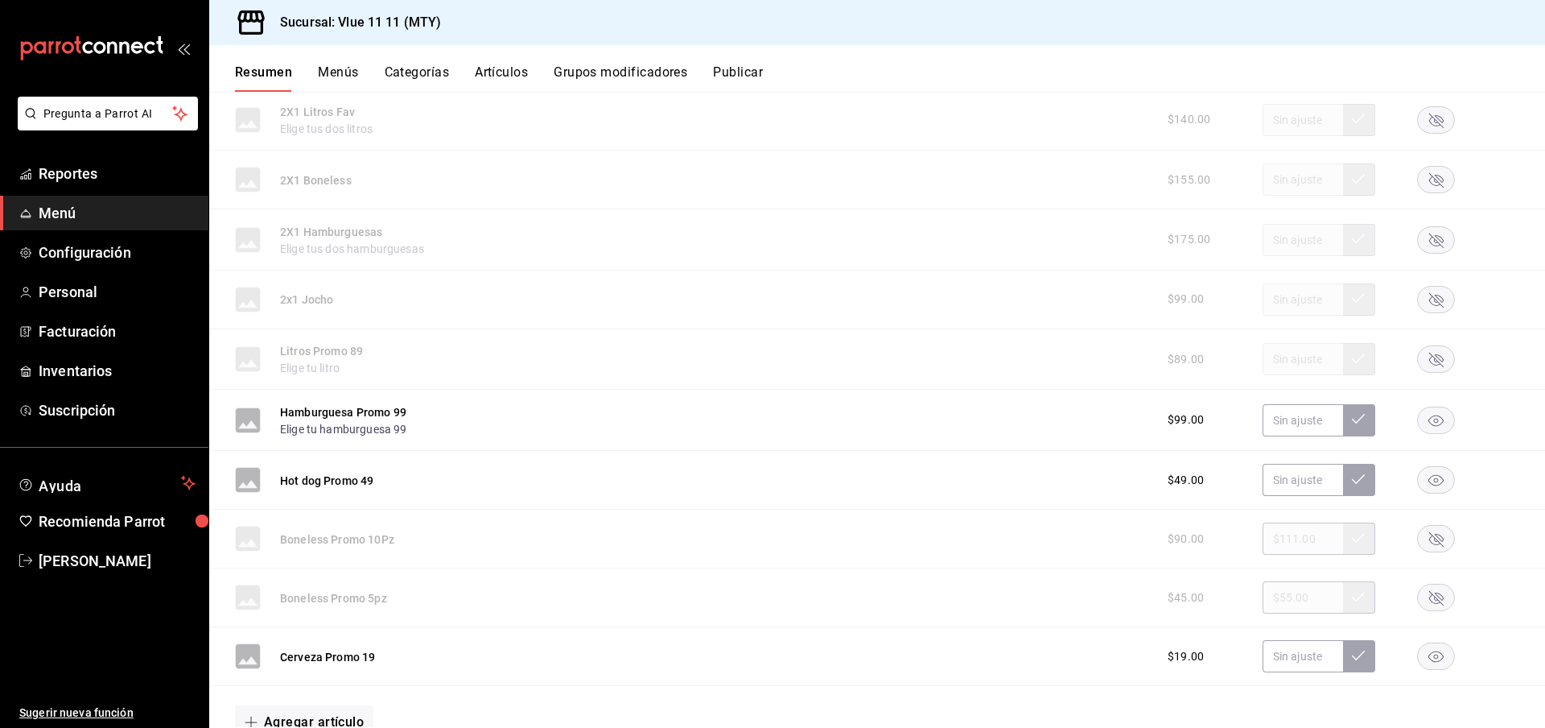
click at [1442, 414] on rect "button" at bounding box center [1436, 419] width 37 height 27
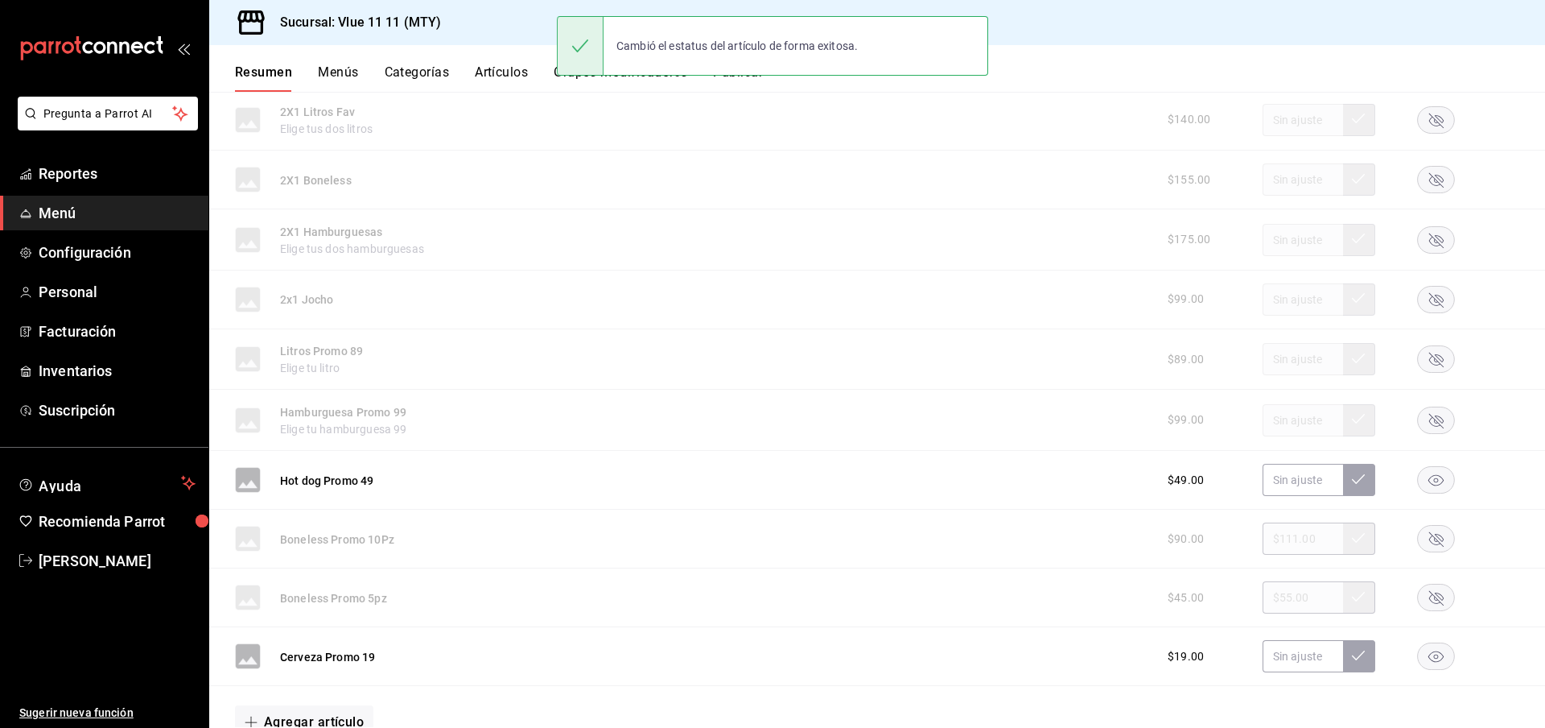
click at [1440, 479] on rect "button" at bounding box center [1436, 479] width 37 height 27
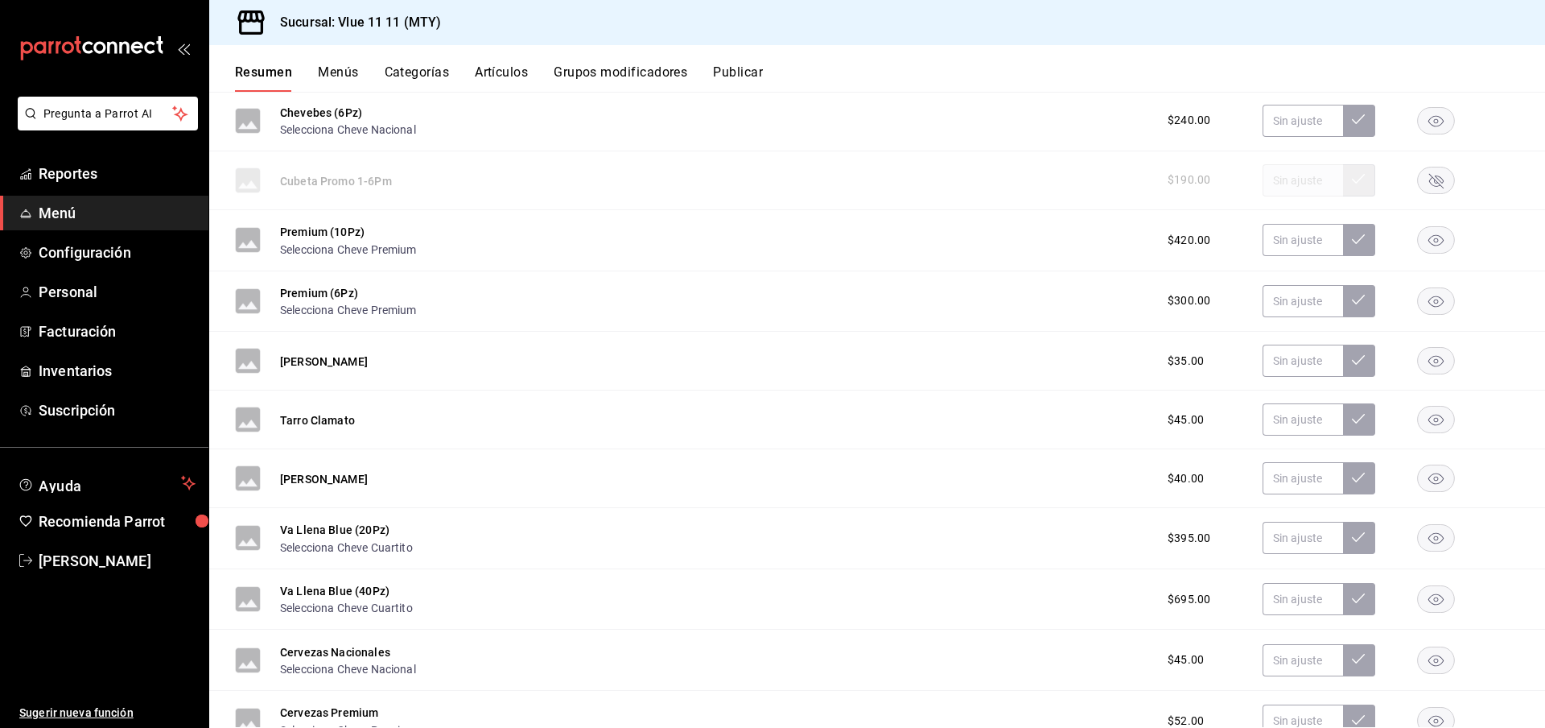
scroll to position [0, 0]
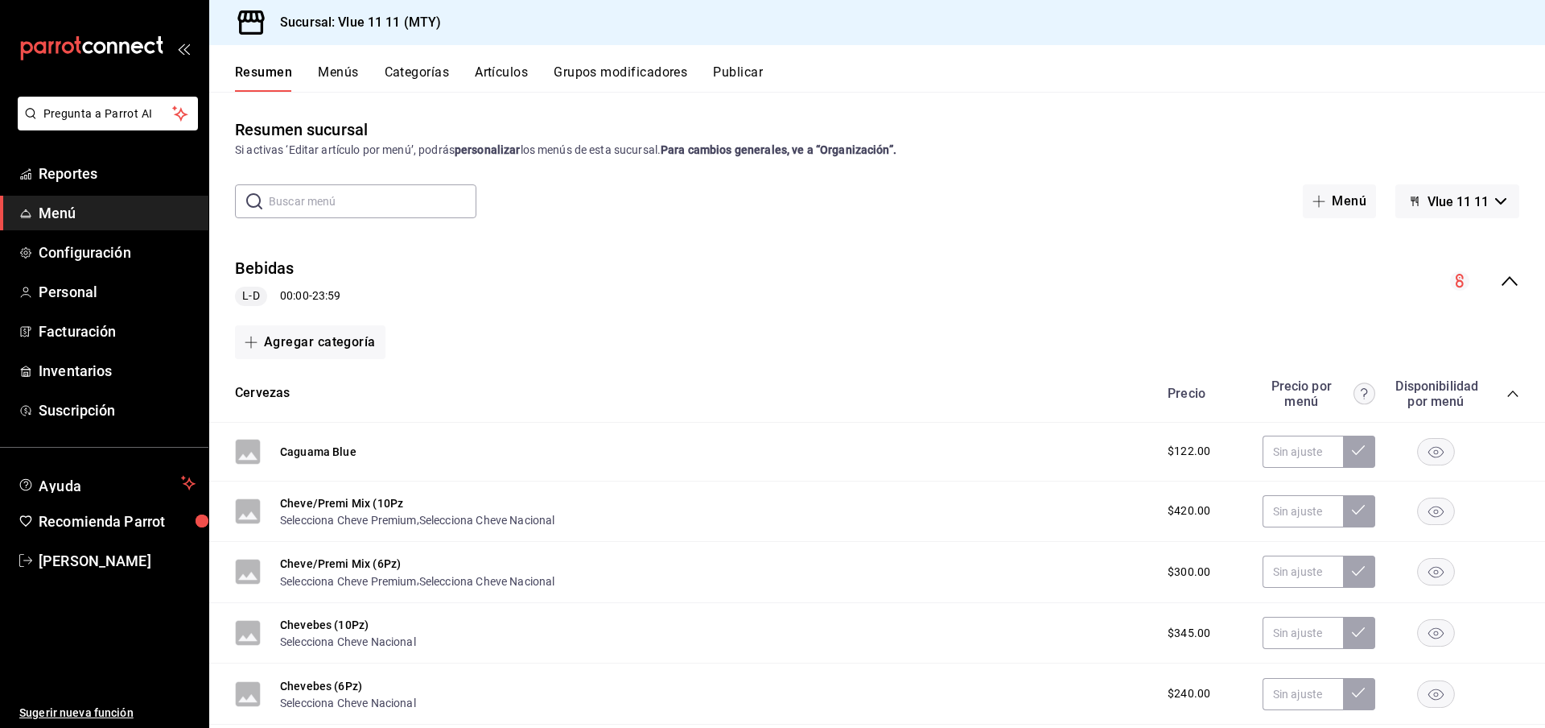
click at [1446, 201] on span "Vlue 11 11" at bounding box center [1458, 201] width 61 height 15
click at [765, 68] on div at bounding box center [772, 364] width 1545 height 728
click at [743, 72] on button "Publicar" at bounding box center [738, 77] width 50 height 27
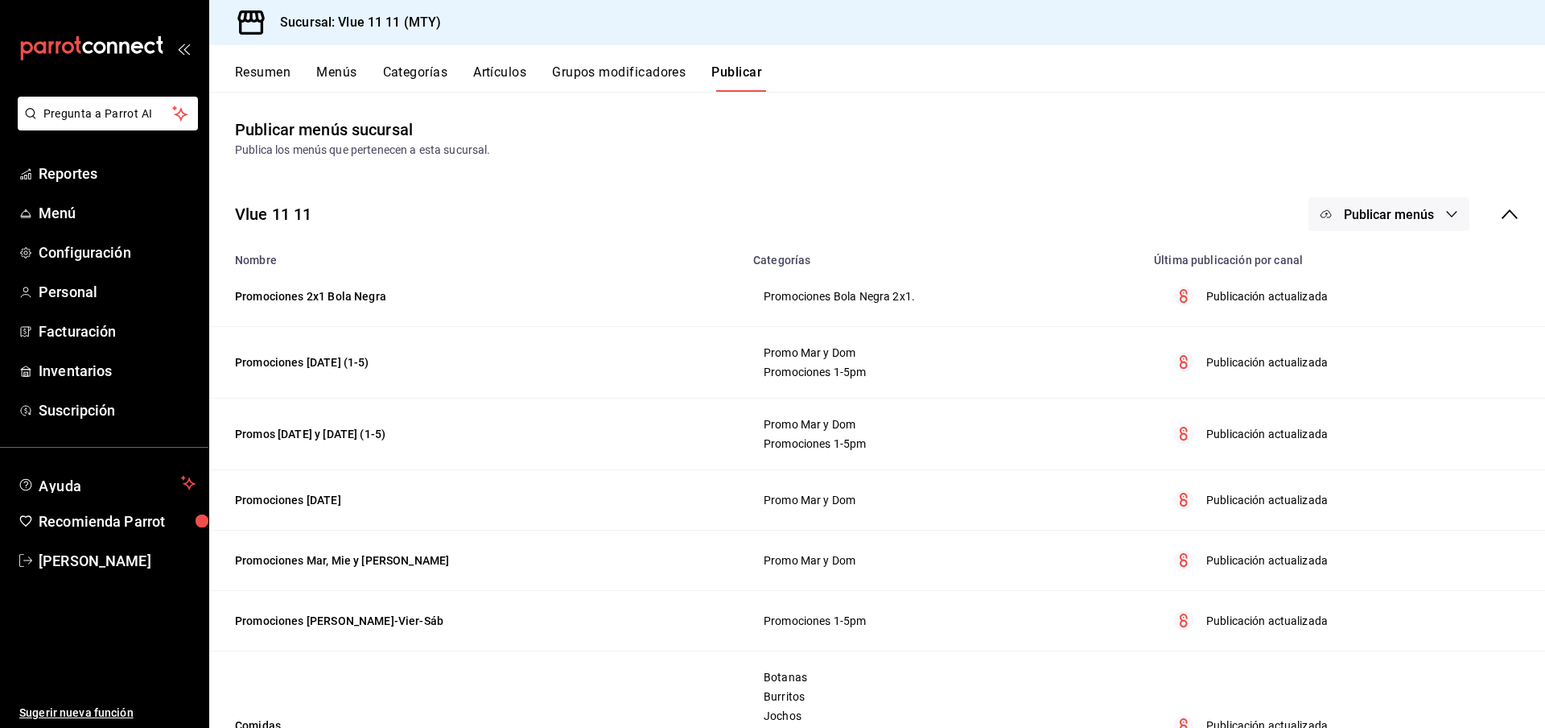
click at [1391, 208] on span "Publicar menús" at bounding box center [1389, 214] width 90 height 15
click at [1406, 267] on span "Punto de venta" at bounding box center [1412, 266] width 77 height 17
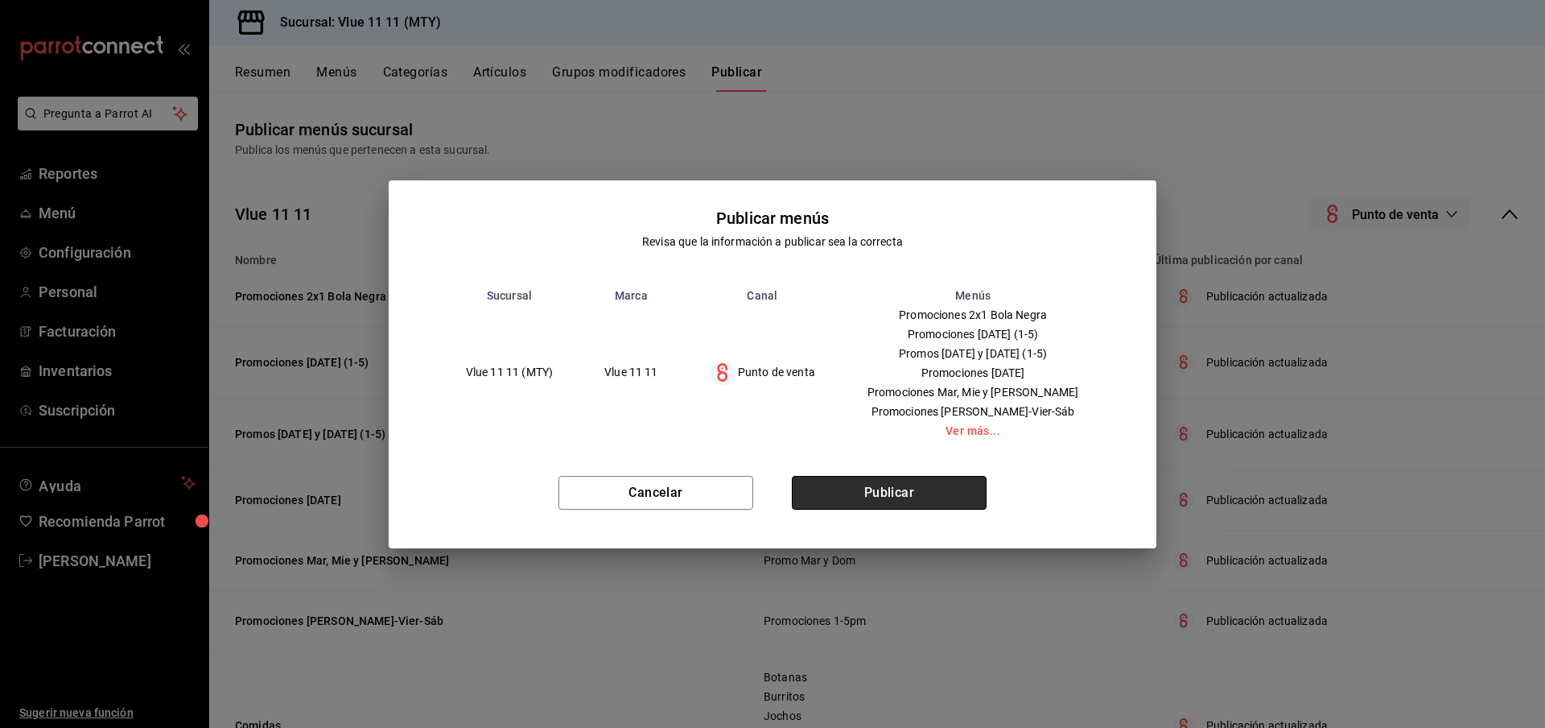
click at [927, 491] on button "Publicar" at bounding box center [889, 493] width 195 height 34
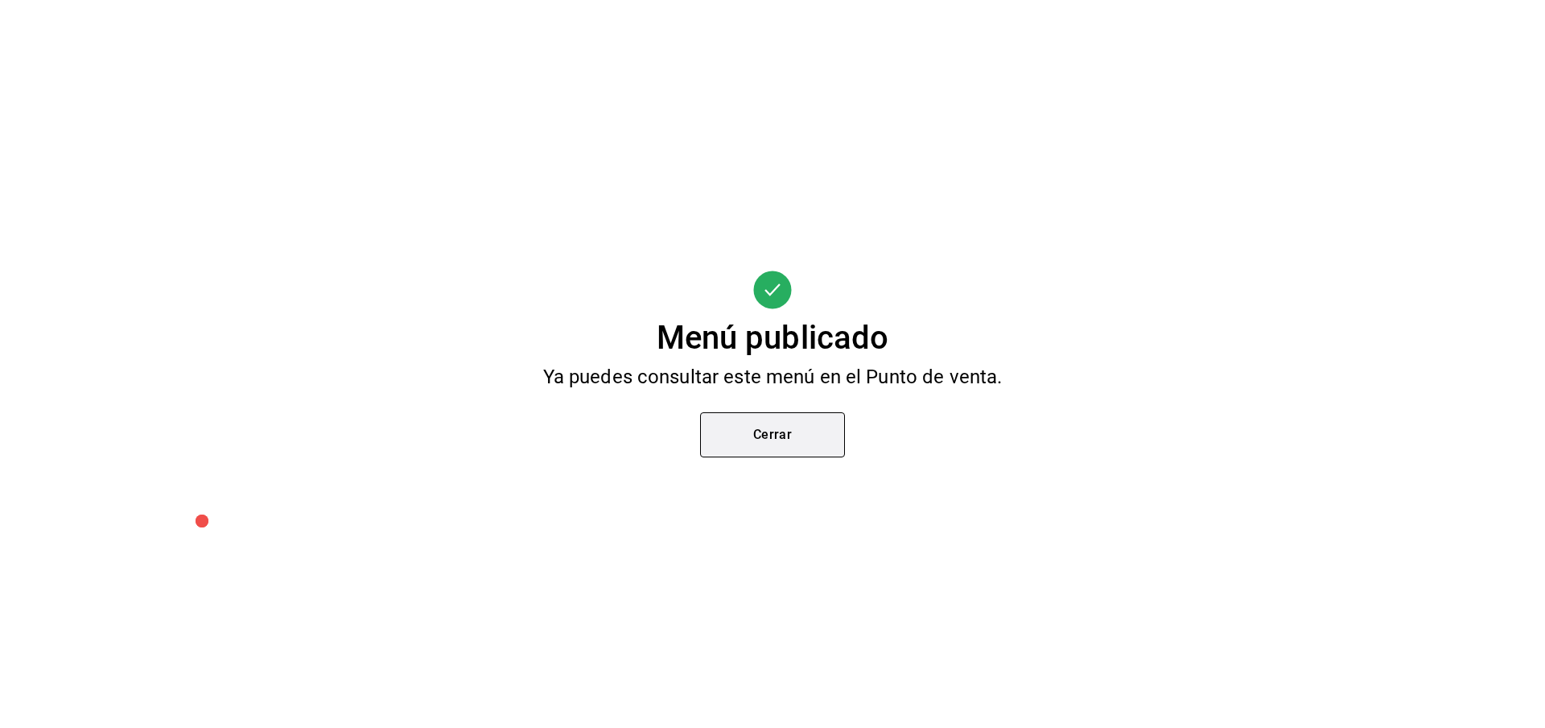
click at [744, 435] on button "Cerrar" at bounding box center [772, 434] width 145 height 45
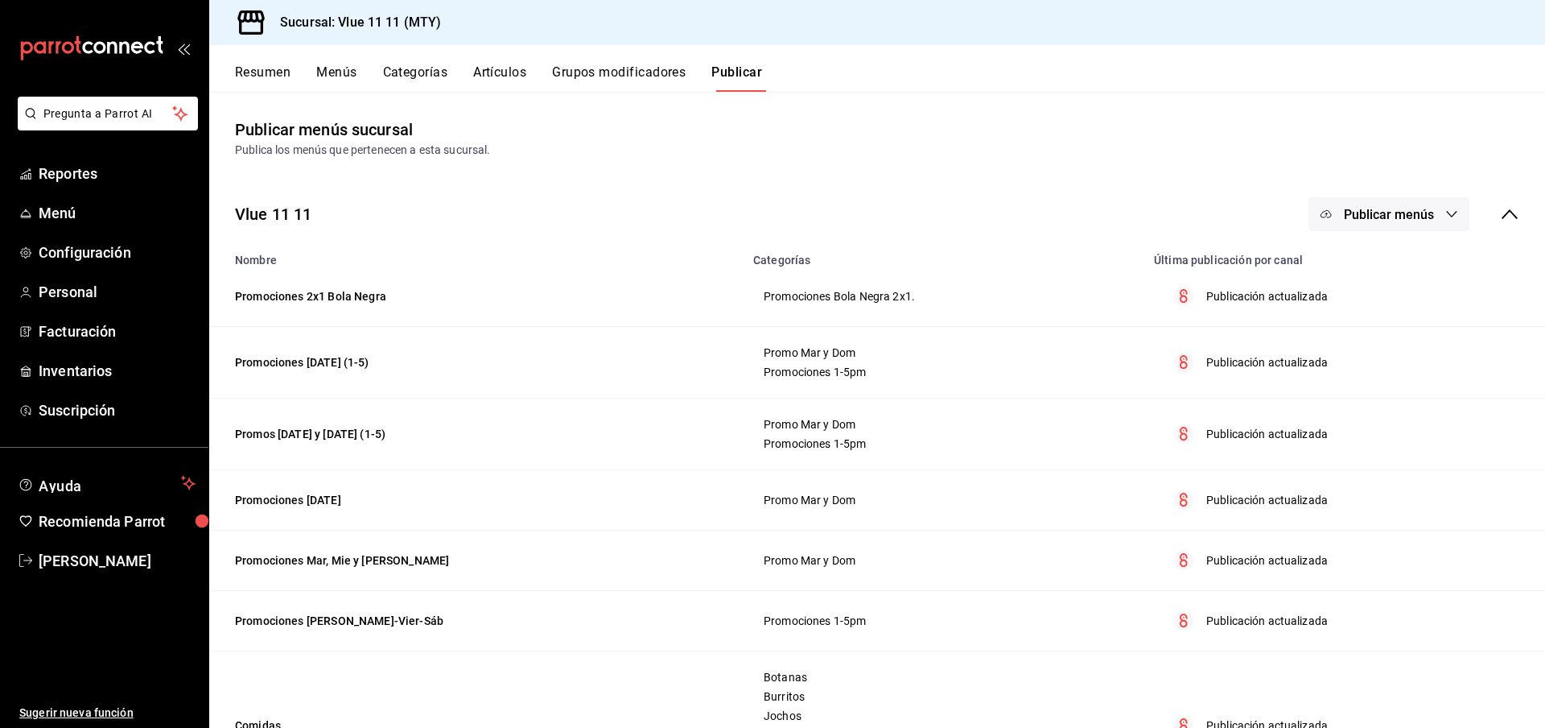
click at [278, 72] on button "Resumen" at bounding box center [263, 77] width 56 height 27
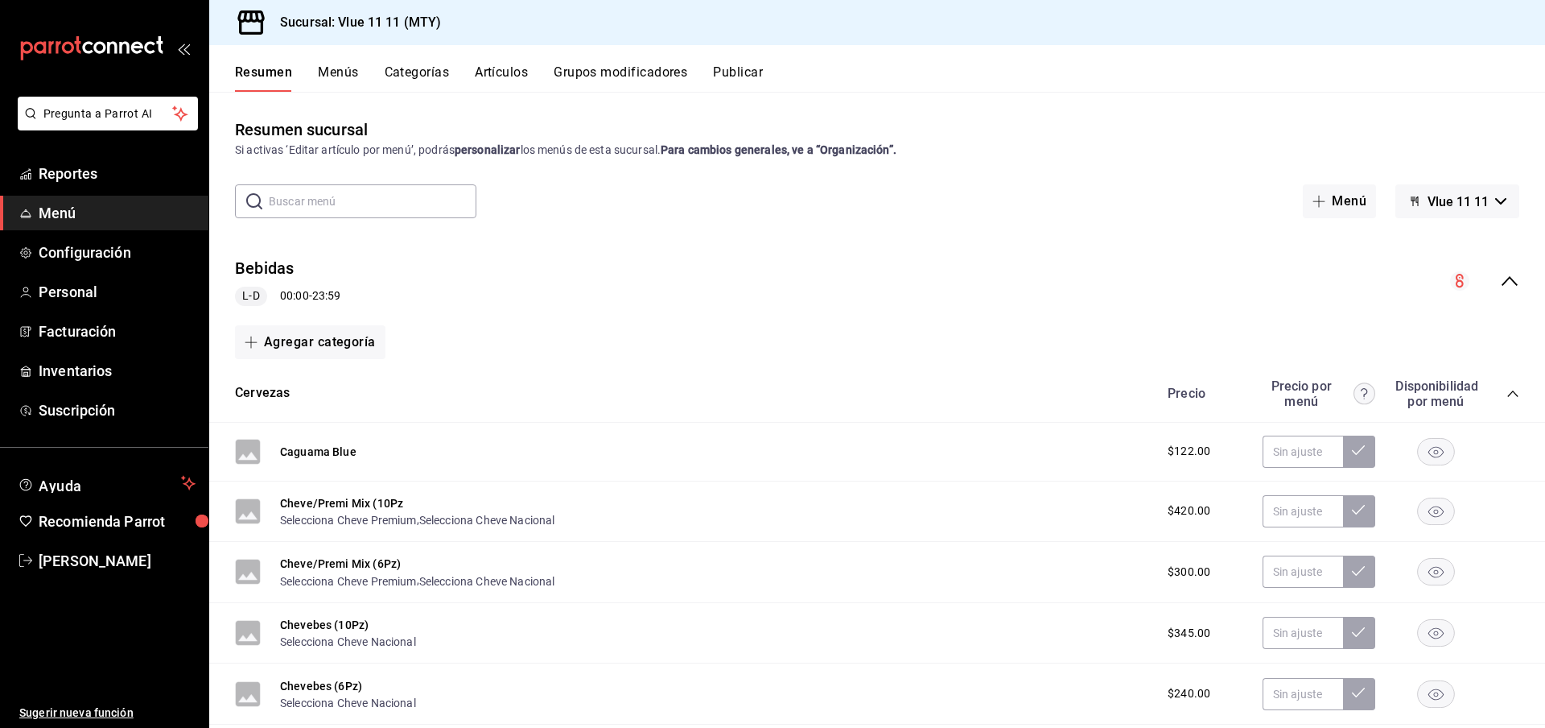
click at [1510, 287] on icon "collapse-menu-row" at bounding box center [1509, 280] width 19 height 19
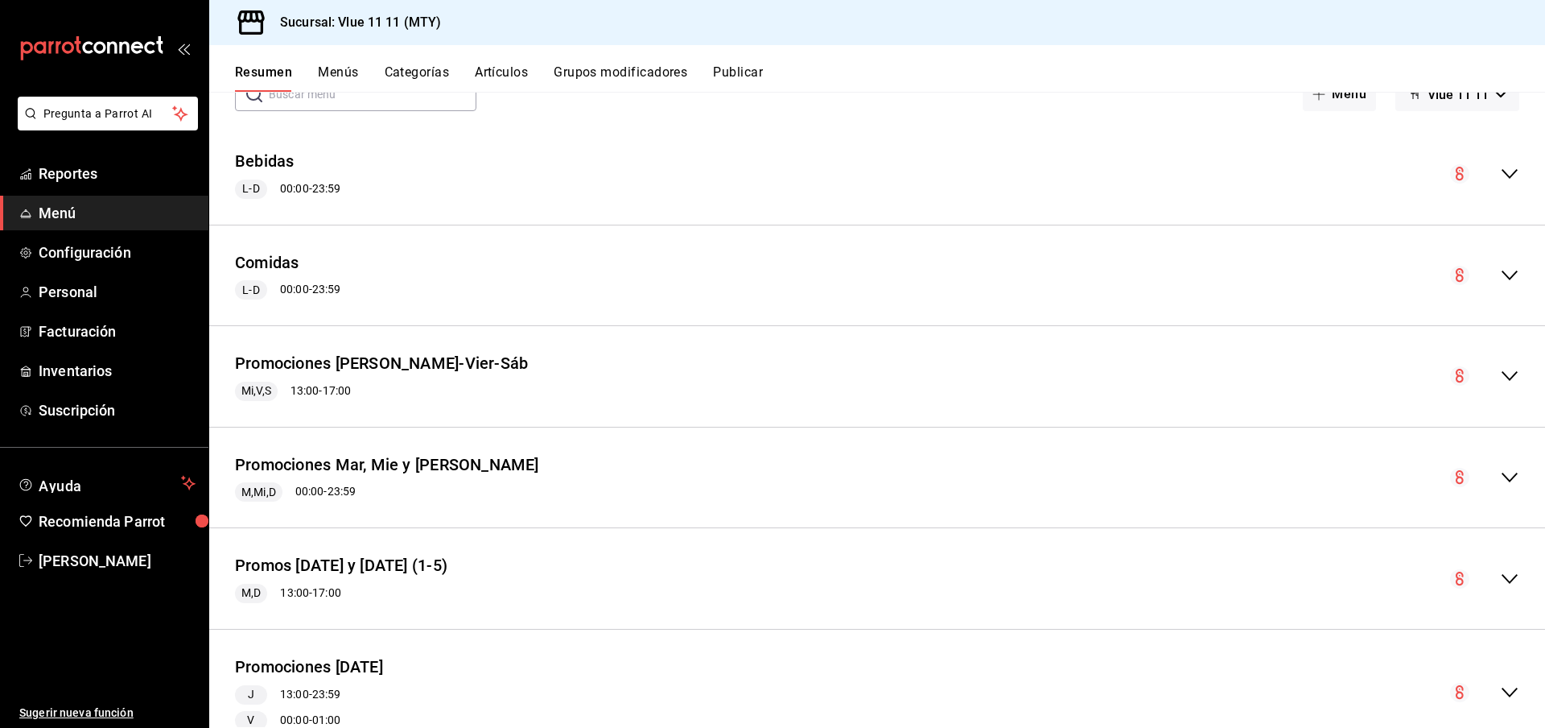
scroll to position [132, 0]
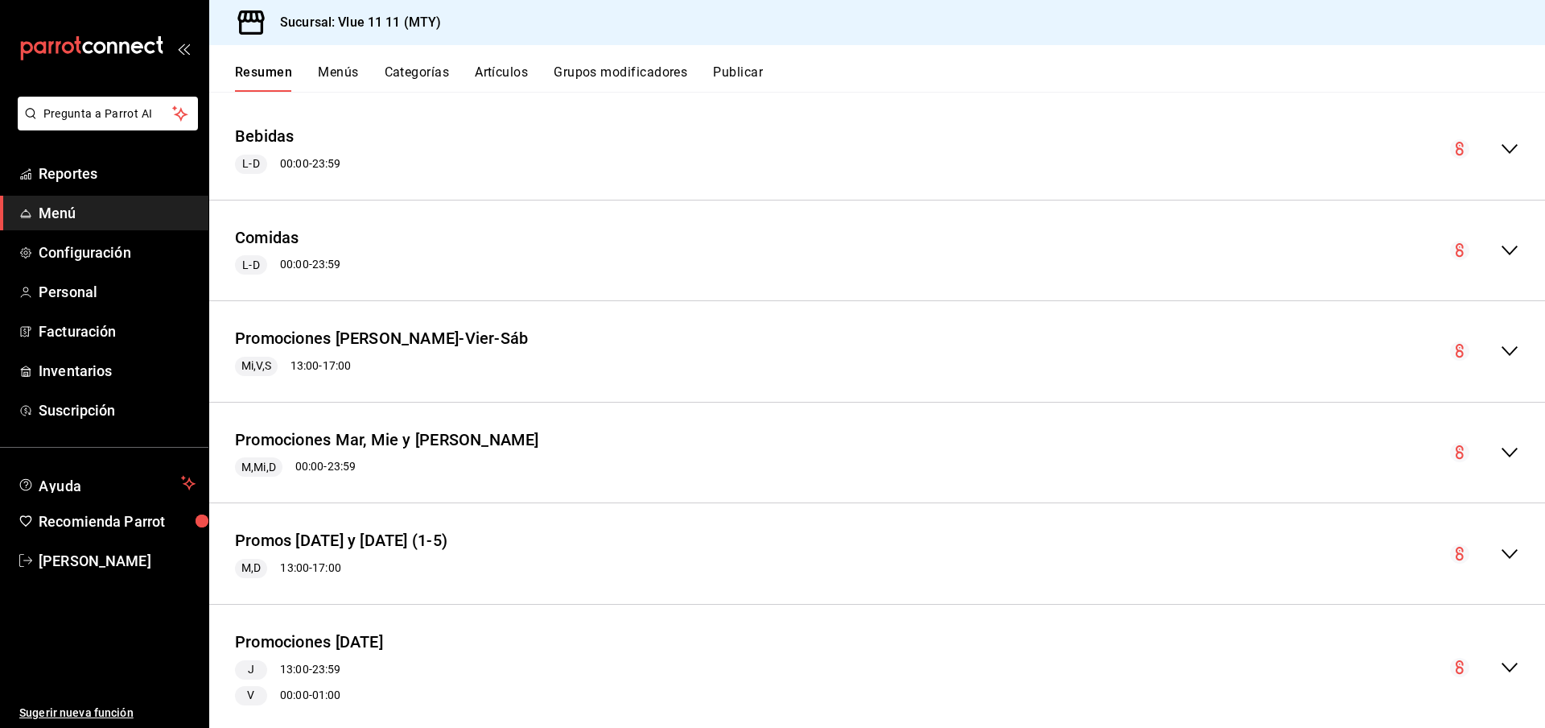
click at [1519, 348] on icon "collapse-menu-row" at bounding box center [1509, 350] width 19 height 19
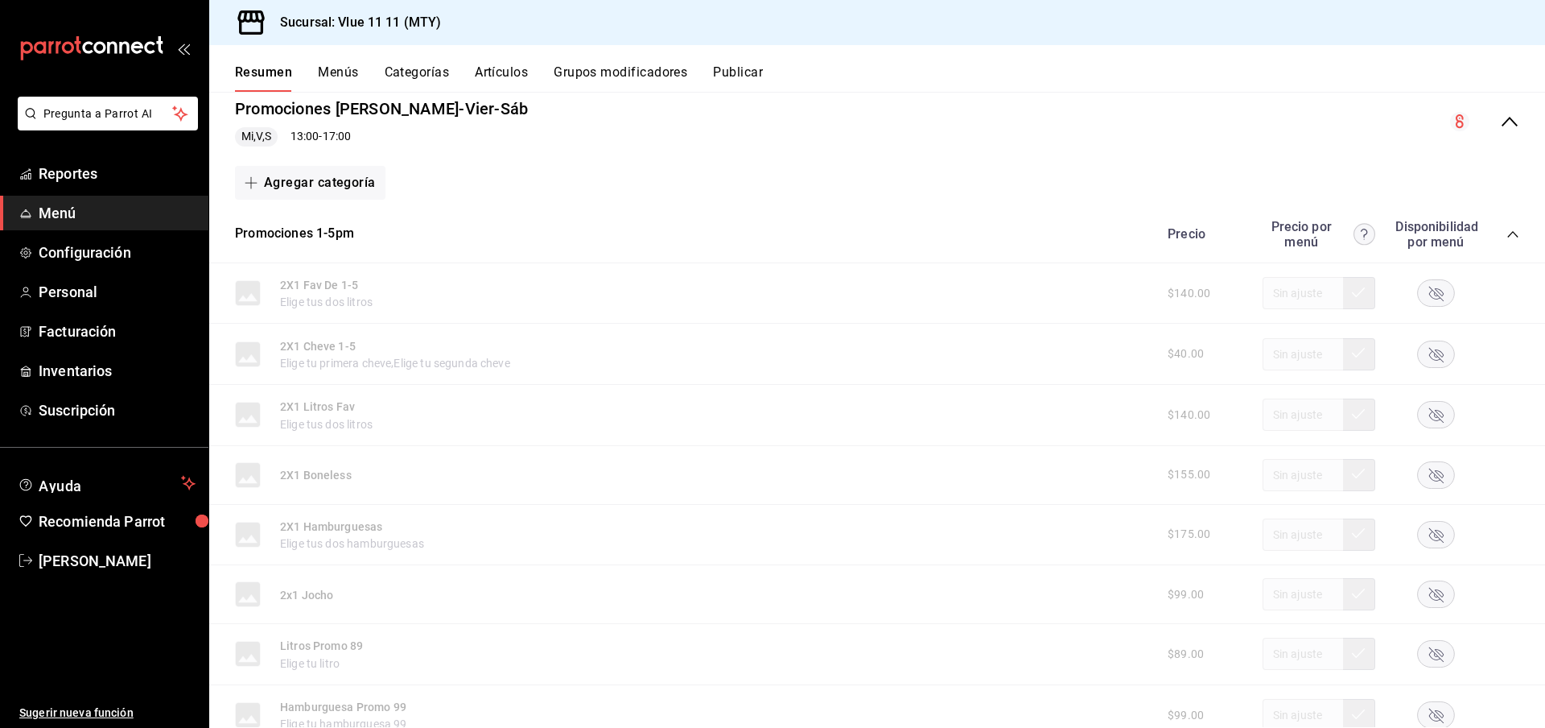
scroll to position [329, 0]
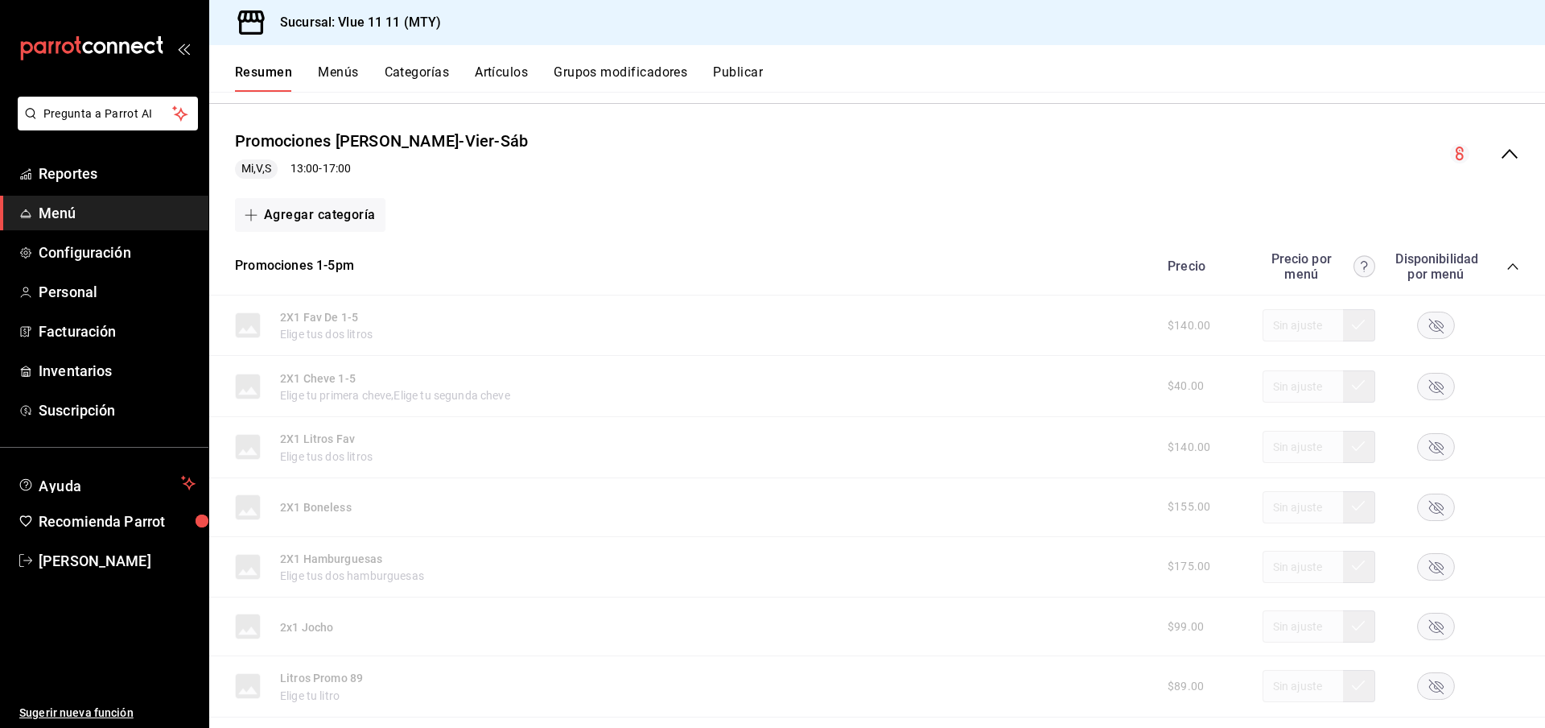
click at [1503, 157] on icon "collapse-menu-row" at bounding box center [1510, 154] width 16 height 10
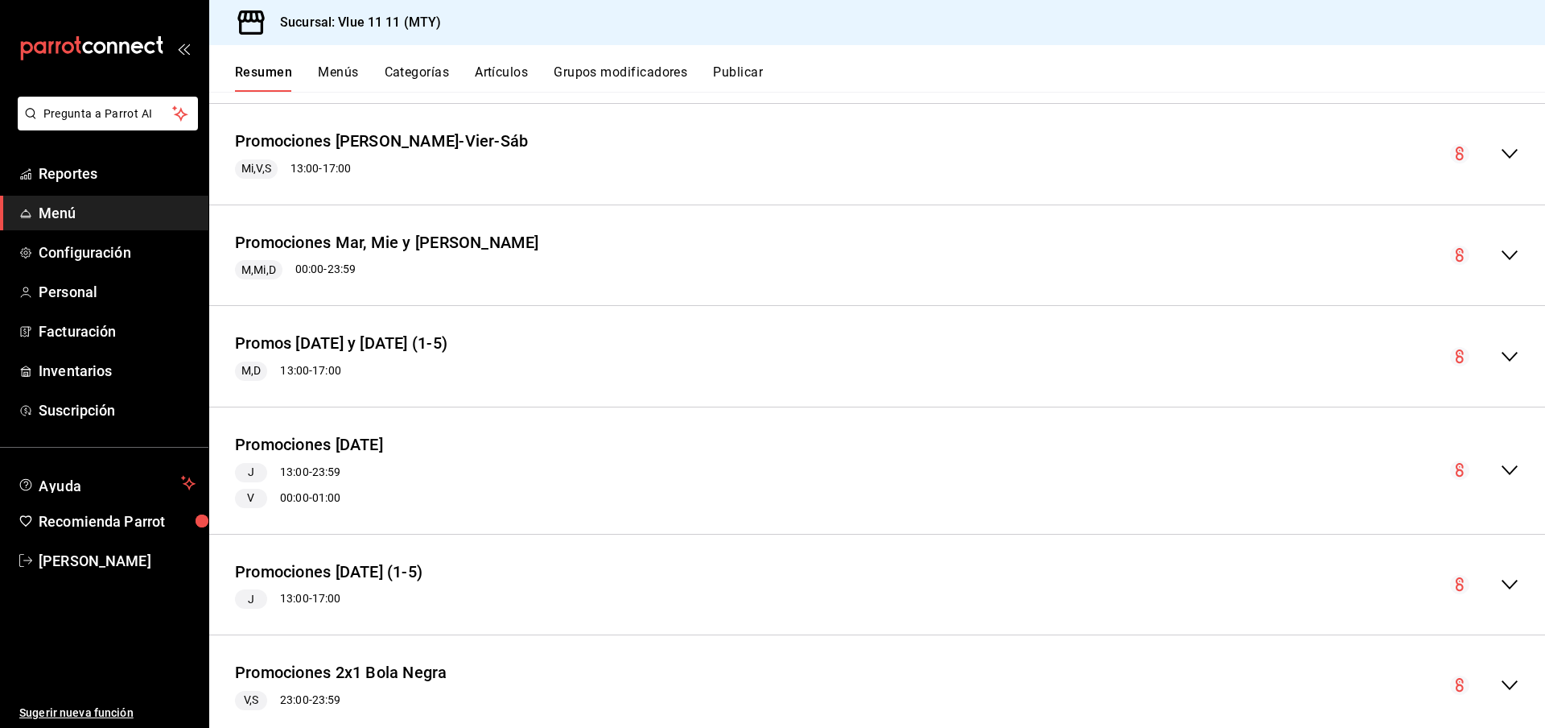
click at [1511, 257] on icon "collapse-menu-row" at bounding box center [1510, 255] width 16 height 10
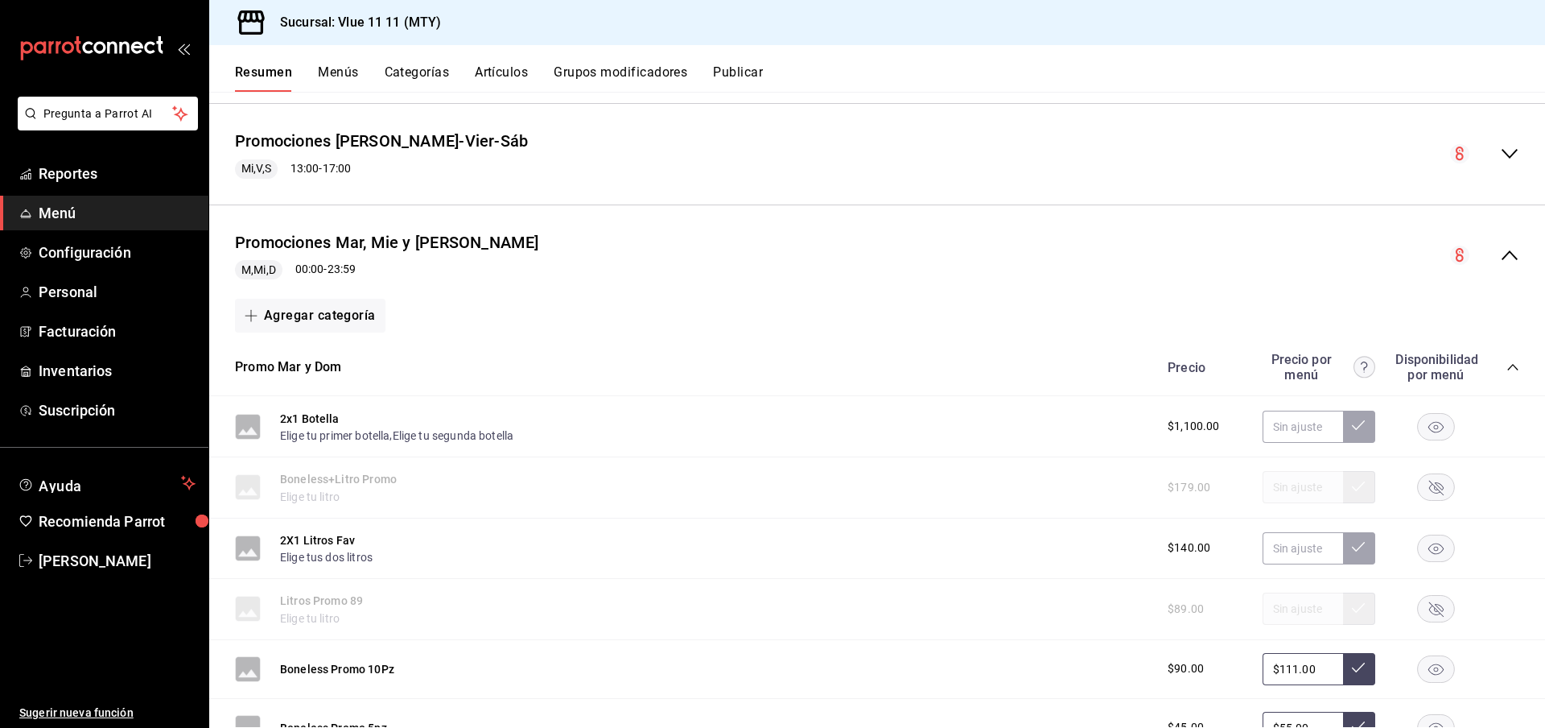
scroll to position [604, 0]
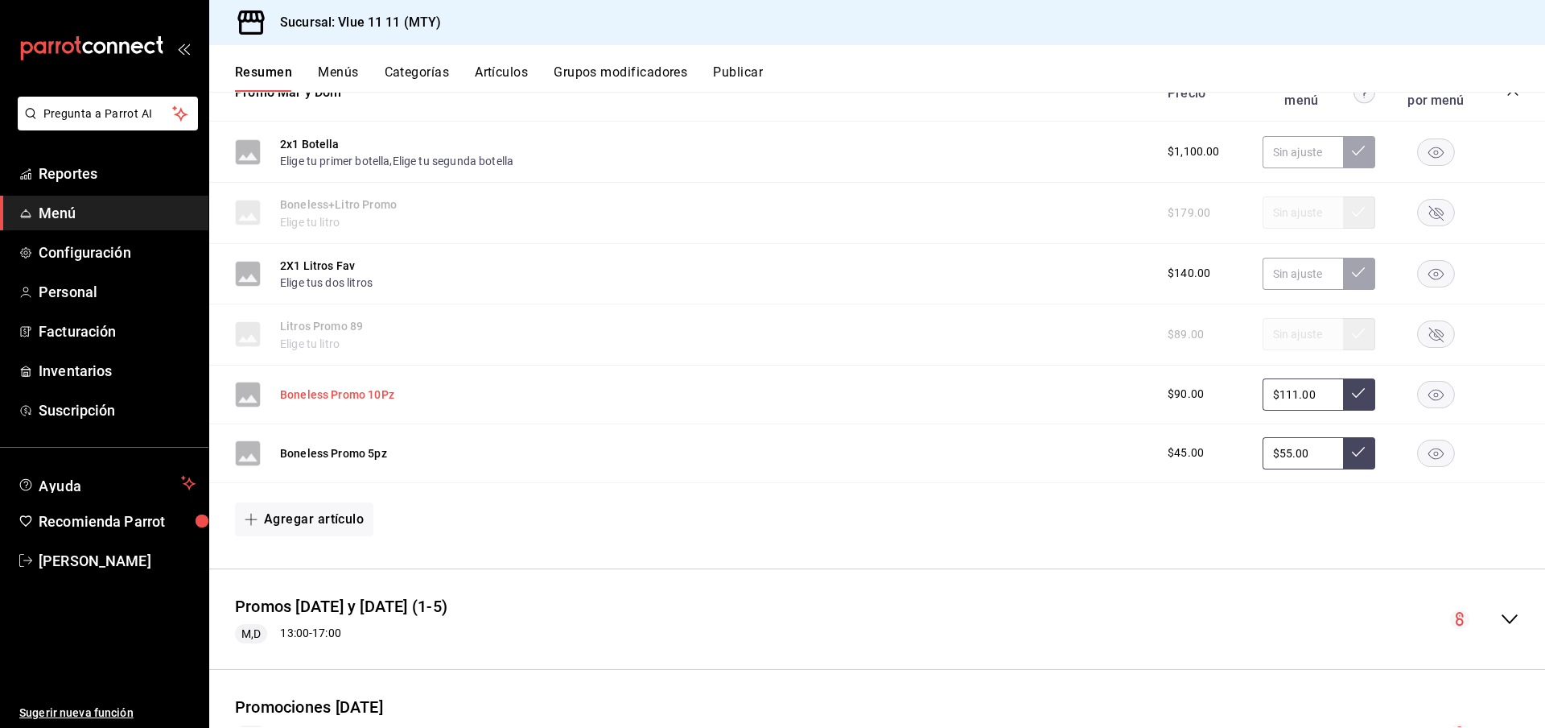
click at [367, 386] on button "Boneless Promo 10Pz" at bounding box center [337, 394] width 114 height 16
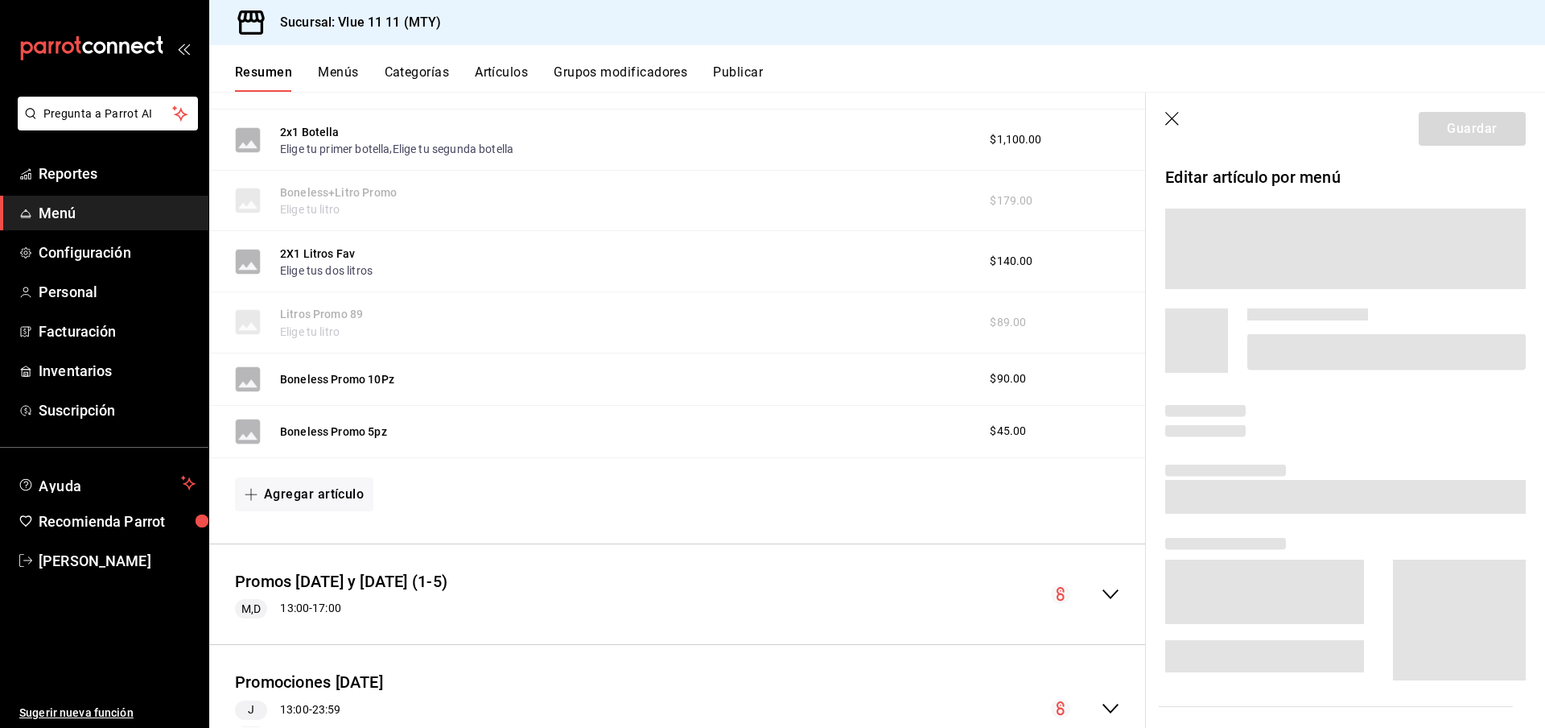
scroll to position [599, 0]
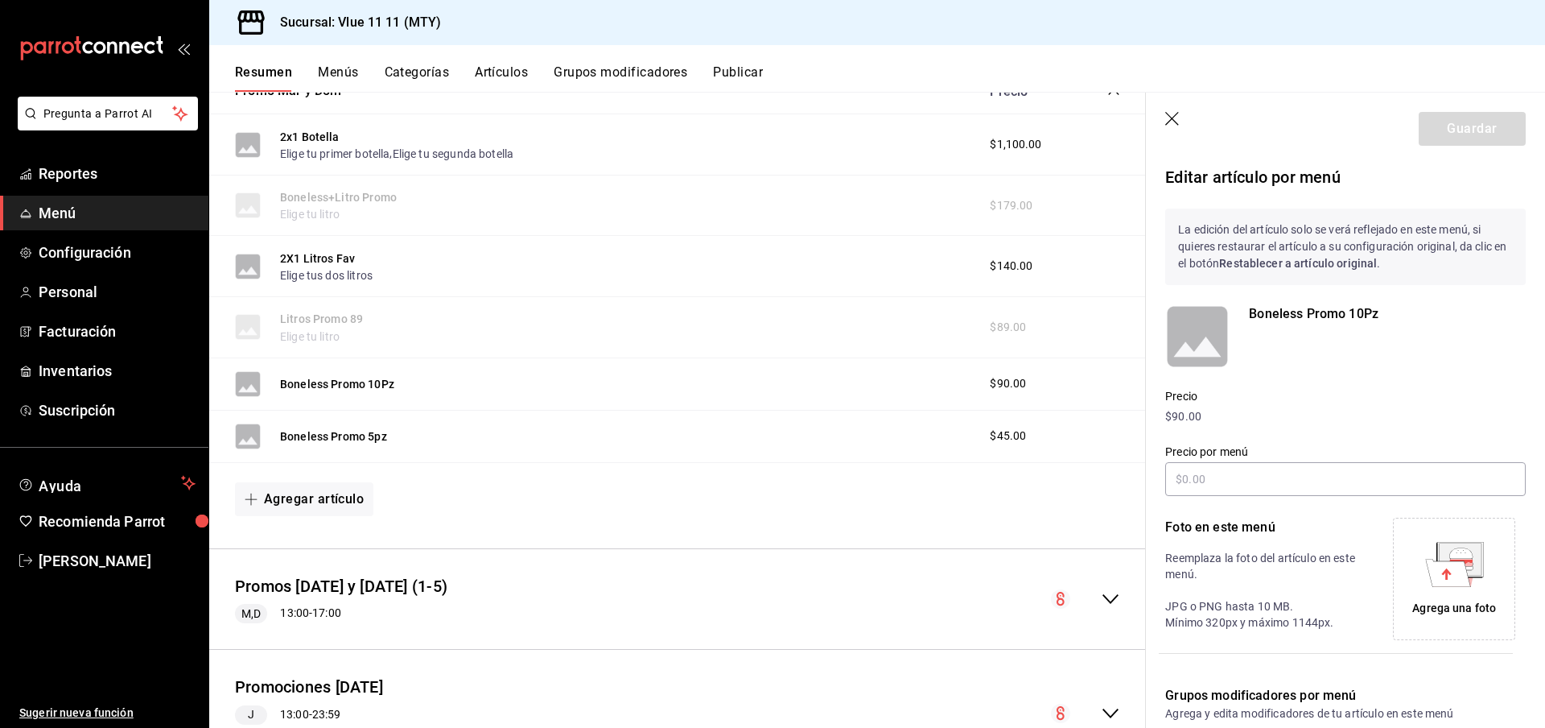
type input "$111.00"
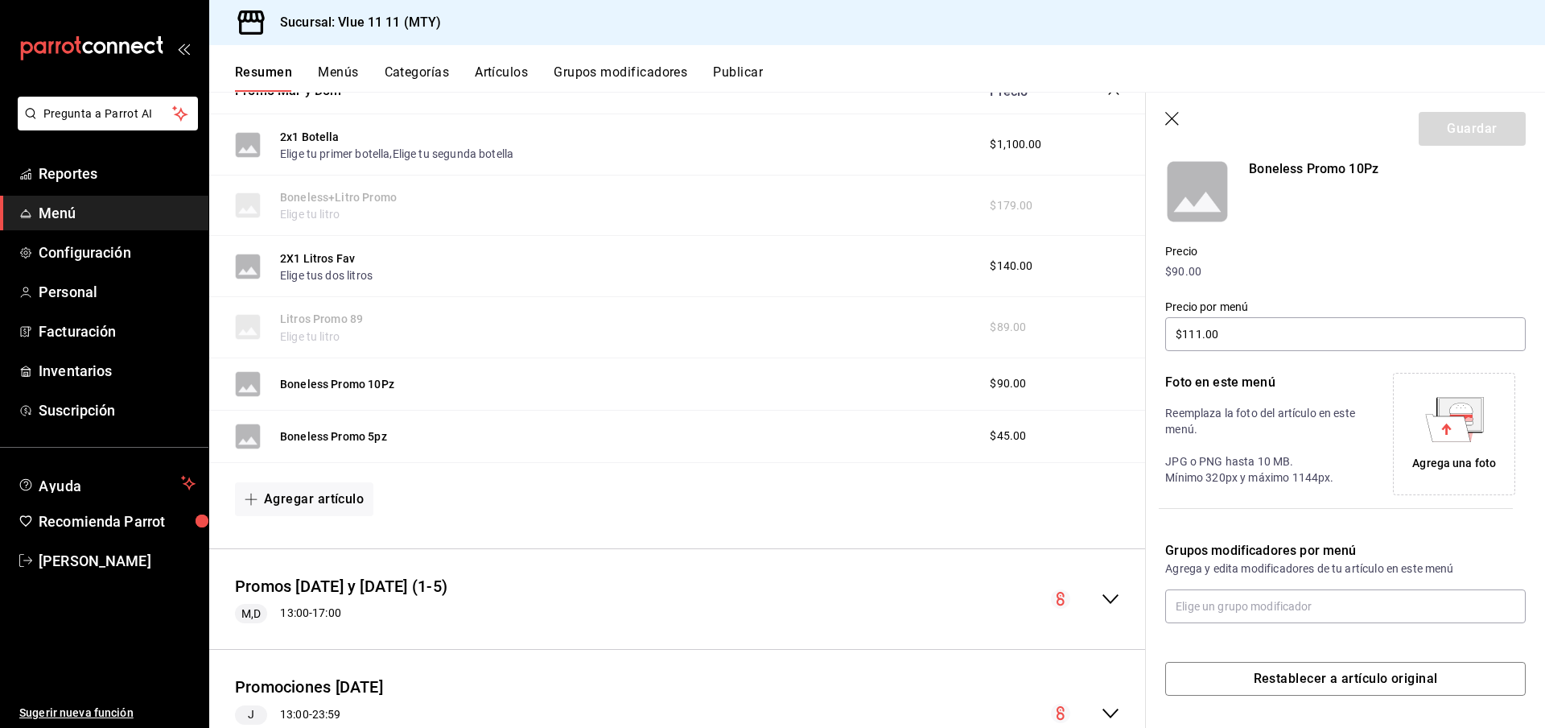
scroll to position [0, 0]
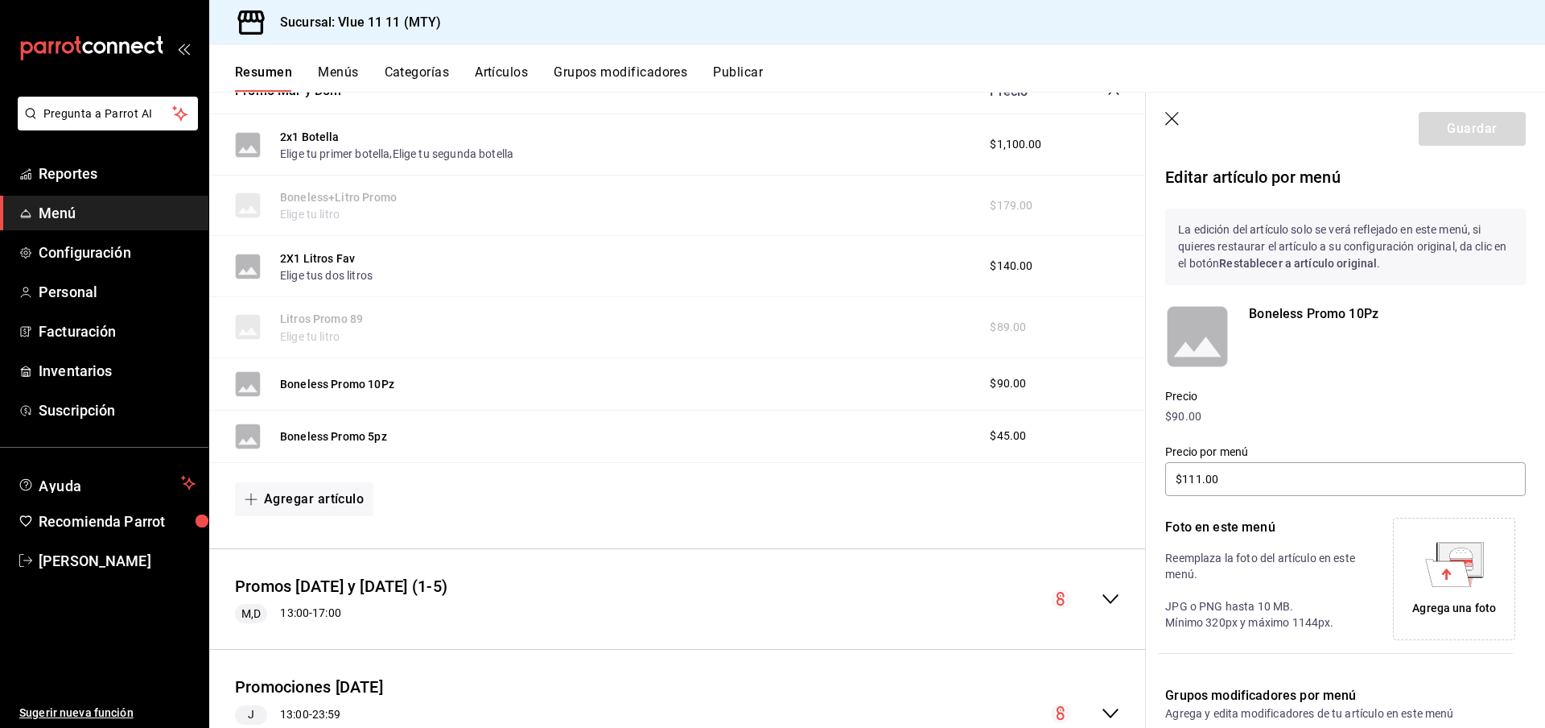
click at [1172, 118] on icon "button" at bounding box center [1172, 119] width 14 height 14
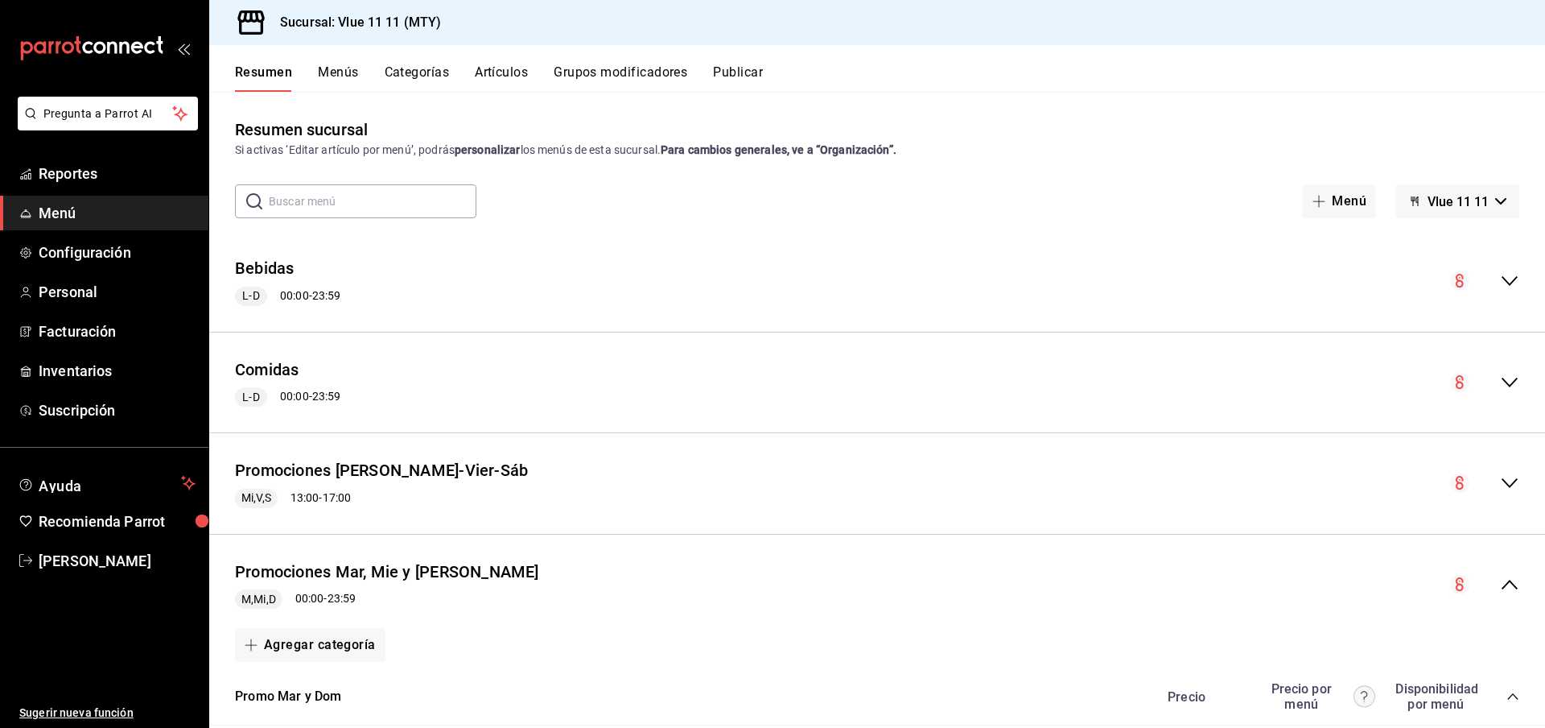
click at [343, 73] on button "Menús" at bounding box center [338, 77] width 40 height 27
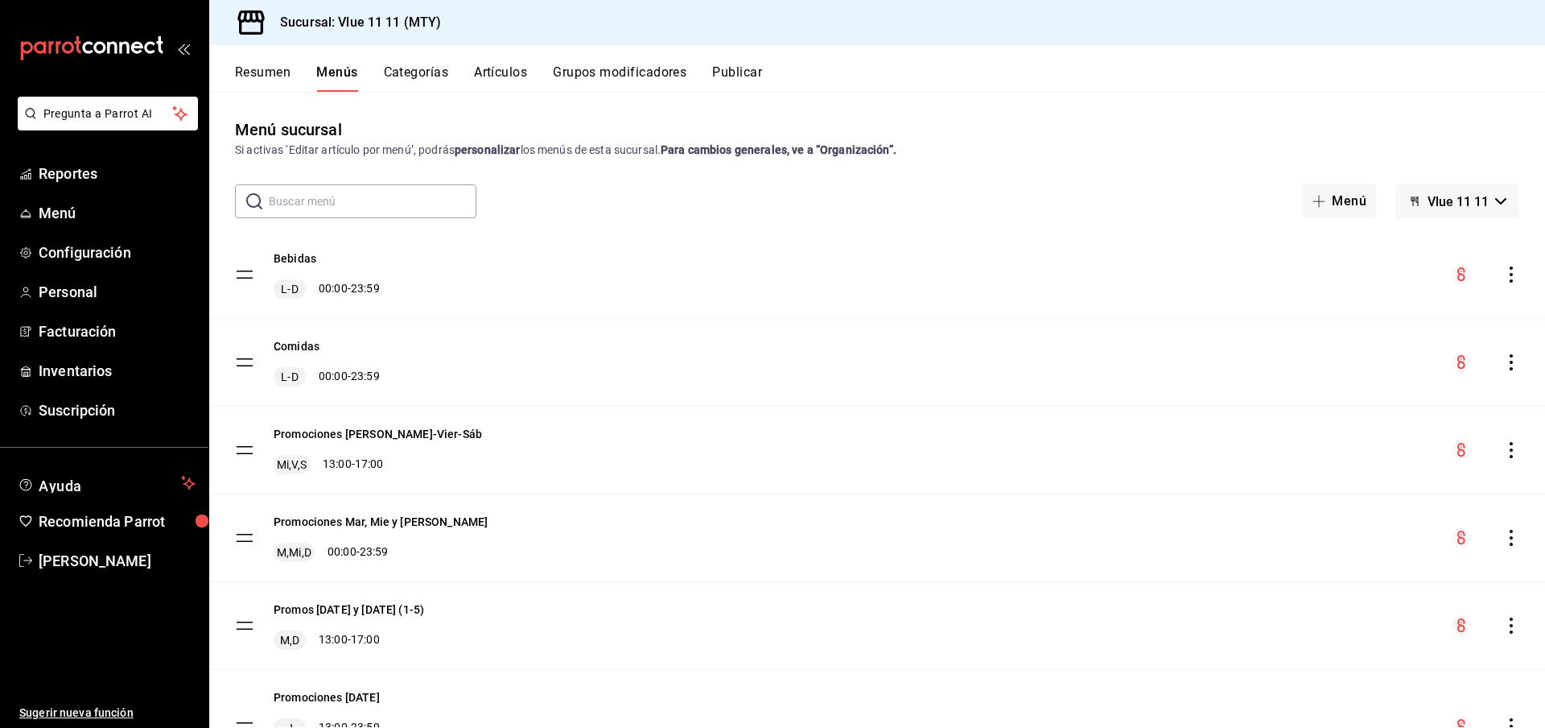
click at [493, 76] on button "Artículos" at bounding box center [500, 77] width 53 height 27
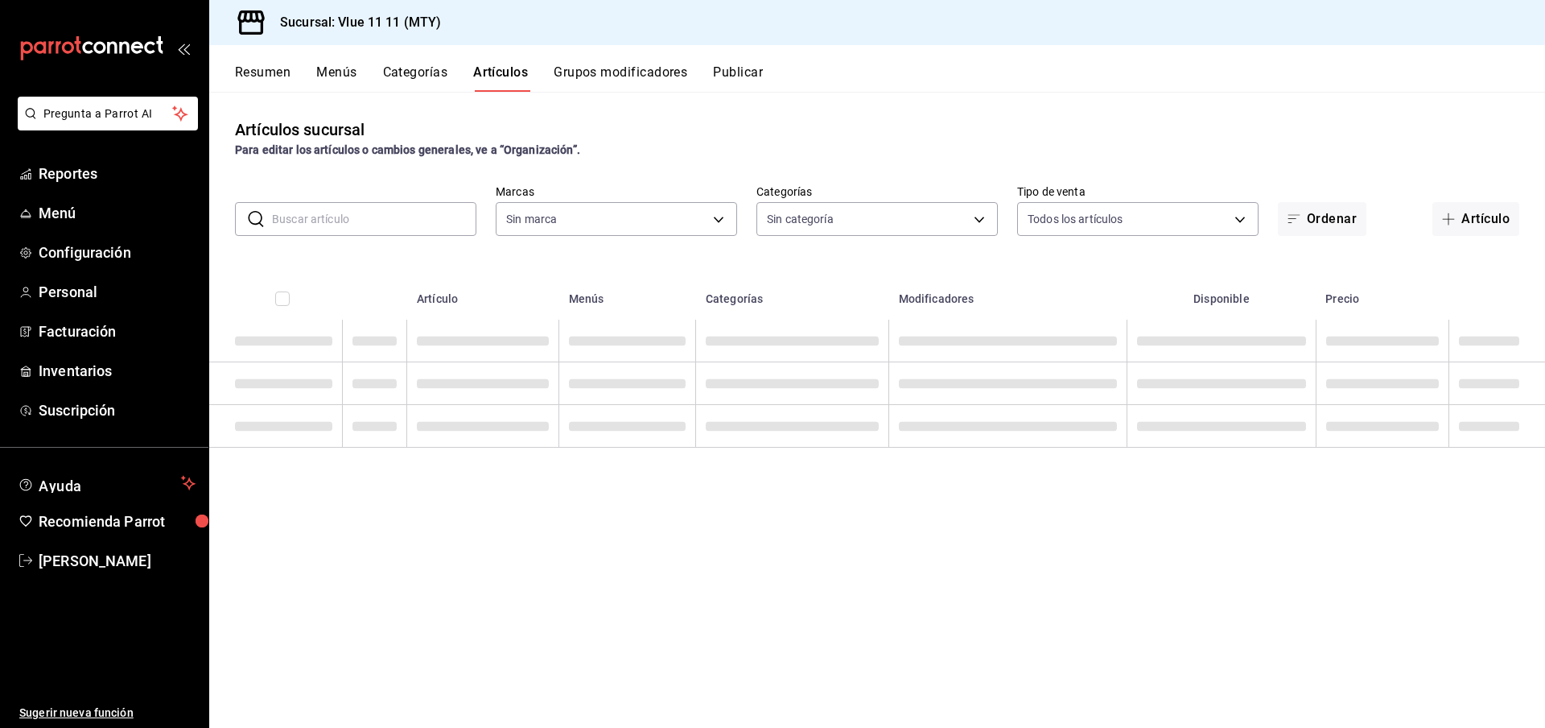
type input "250c4e95-f4e3-4c2e-9232-6eb495c17aa3"
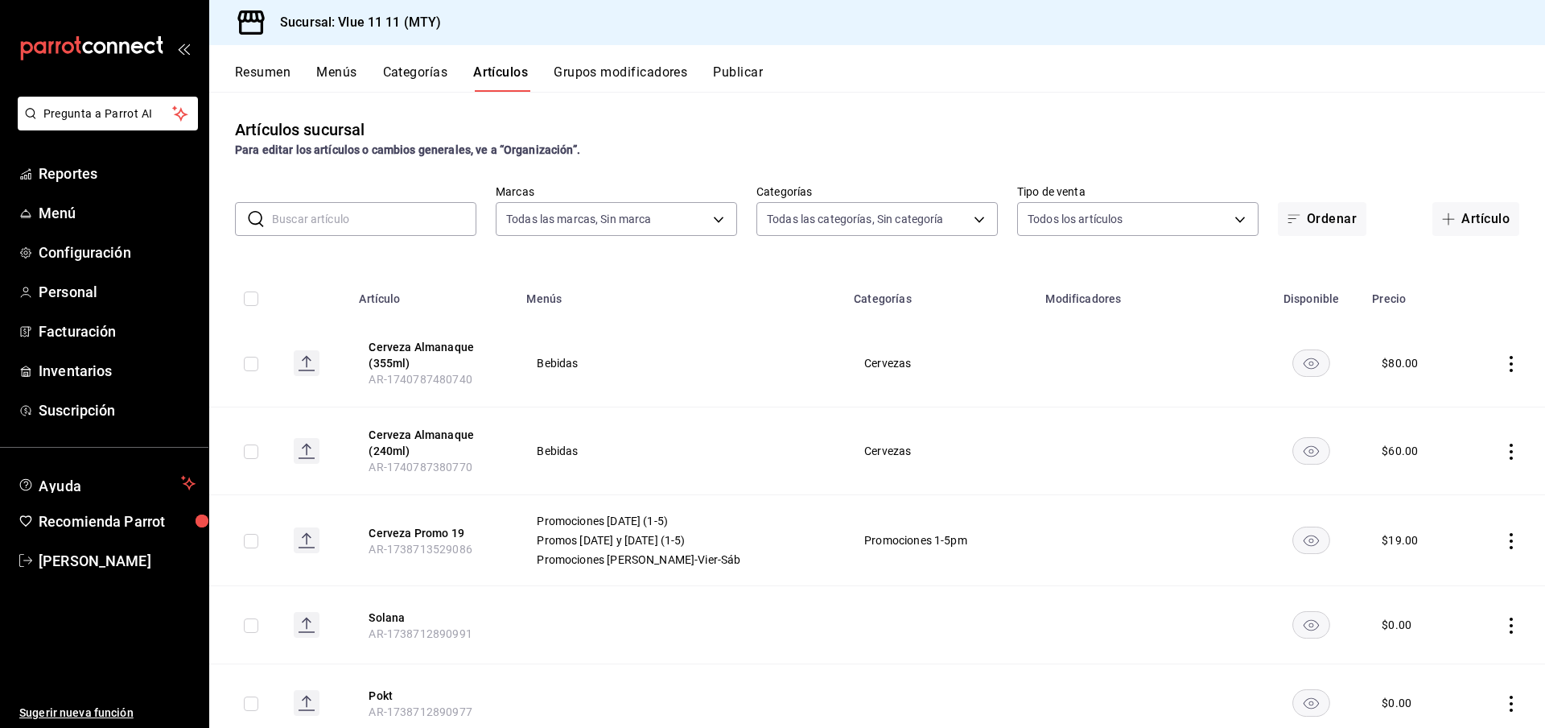
type input "a10f775b-3291-4e1d-bada-4883b56d2a7f,20c473ee-fa0e-4bf1-bedd-4287050819dd,a2374…"
click at [396, 208] on input "text" at bounding box center [374, 219] width 204 height 32
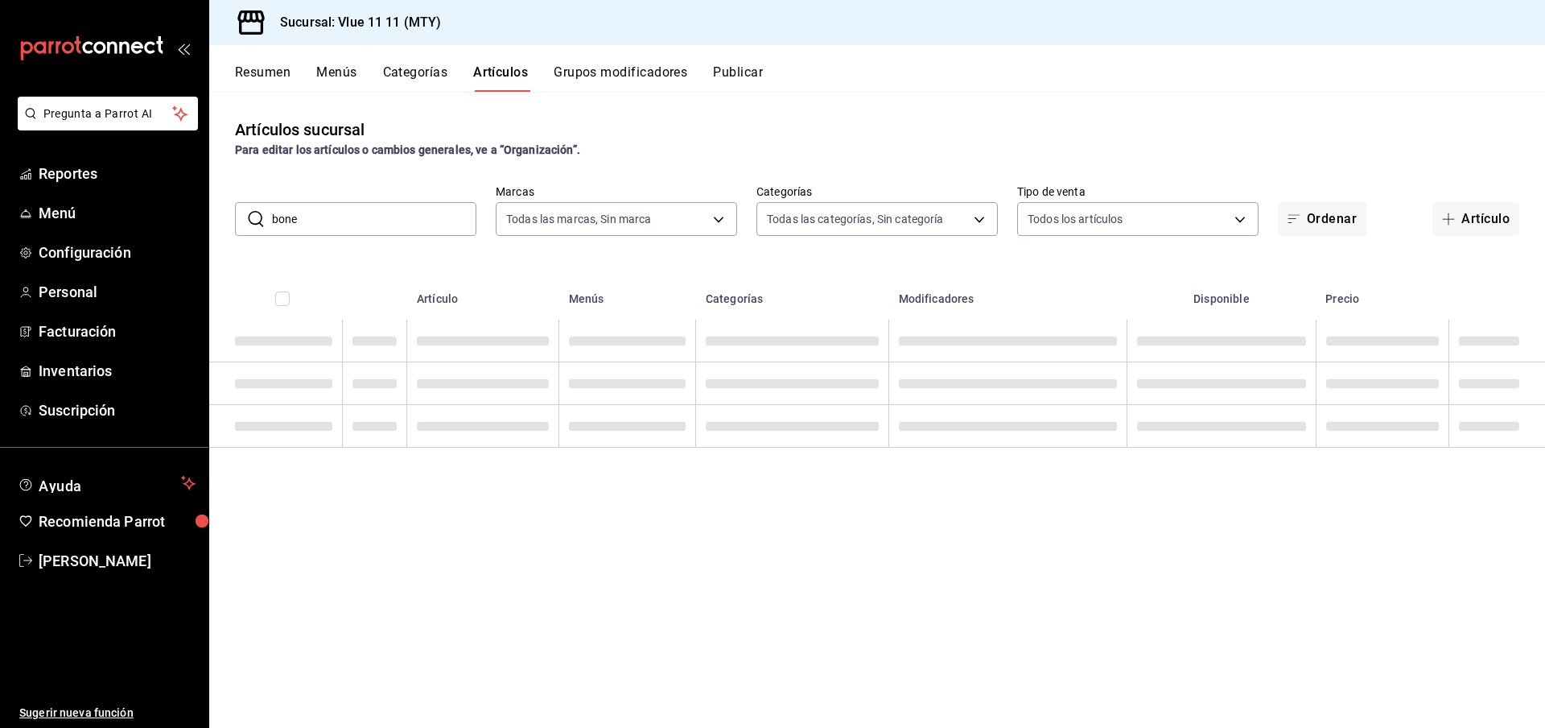
type input "bone"
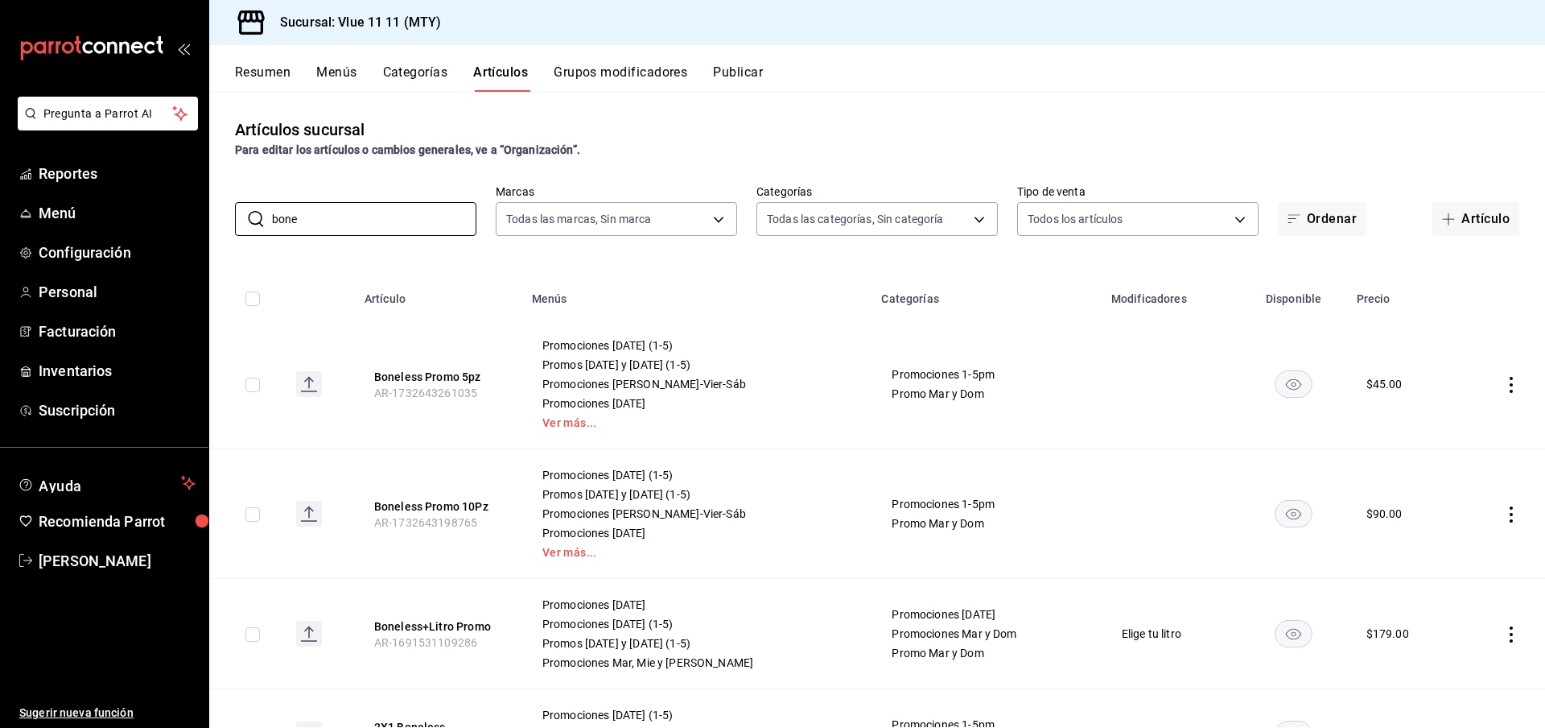
scroll to position [91, 0]
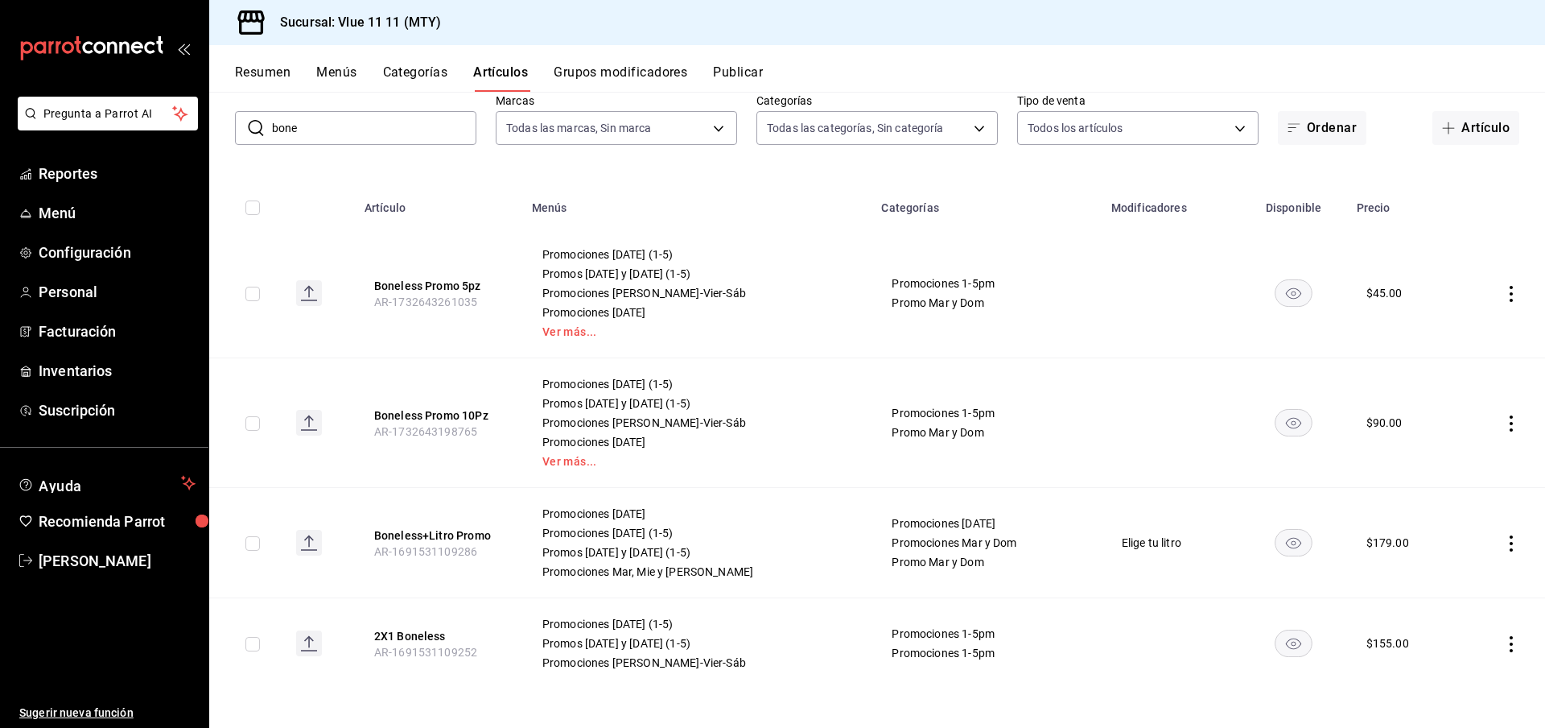
click at [1512, 288] on icon "actions" at bounding box center [1511, 294] width 16 height 16
click at [1478, 328] on span "Editar" at bounding box center [1463, 330] width 42 height 17
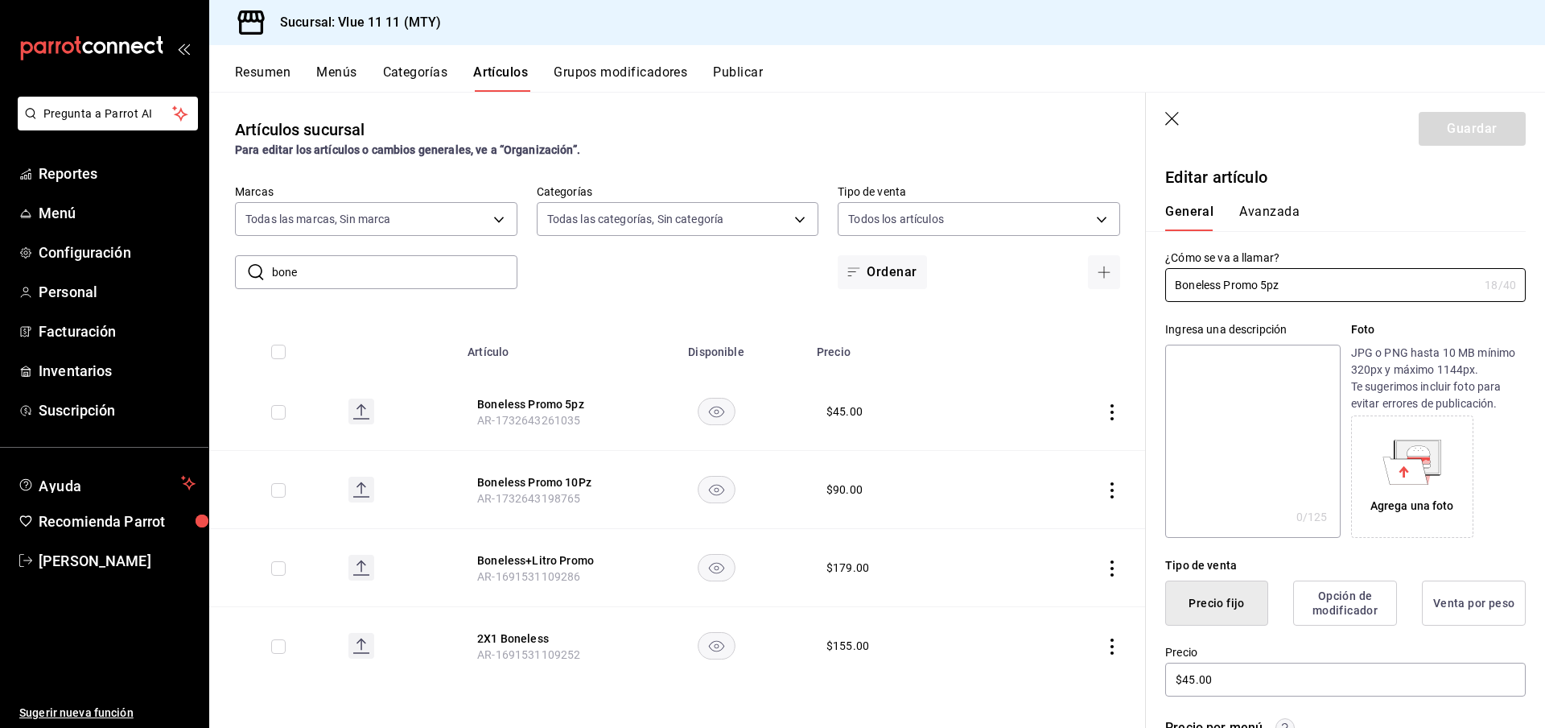
scroll to position [229, 0]
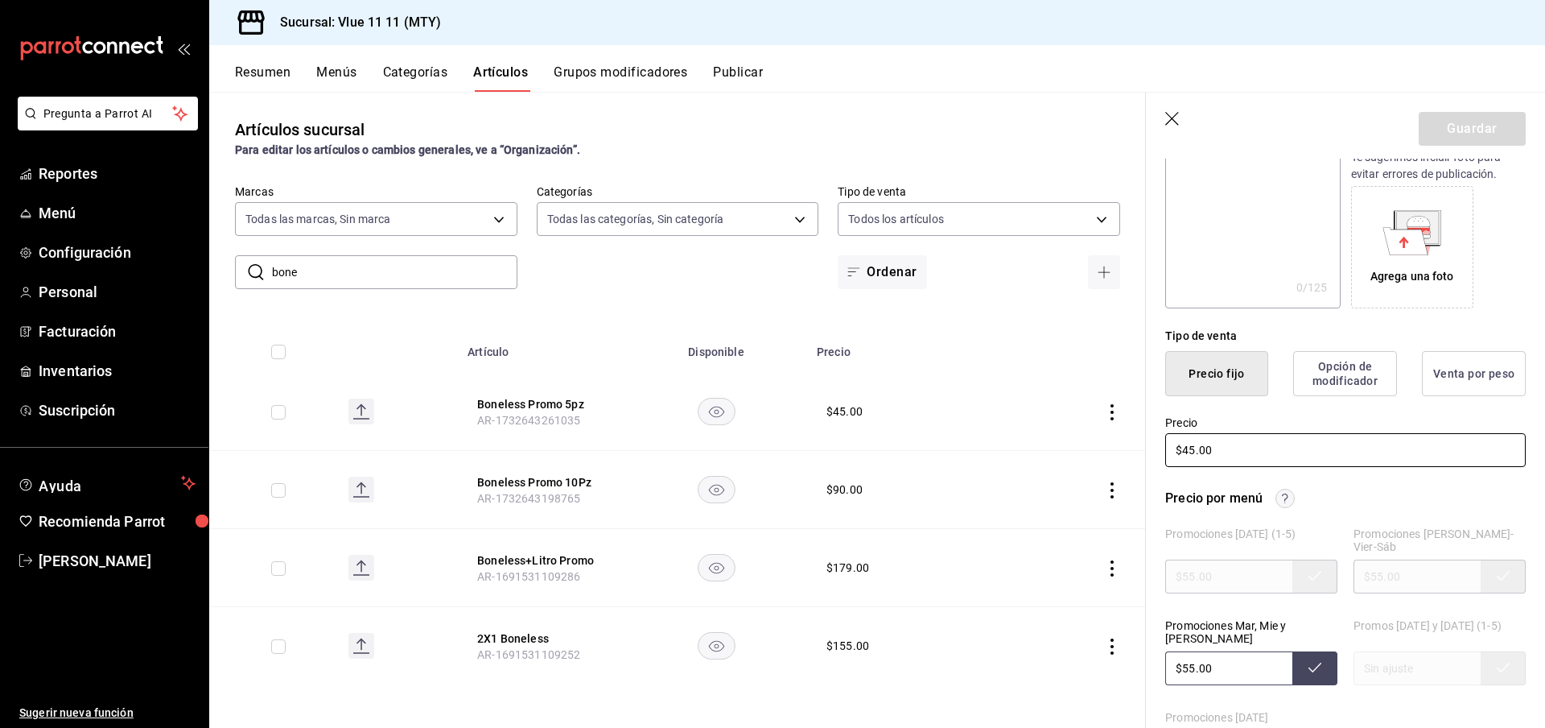
drag, startPoint x: 1232, startPoint y: 447, endPoint x: 1017, endPoint y: 447, distance: 214.9
click at [1030, 447] on main "Artículos sucursal Para editar los artículos o cambios generales, ve a “Organiz…" at bounding box center [877, 410] width 1336 height 636
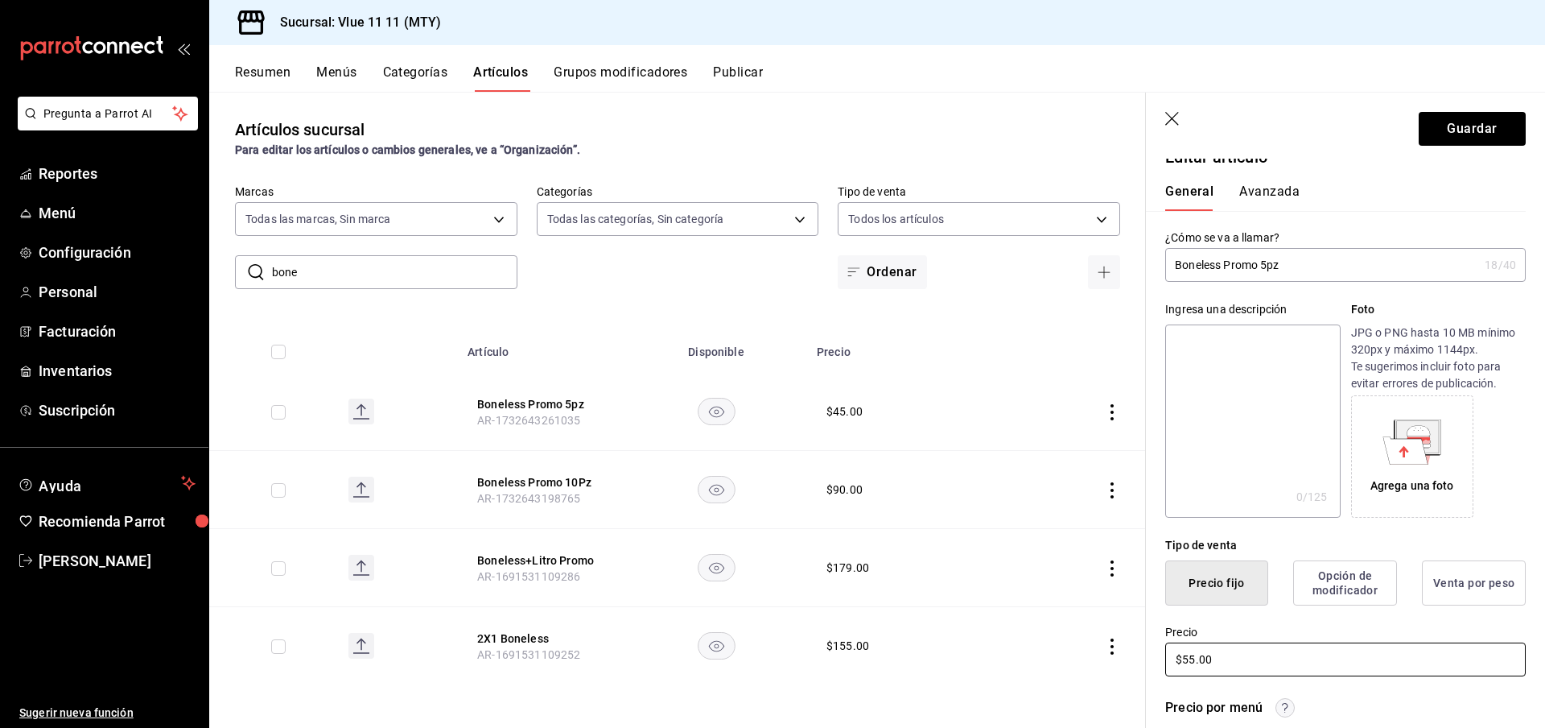
scroll to position [11, 0]
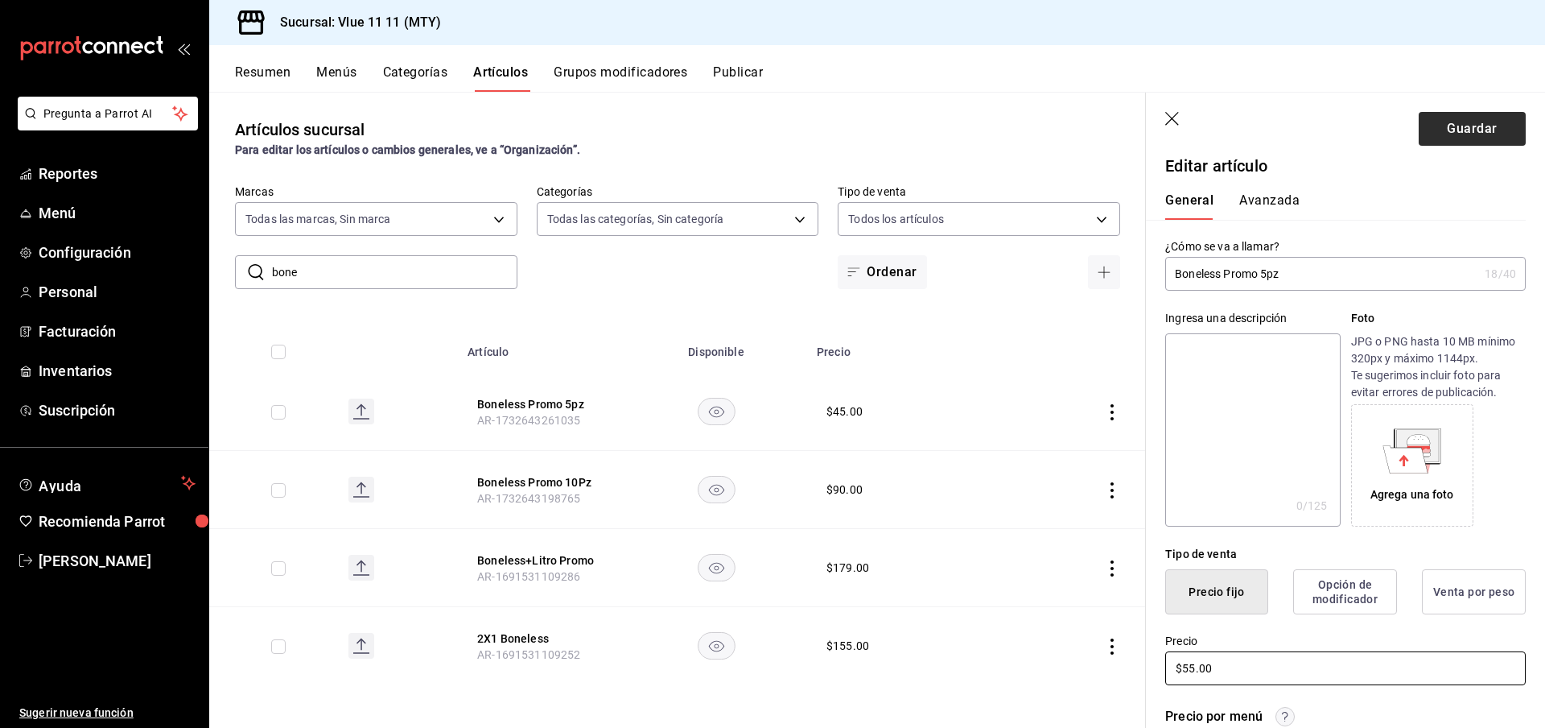
type input "$55.00"
click at [1458, 129] on button "Guardar" at bounding box center [1472, 129] width 107 height 34
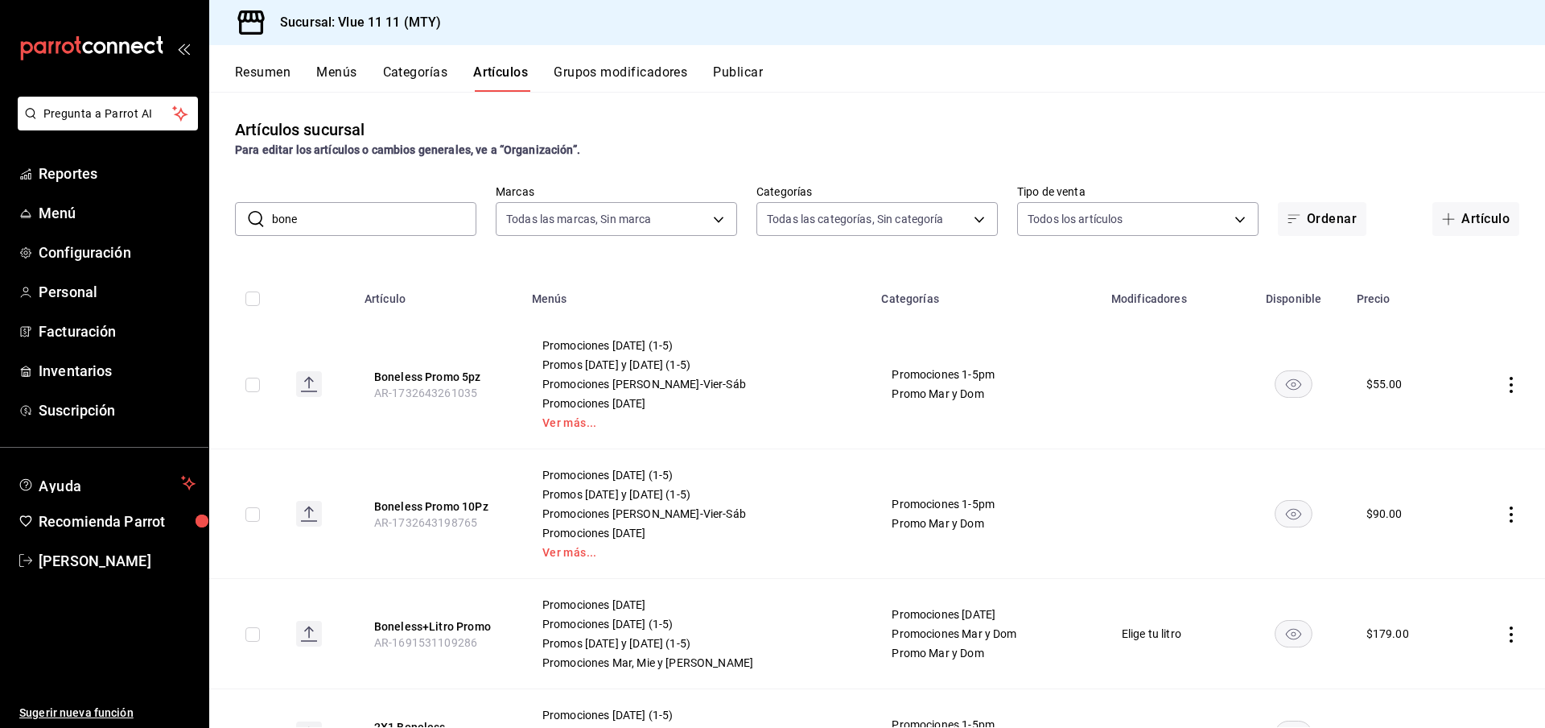
click at [1516, 508] on icon "actions" at bounding box center [1511, 514] width 16 height 16
click at [1477, 541] on li "Editar" at bounding box center [1448, 551] width 97 height 33
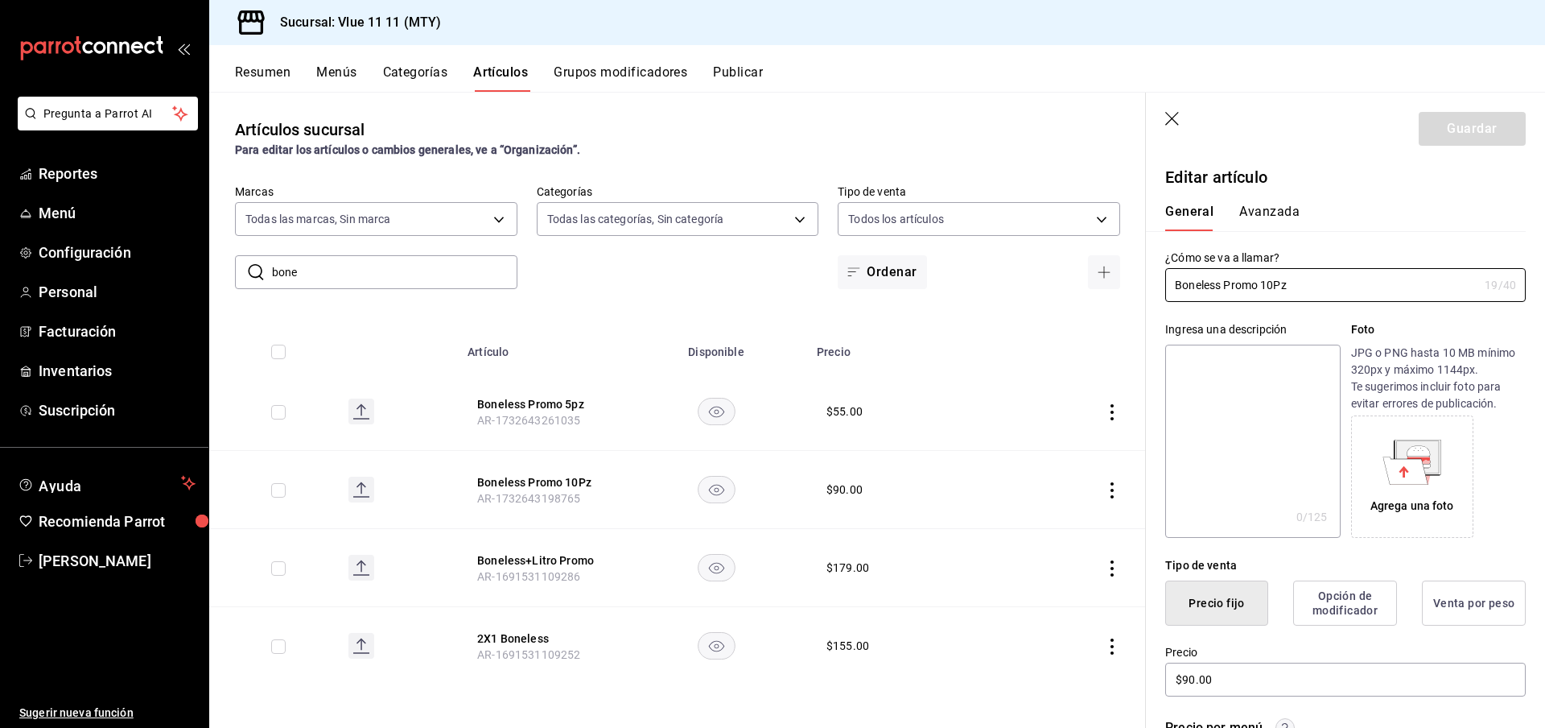
scroll to position [209, 0]
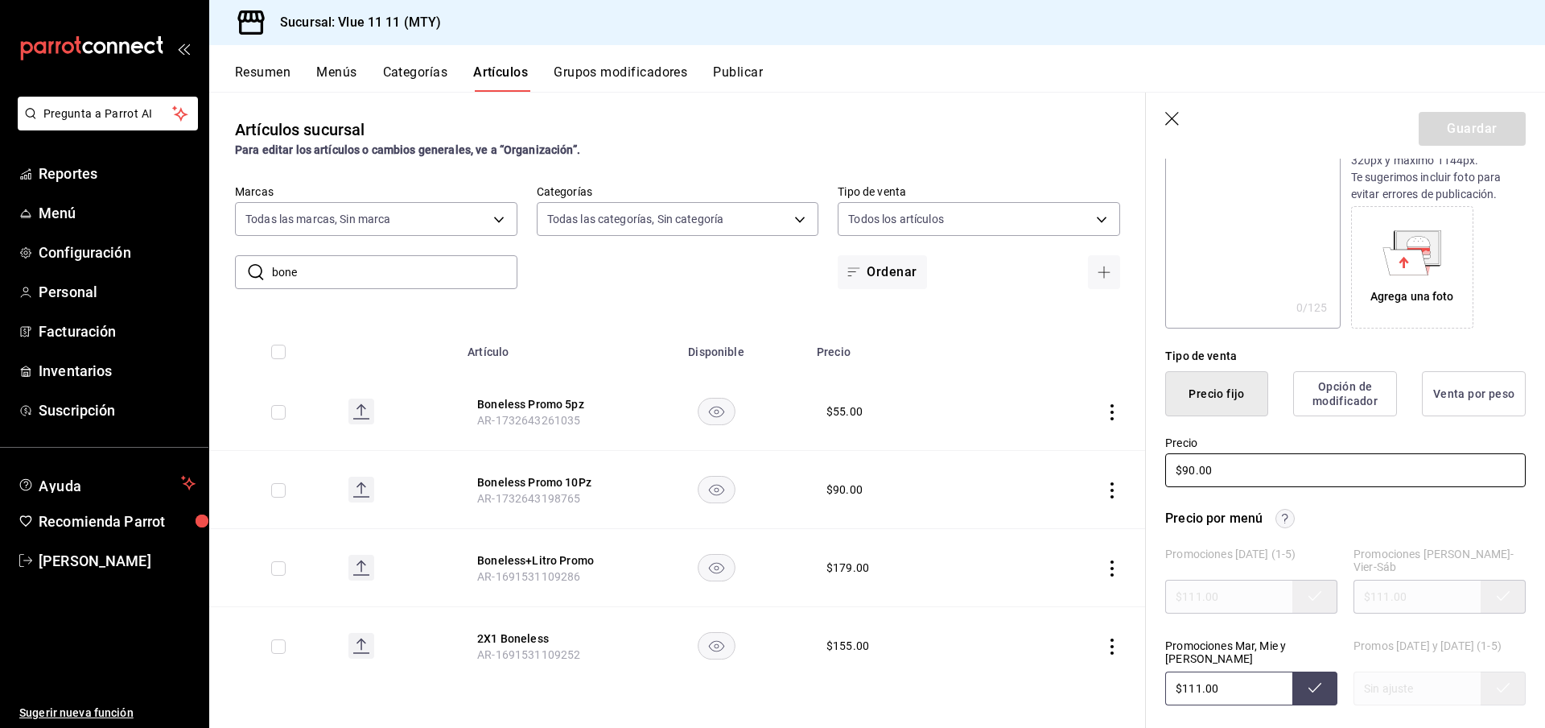
drag, startPoint x: 1223, startPoint y: 472, endPoint x: 1004, endPoint y: 472, distance: 219.7
click at [1023, 472] on main "Artículos sucursal Para editar los artículos o cambios generales, ve a “Organiz…" at bounding box center [877, 410] width 1336 height 636
type input "$111.00"
click at [1445, 129] on button "Guardar" at bounding box center [1472, 129] width 107 height 34
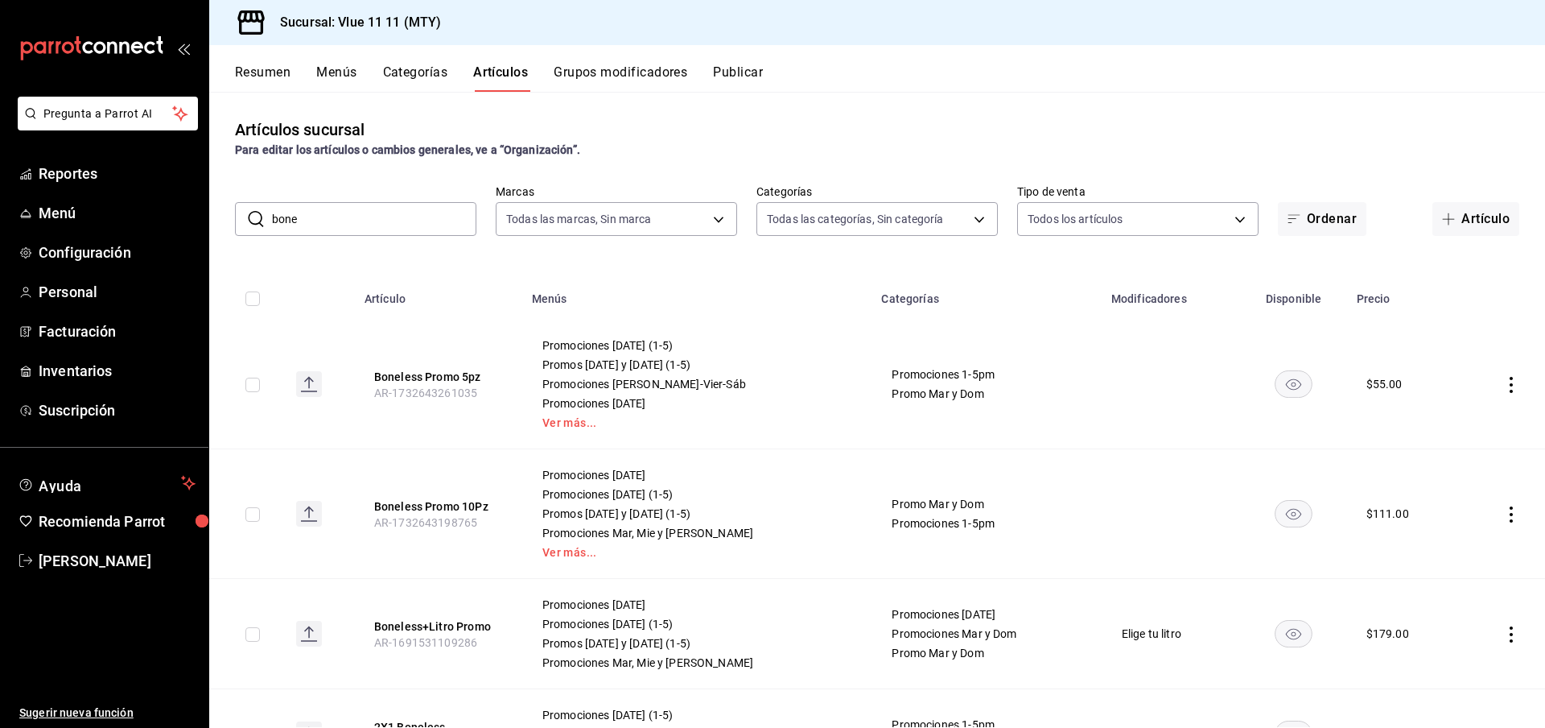
click at [415, 82] on button "Categorías" at bounding box center [415, 77] width 65 height 27
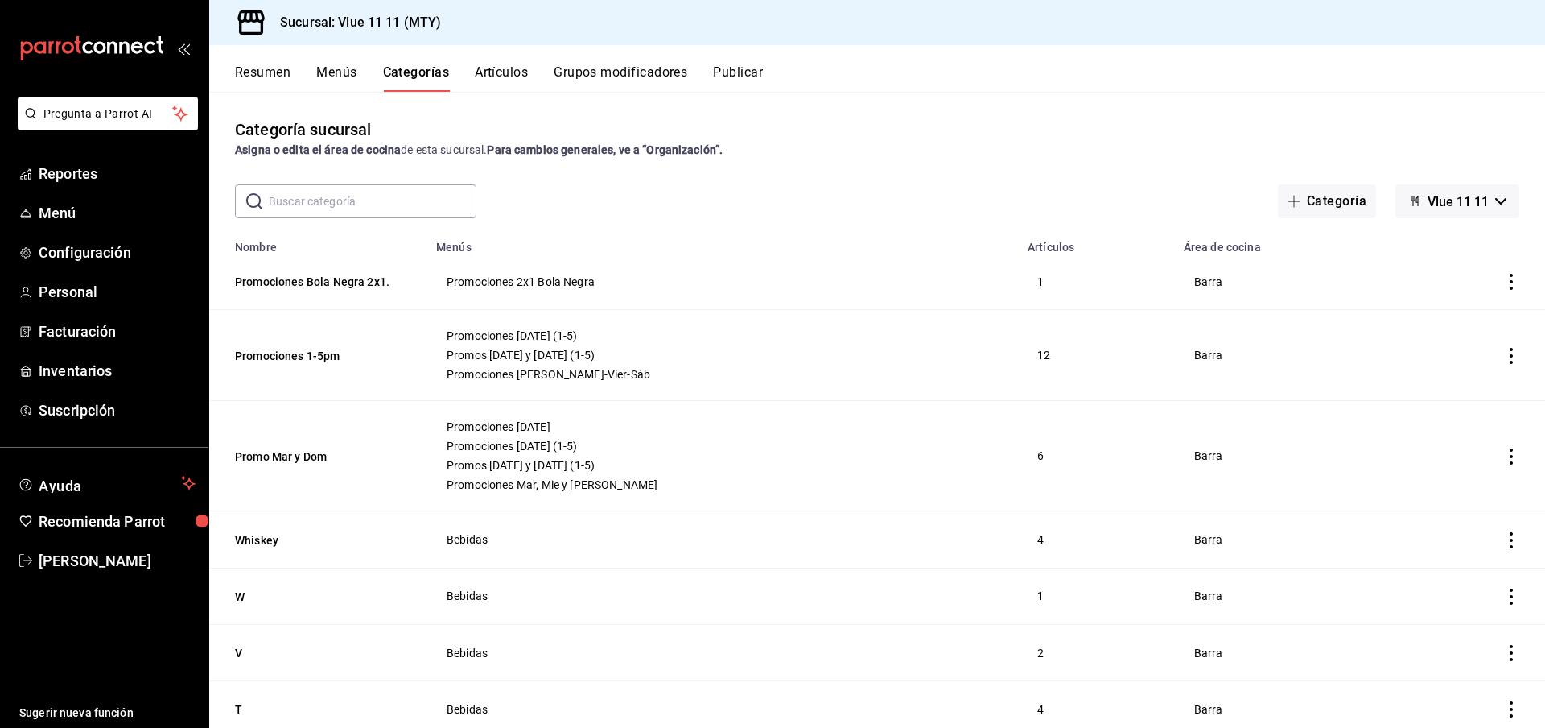
click at [1511, 455] on icon "actions" at bounding box center [1511, 456] width 16 height 16
click at [1470, 490] on span "Editar" at bounding box center [1463, 494] width 42 height 17
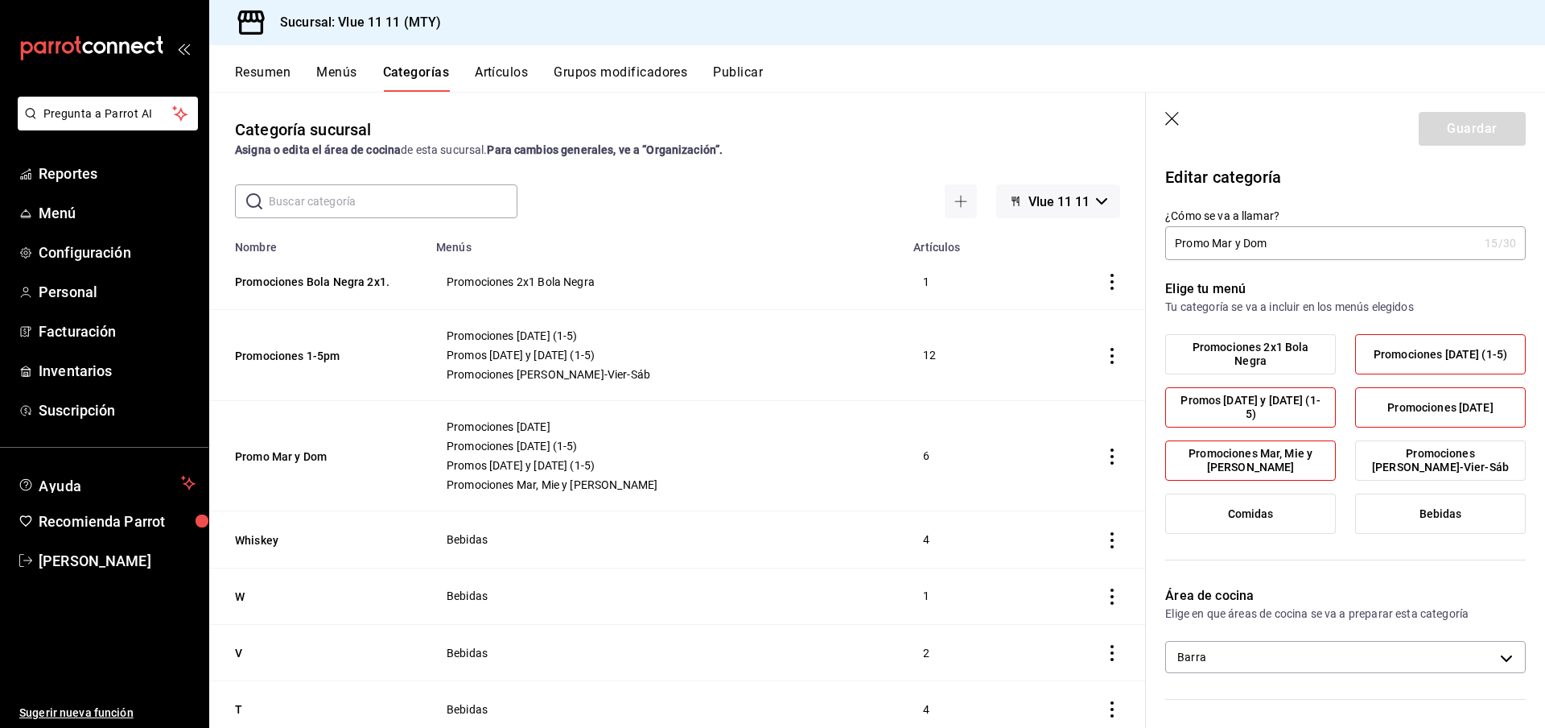
click at [1232, 238] on input "Promo Mar y Dom" at bounding box center [1321, 243] width 313 height 32
type input "Promo Mar, Mier y Dom"
click at [1489, 113] on button "Guardar" at bounding box center [1472, 129] width 107 height 34
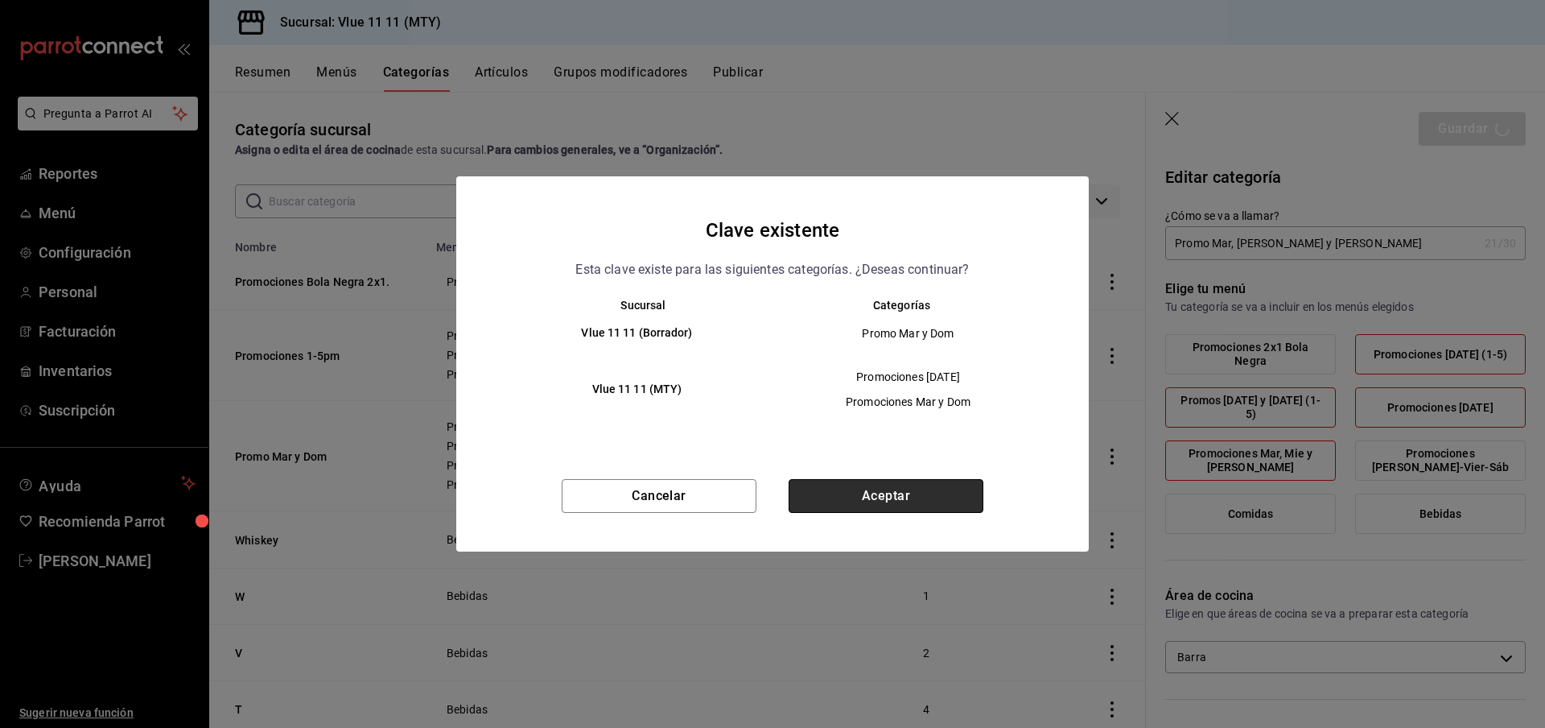
click at [897, 503] on button "Aceptar" at bounding box center [886, 496] width 195 height 34
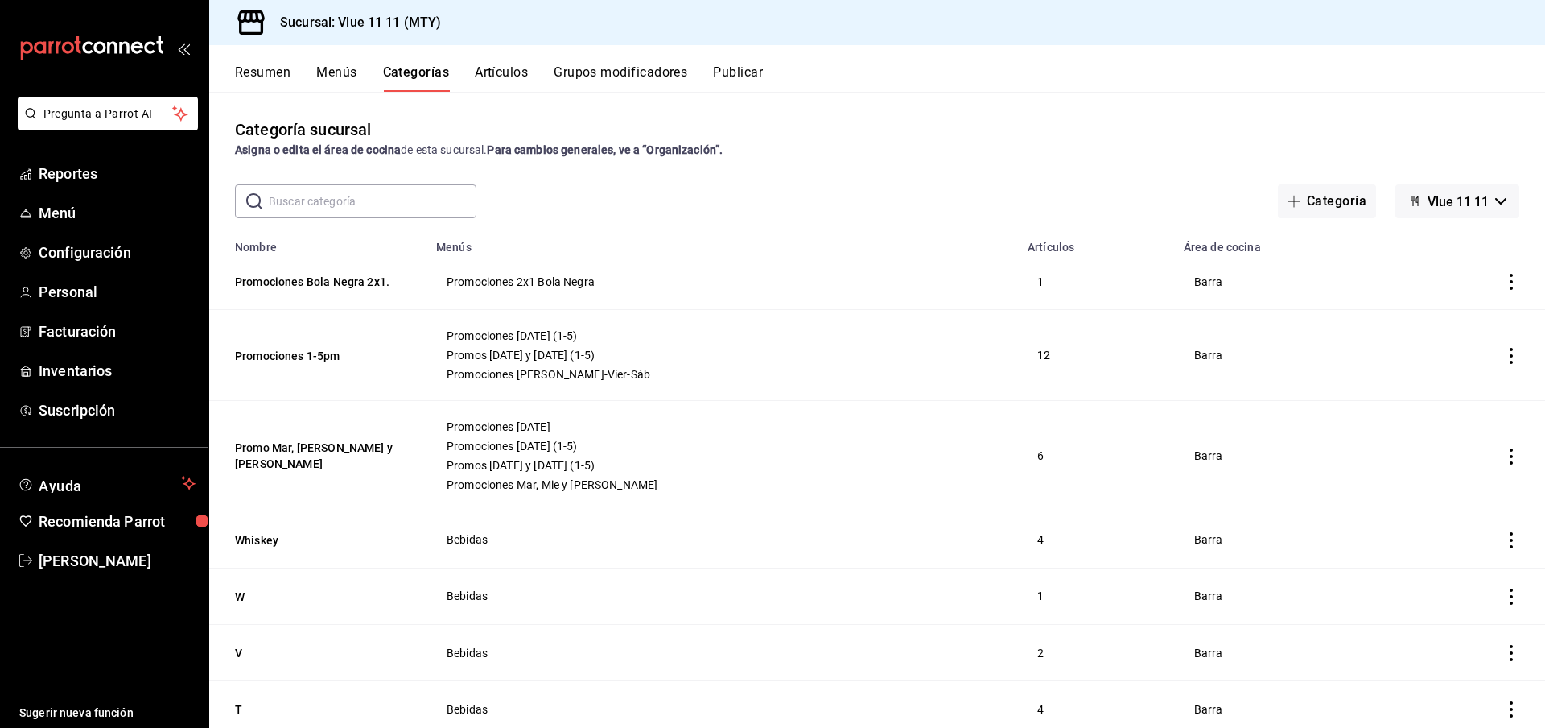
click at [264, 74] on button "Resumen" at bounding box center [263, 77] width 56 height 27
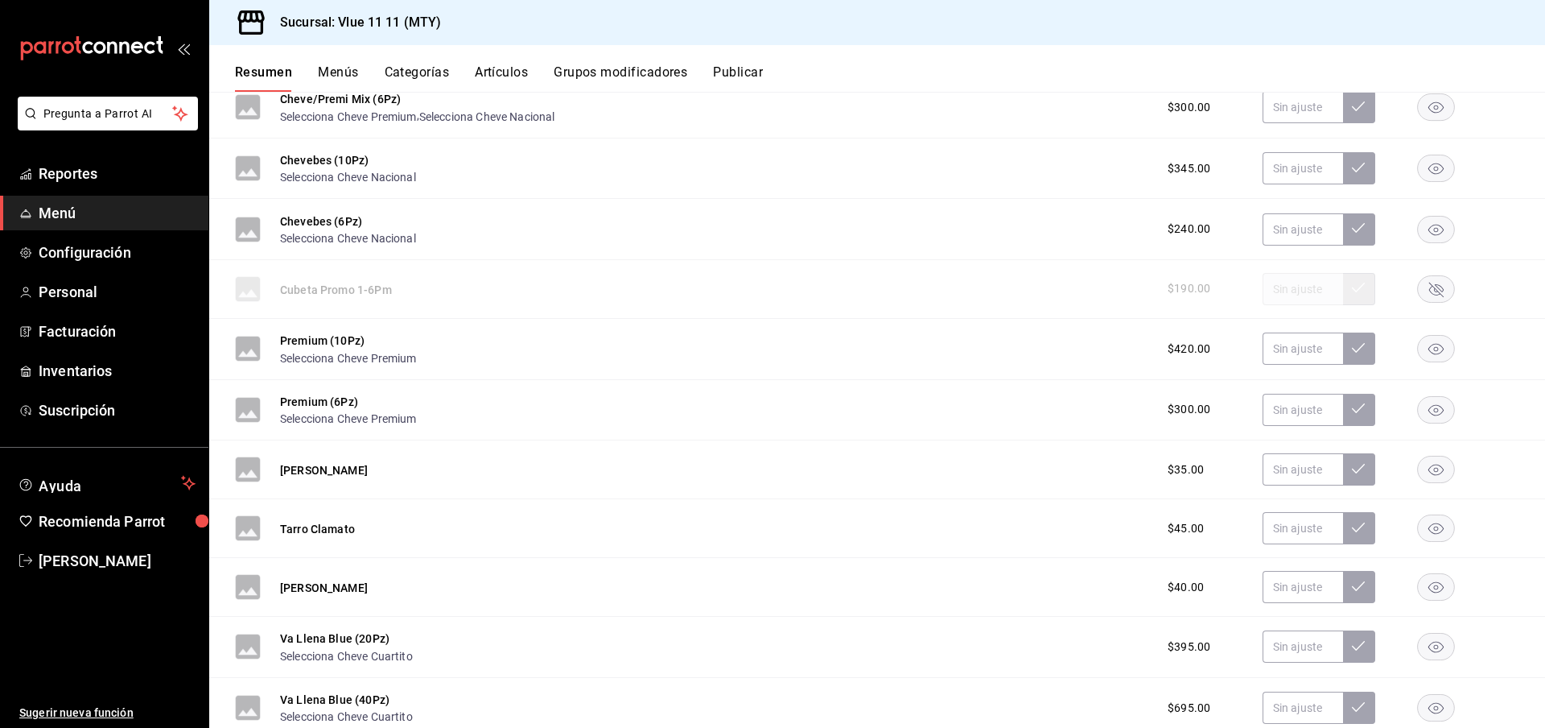
scroll to position [3239, 0]
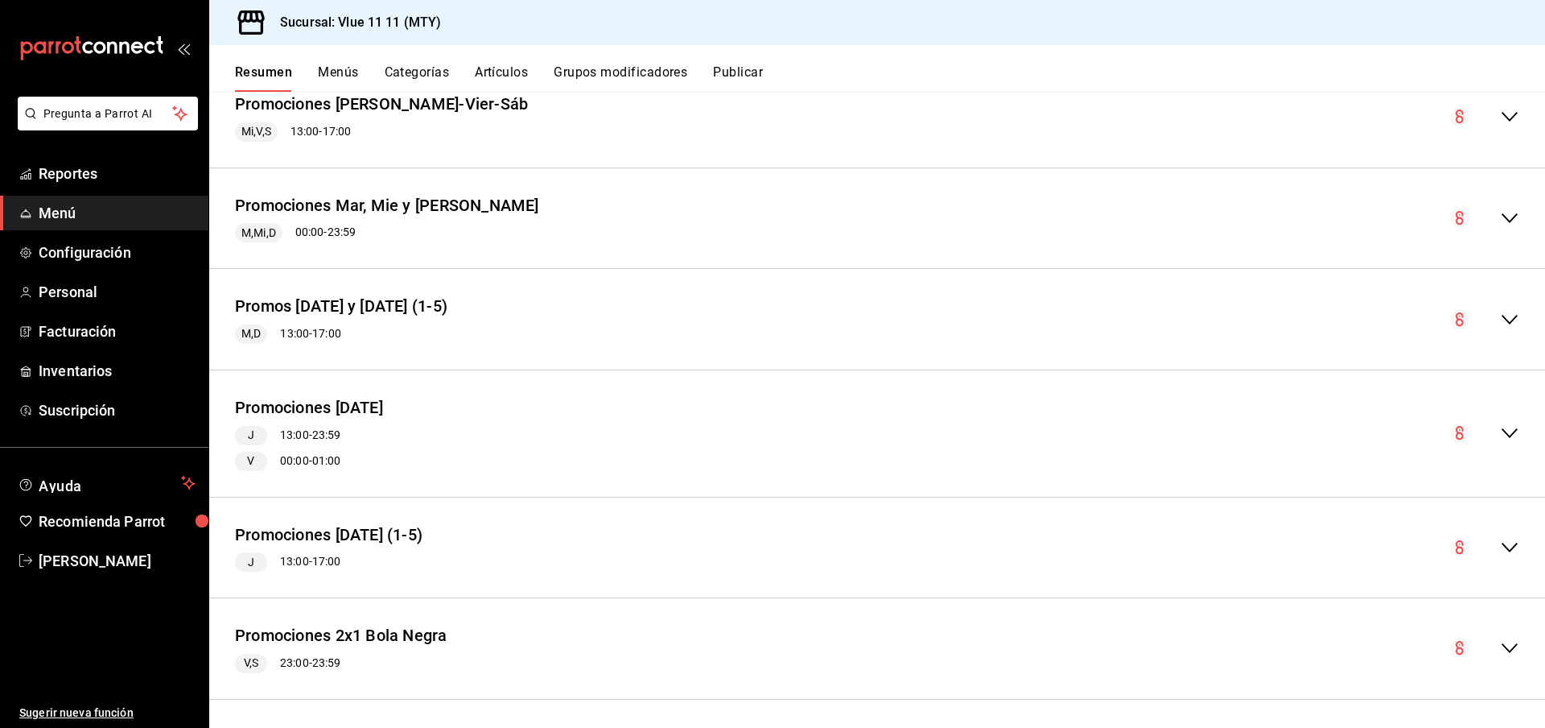
click at [1518, 423] on icon "collapse-menu-row" at bounding box center [1509, 432] width 19 height 19
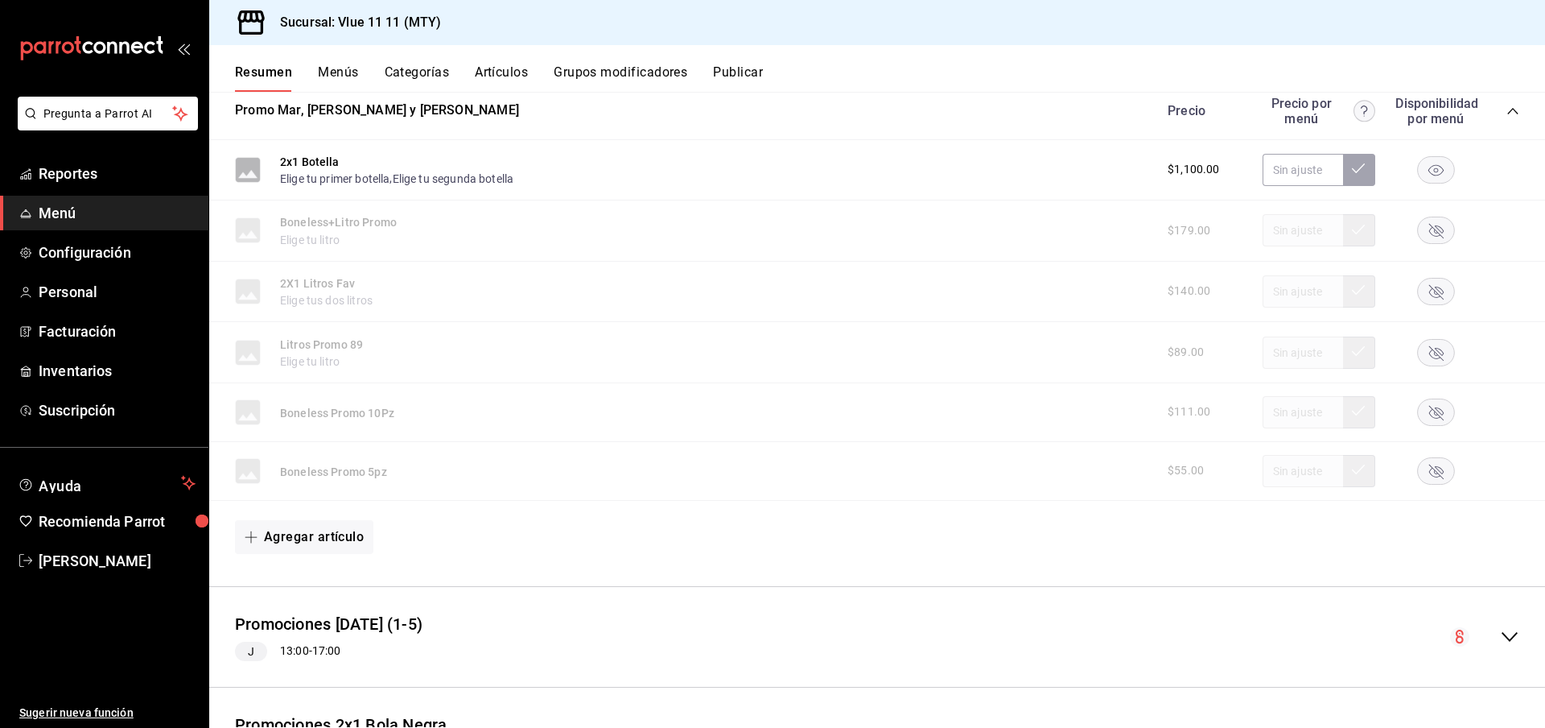
scroll to position [3776, 0]
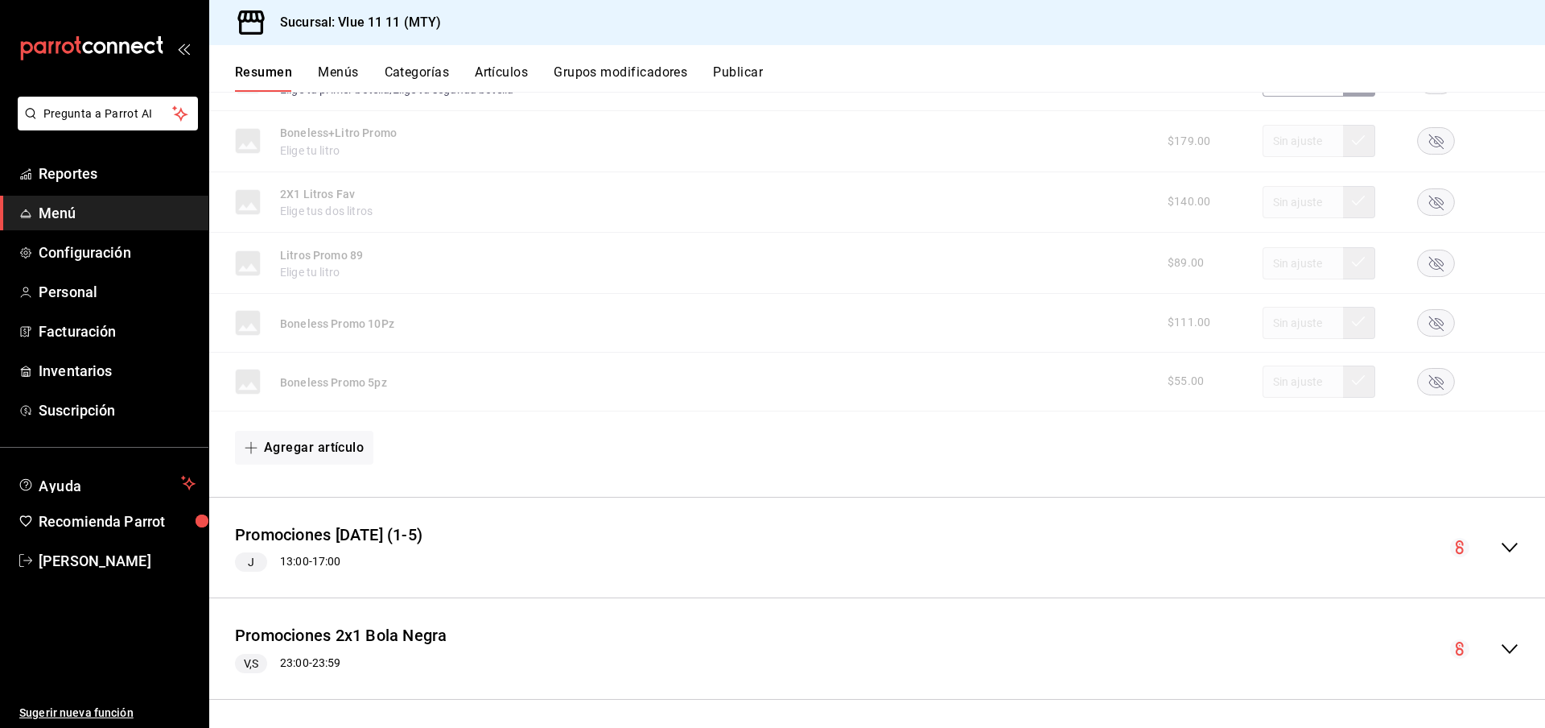
click at [1509, 538] on icon "collapse-menu-row" at bounding box center [1509, 547] width 19 height 19
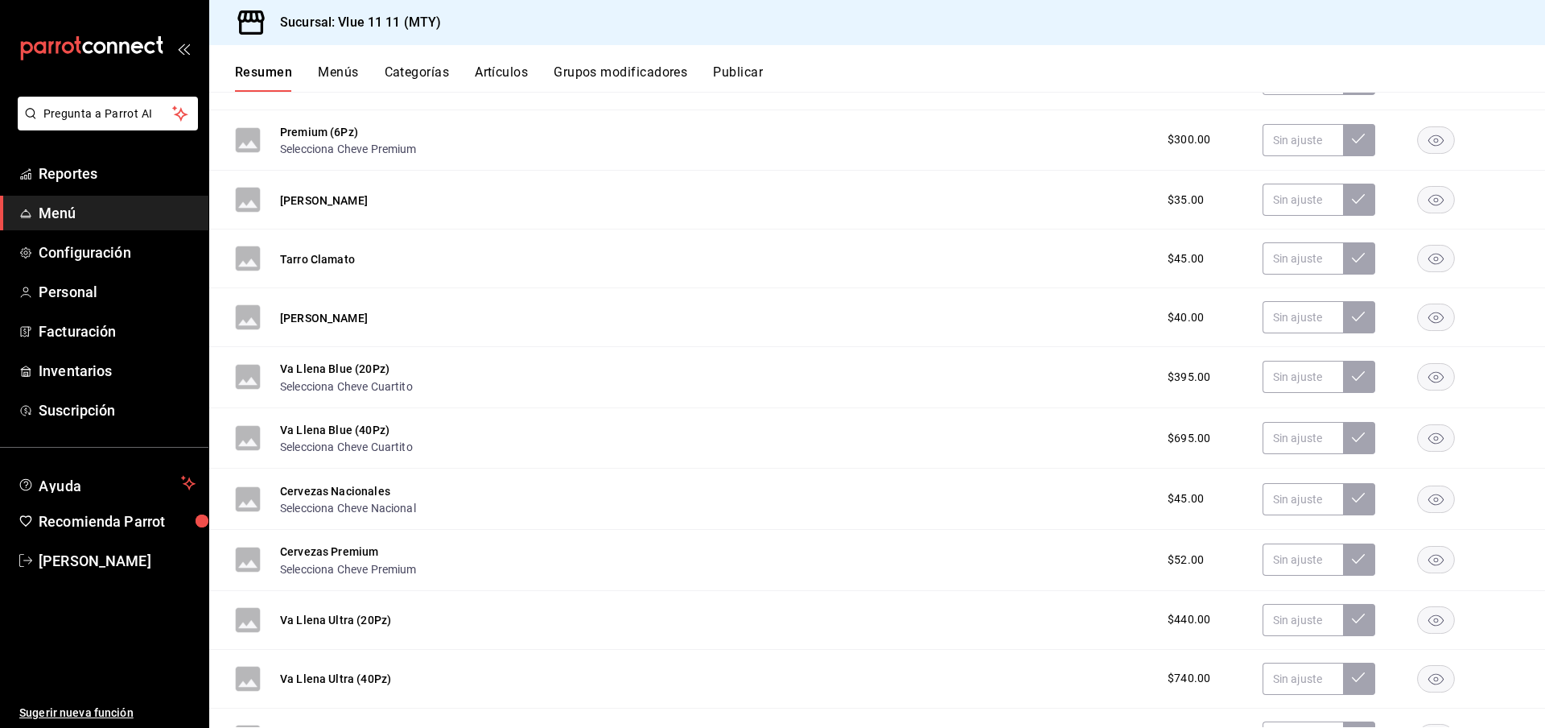
scroll to position [0, 0]
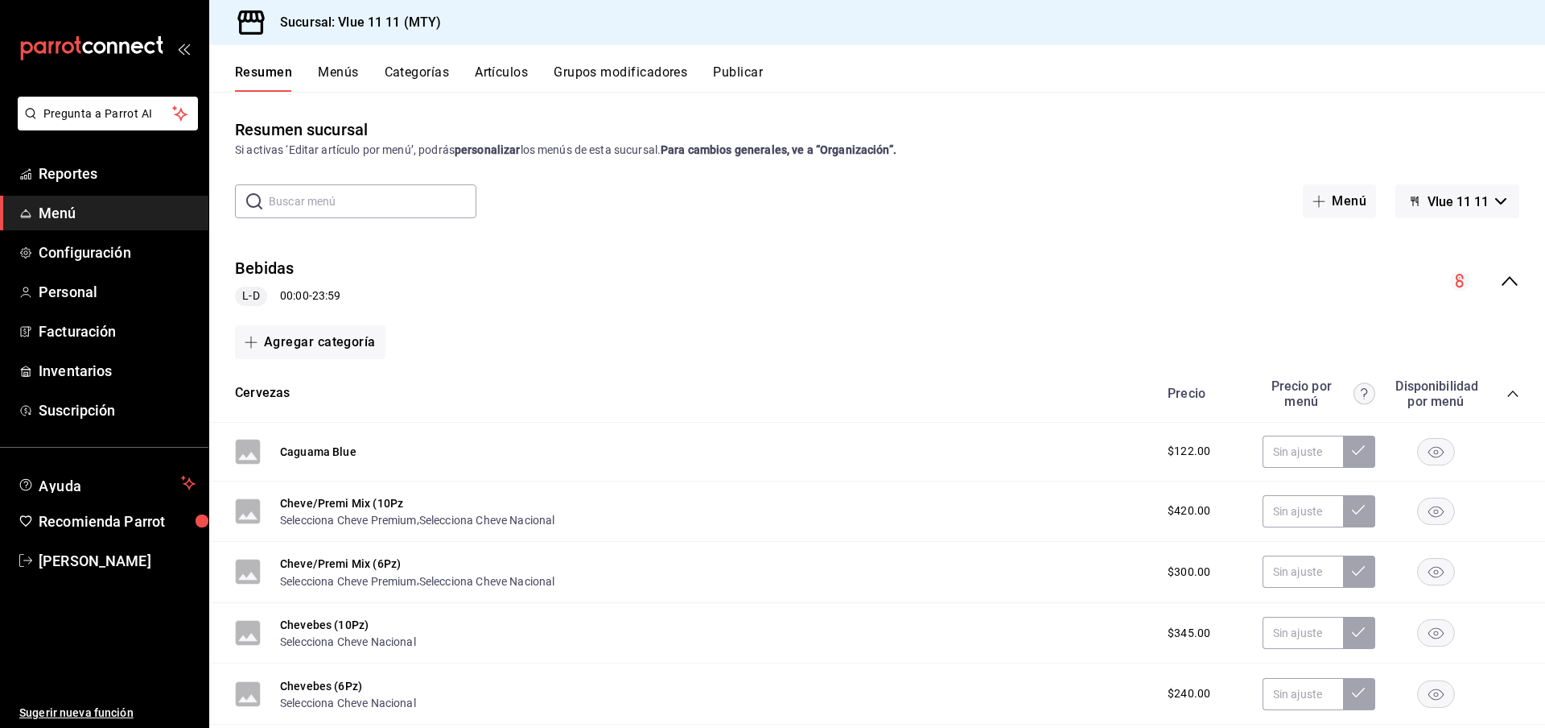
click at [757, 72] on button "Publicar" at bounding box center [738, 77] width 50 height 27
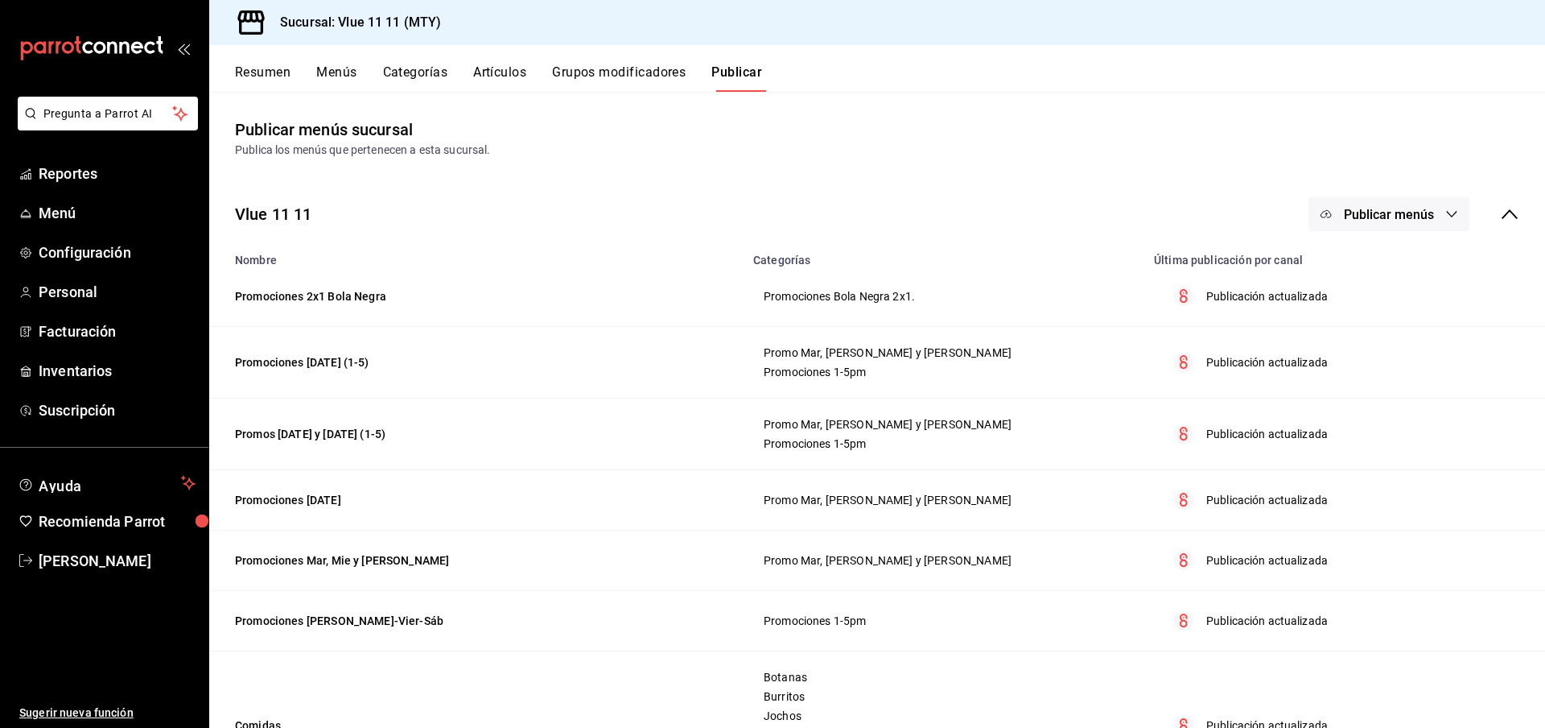
click at [1422, 204] on button "Publicar menús" at bounding box center [1389, 214] width 161 height 34
click at [1416, 273] on span "Punto de venta" at bounding box center [1412, 266] width 77 height 17
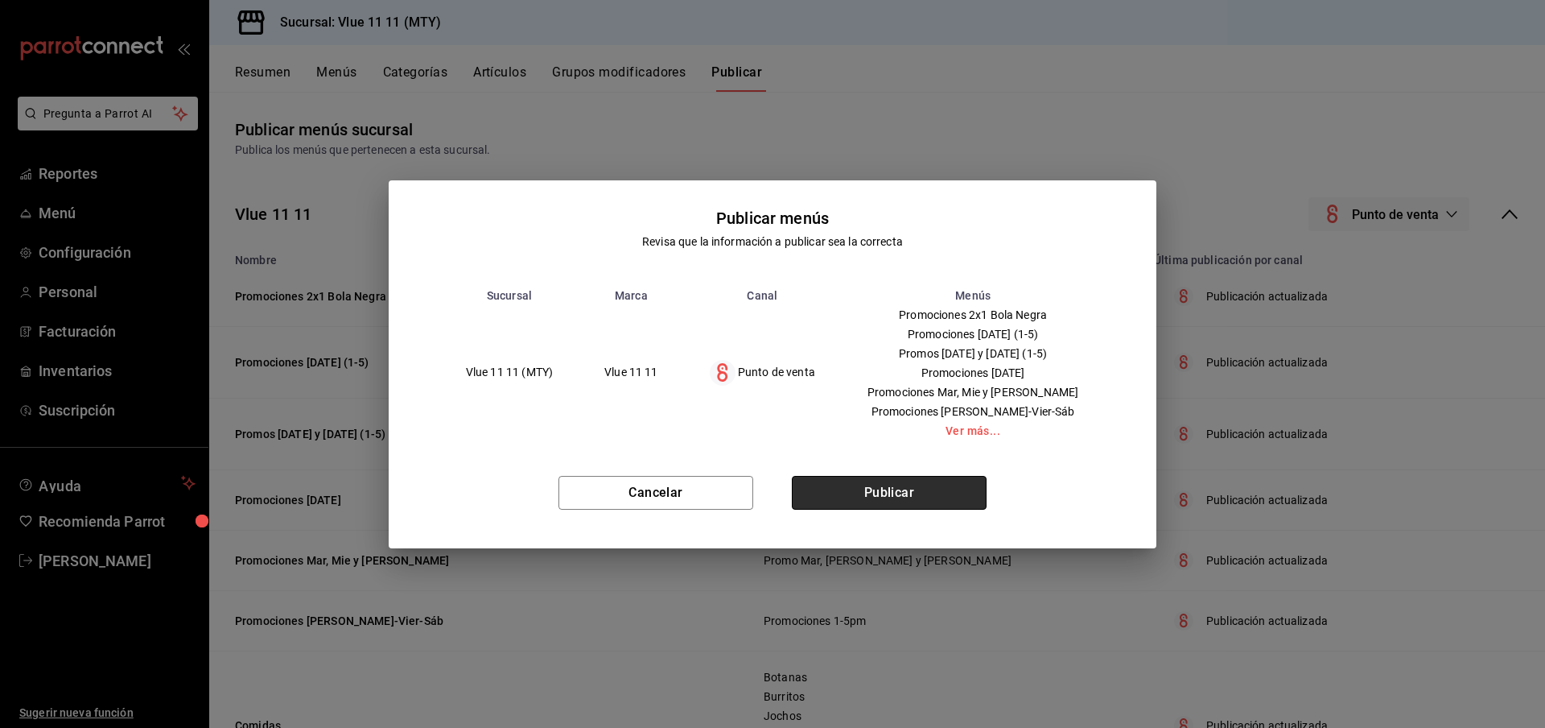
click at [961, 484] on button "Publicar" at bounding box center [889, 493] width 195 height 34
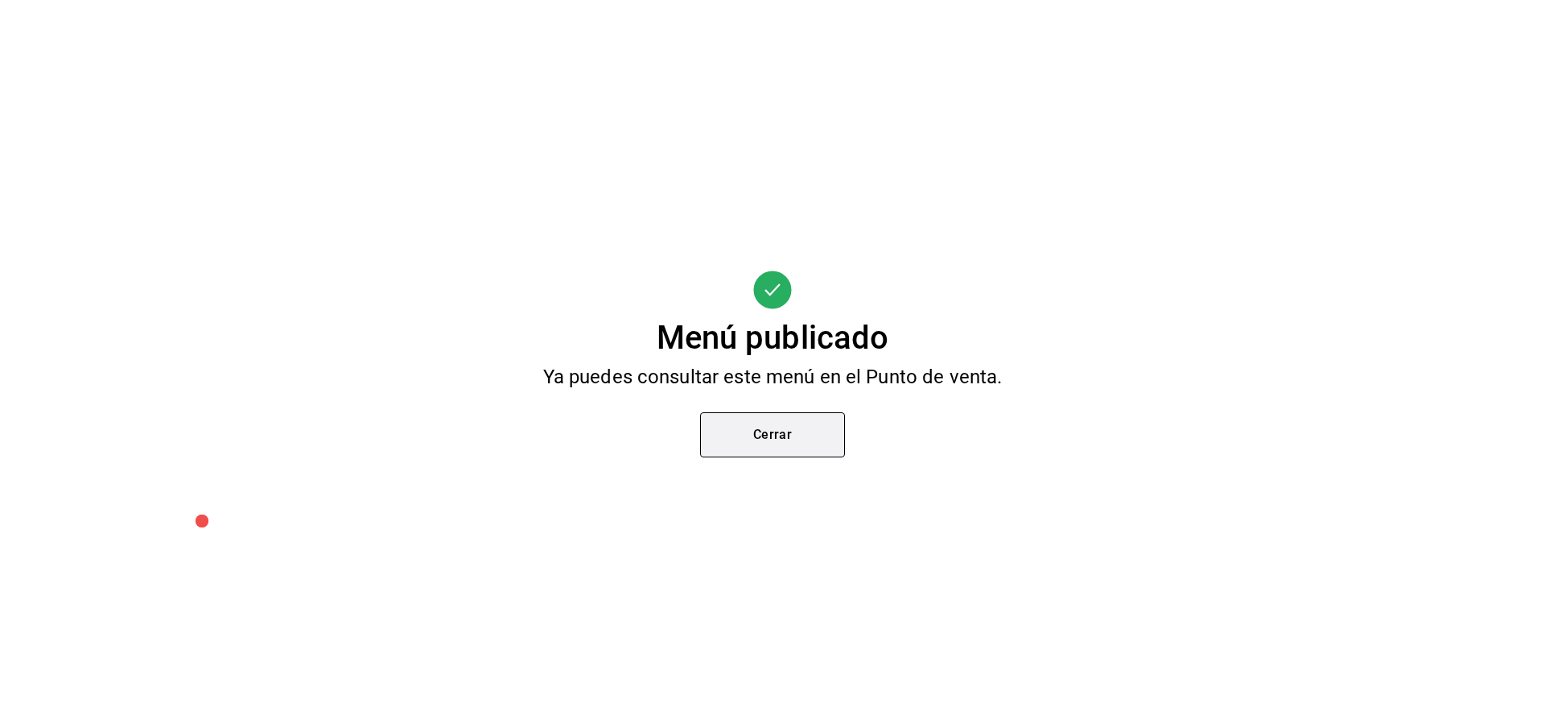
click at [799, 434] on button "Cerrar" at bounding box center [772, 434] width 145 height 45
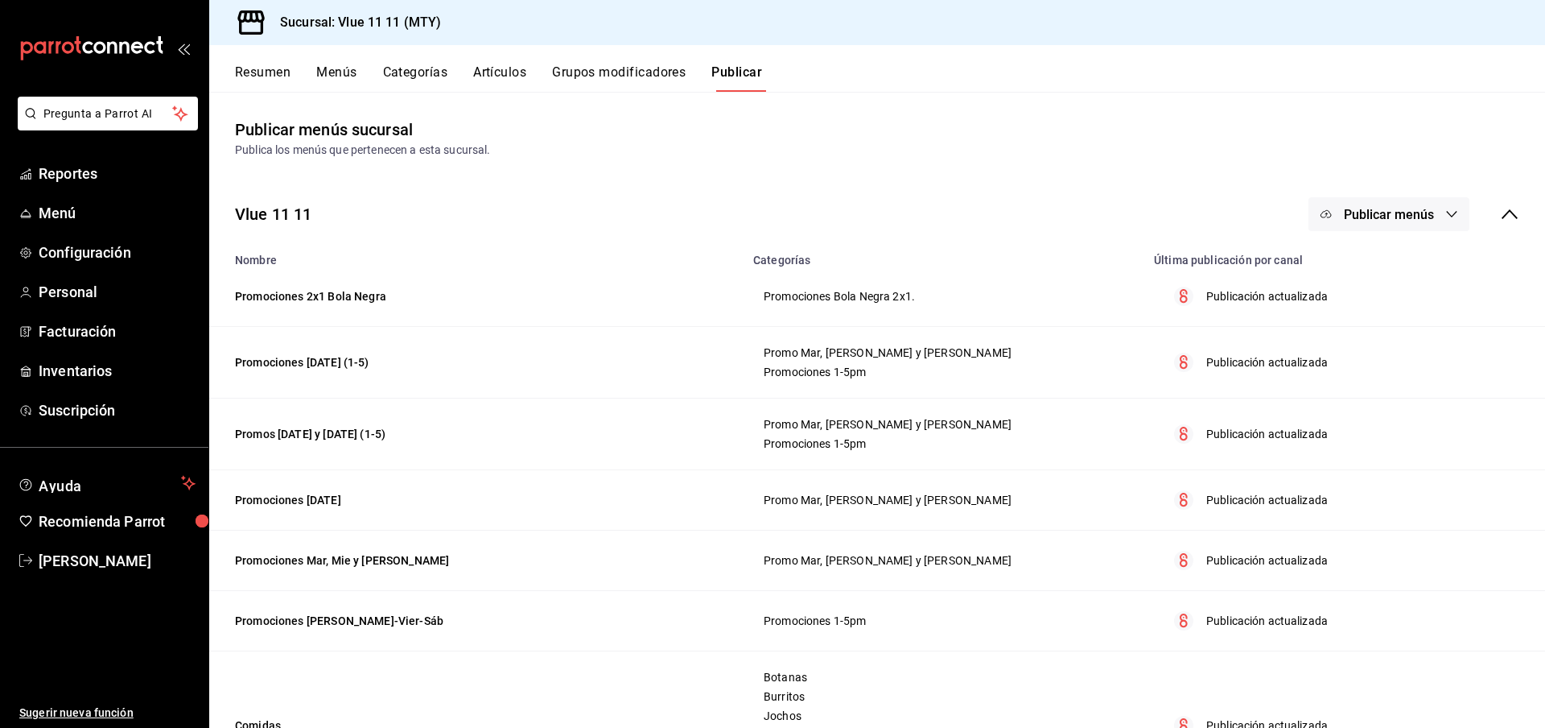
click at [258, 60] on div "Resumen Menús Categorías Artículos Grupos modificadores Publicar" at bounding box center [877, 68] width 1336 height 47
click at [262, 72] on button "Resumen" at bounding box center [263, 77] width 56 height 27
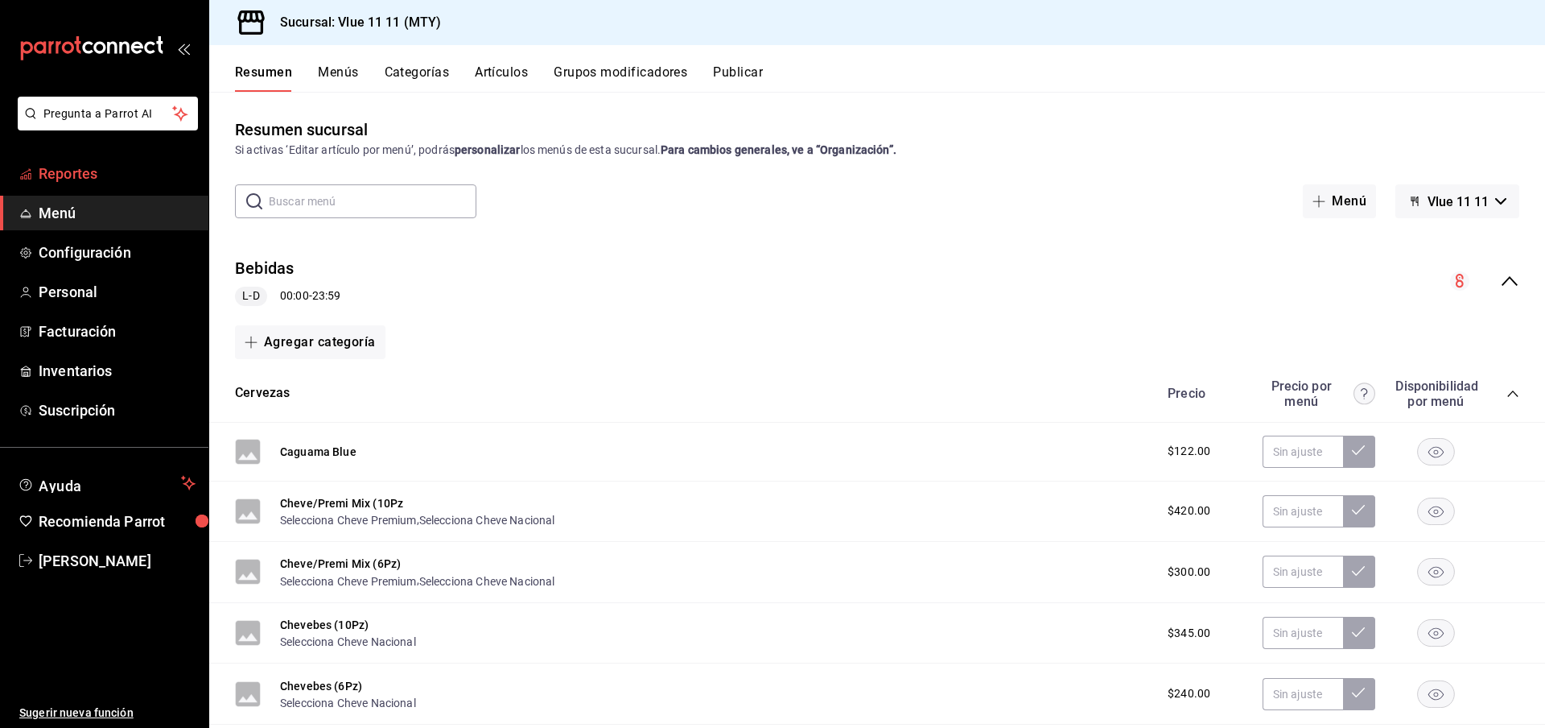
click at [89, 167] on span "Reportes" at bounding box center [117, 174] width 157 height 22
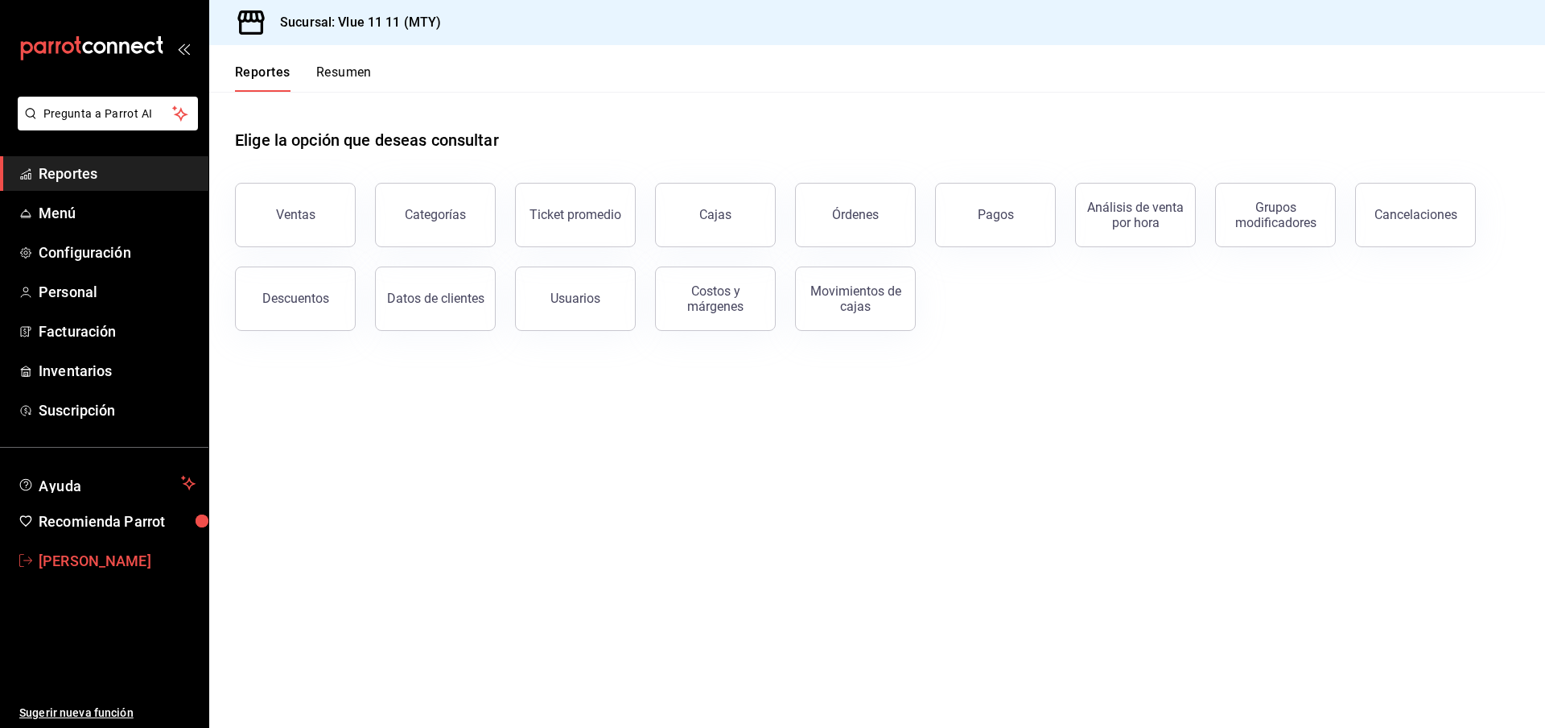
click at [110, 547] on link "Erika Fernández" at bounding box center [104, 560] width 208 height 35
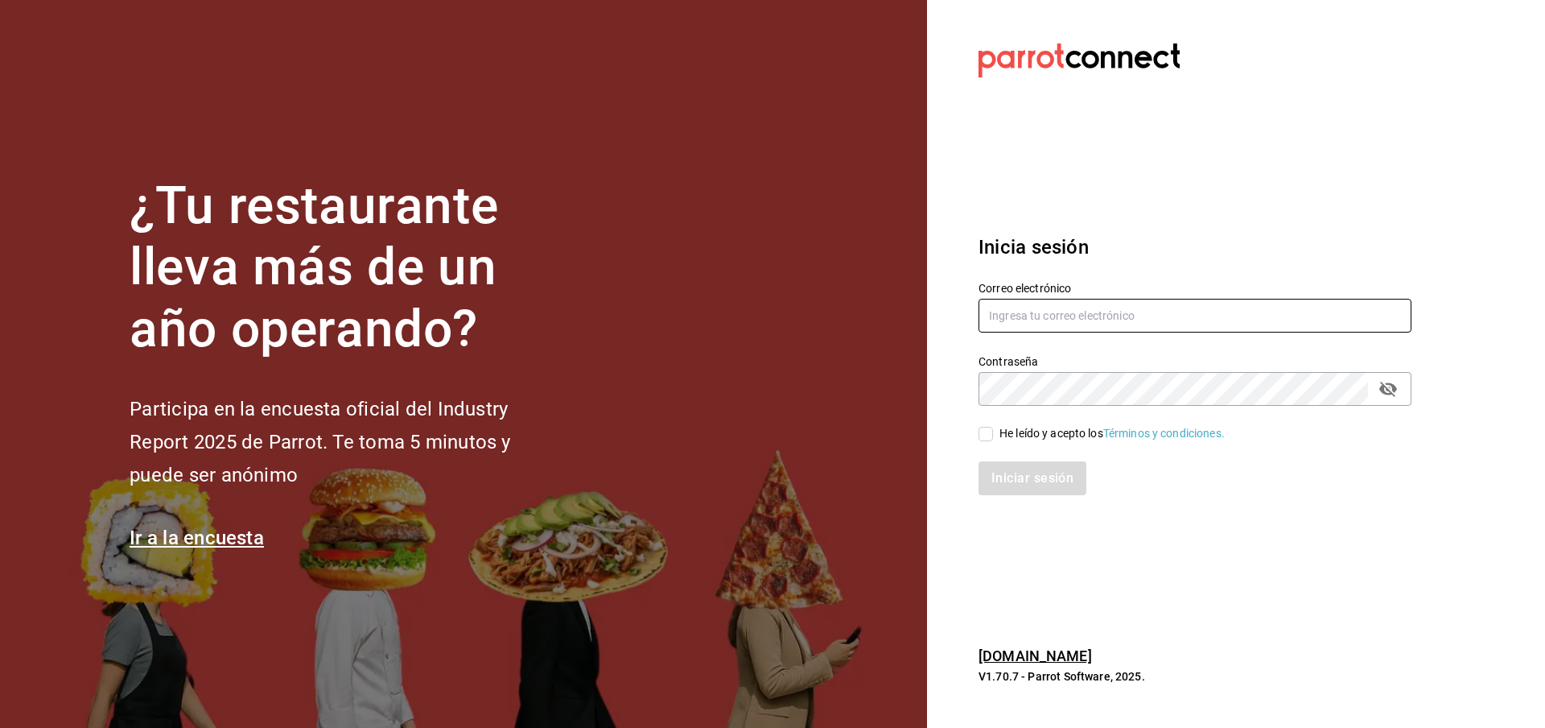
type input "[EMAIL_ADDRESS][DOMAIN_NAME]"
